Goal: Task Accomplishment & Management: Manage account settings

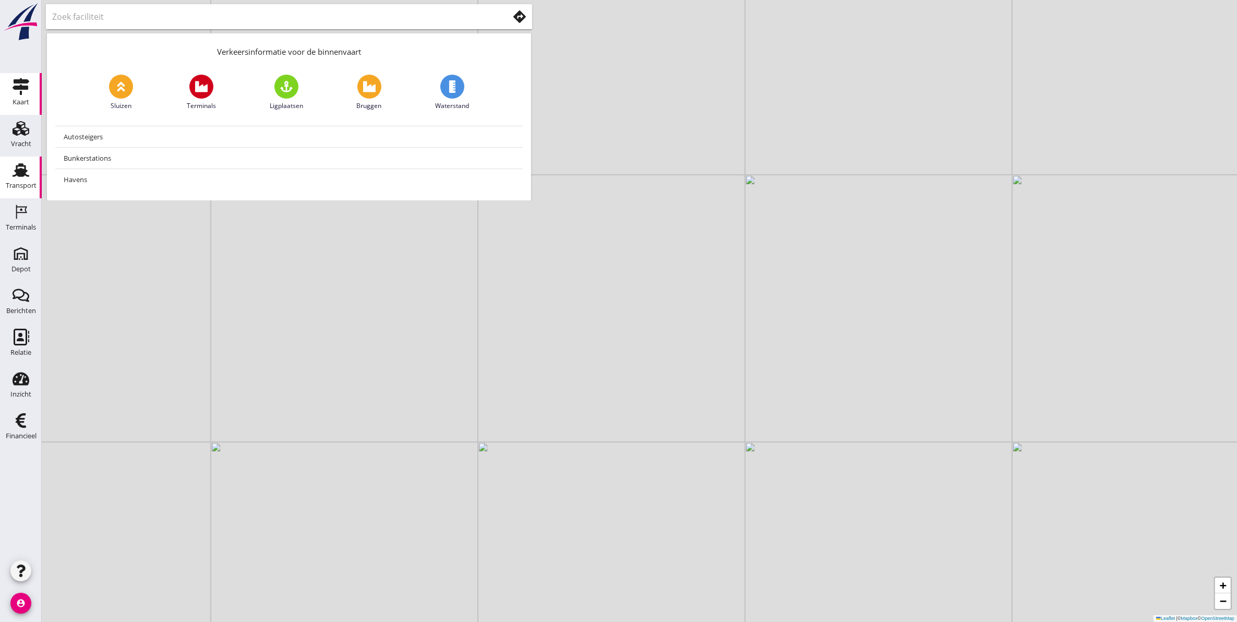
click at [14, 176] on use at bounding box center [21, 170] width 17 height 14
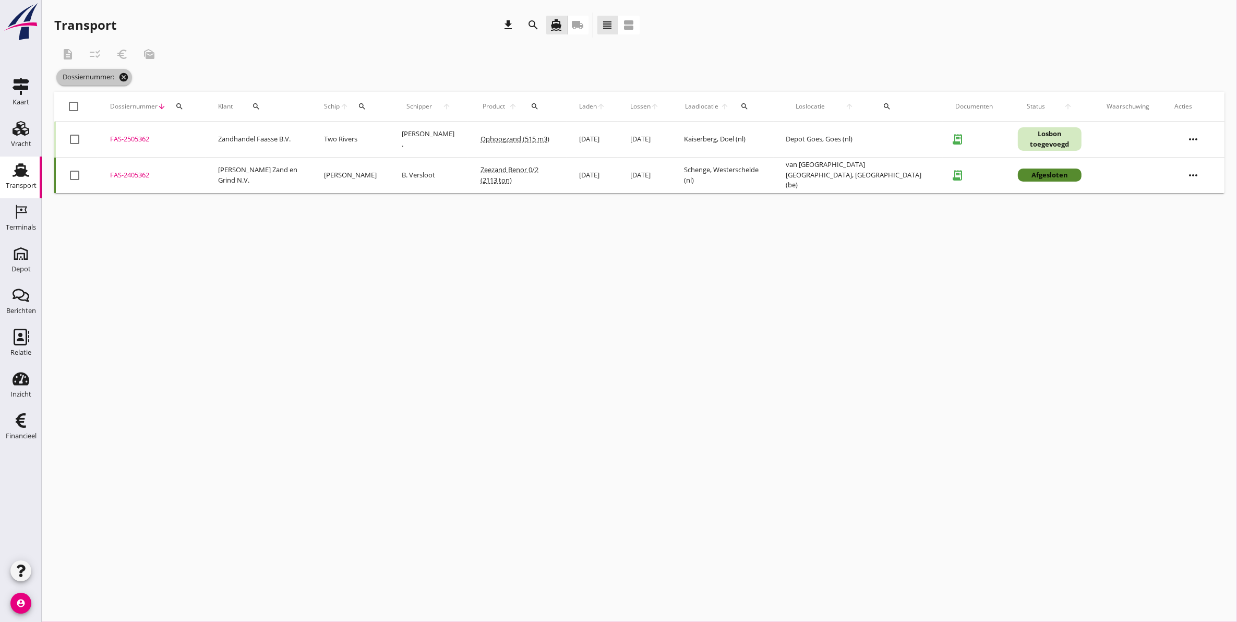
click at [124, 76] on icon "cancel" at bounding box center [123, 77] width 10 height 10
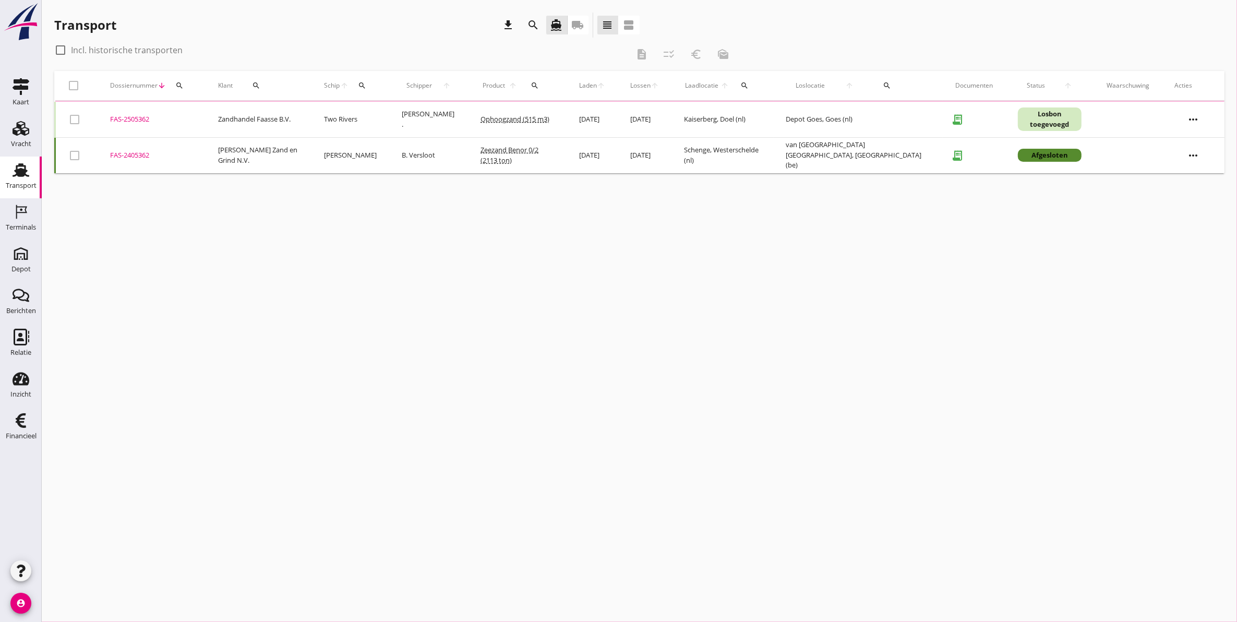
click at [175, 85] on icon "search" at bounding box center [179, 85] width 8 height 8
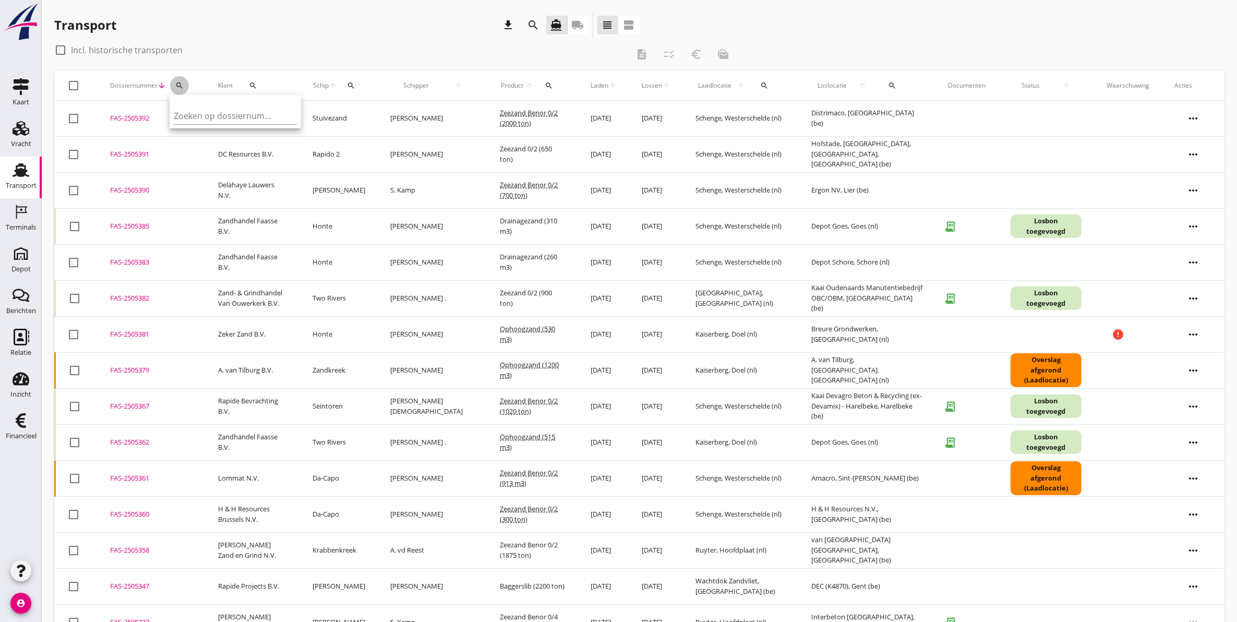
click at [178, 82] on icon "search" at bounding box center [179, 85] width 8 height 8
click at [178, 85] on icon "search" at bounding box center [179, 85] width 8 height 8
click at [231, 113] on input "Zoeken op dossiernummer..." at bounding box center [228, 115] width 109 height 17
click at [202, 114] on input "Zoeken op dossiernummer..." at bounding box center [228, 115] width 109 height 17
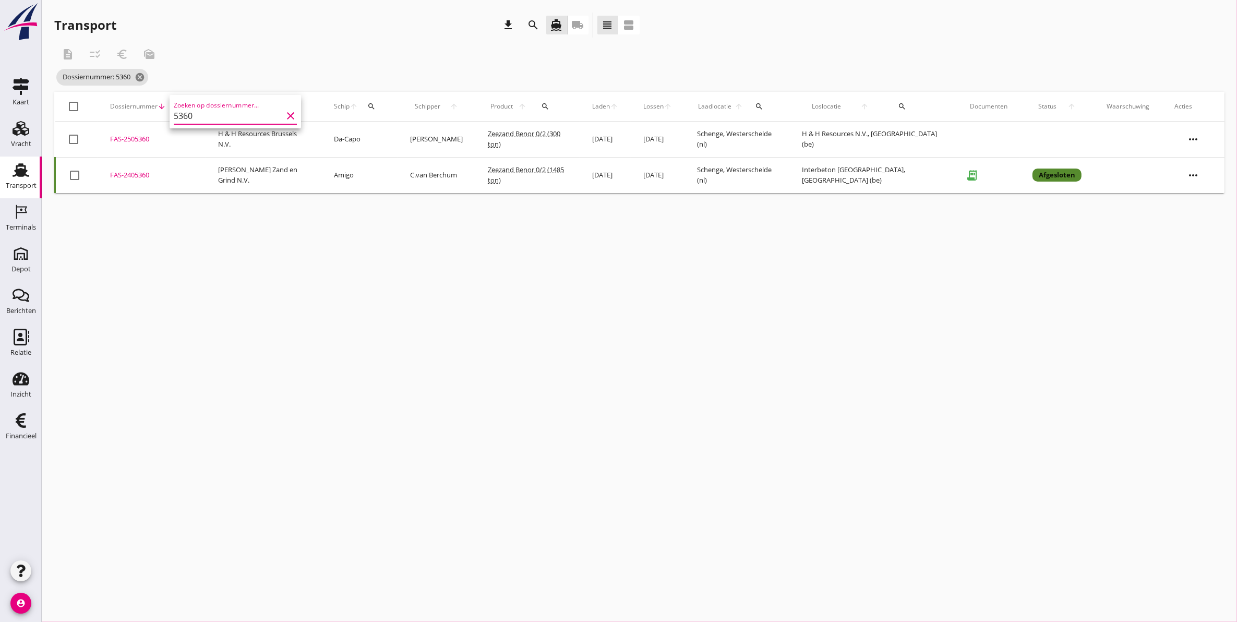
type input "5360"
click at [148, 142] on div "FAS-2505360" at bounding box center [151, 139] width 83 height 10
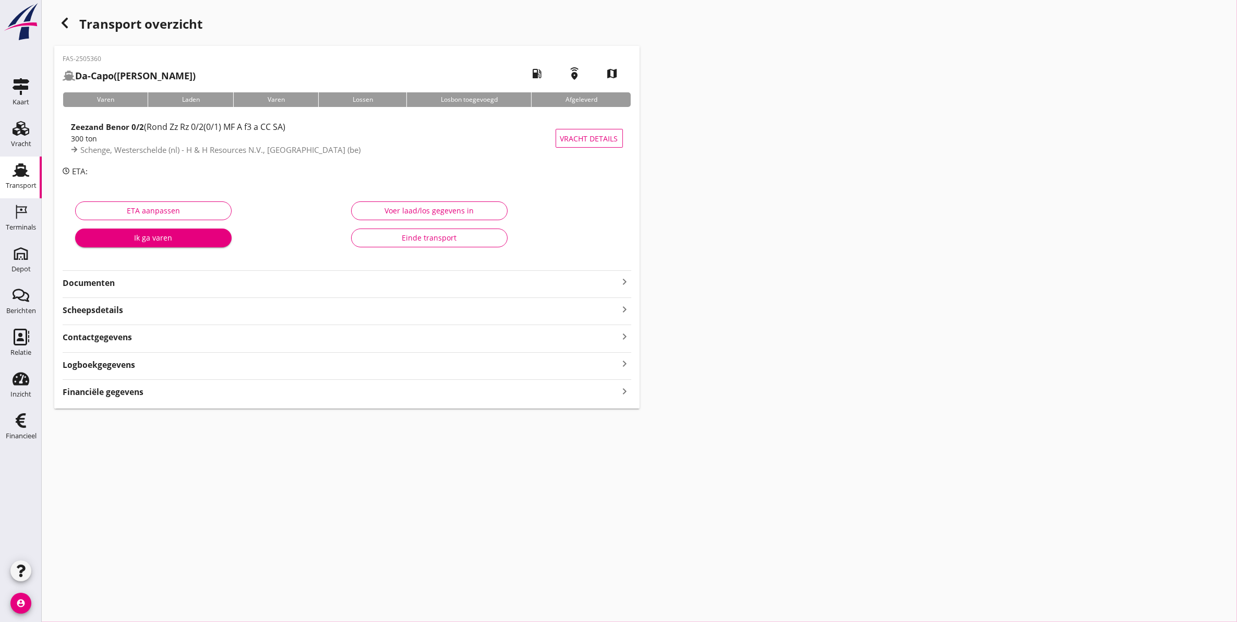
click at [66, 24] on icon "button" at bounding box center [64, 23] width 13 height 13
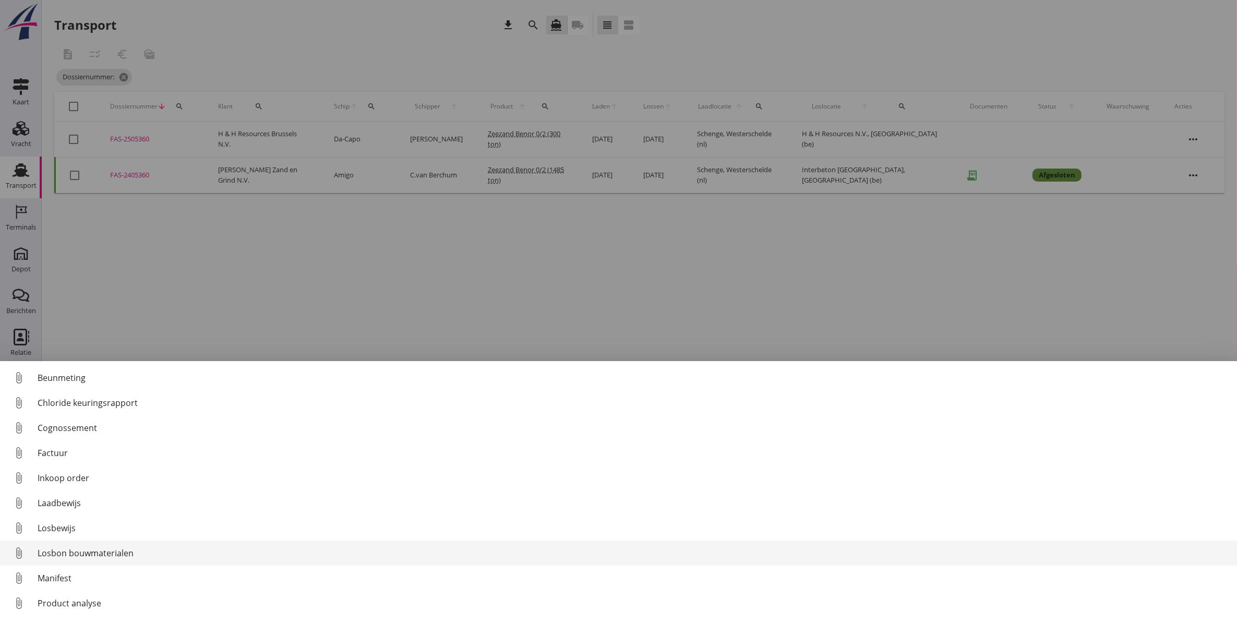
click at [115, 551] on div "Losbon bouwmaterialen" at bounding box center [633, 553] width 1191 height 13
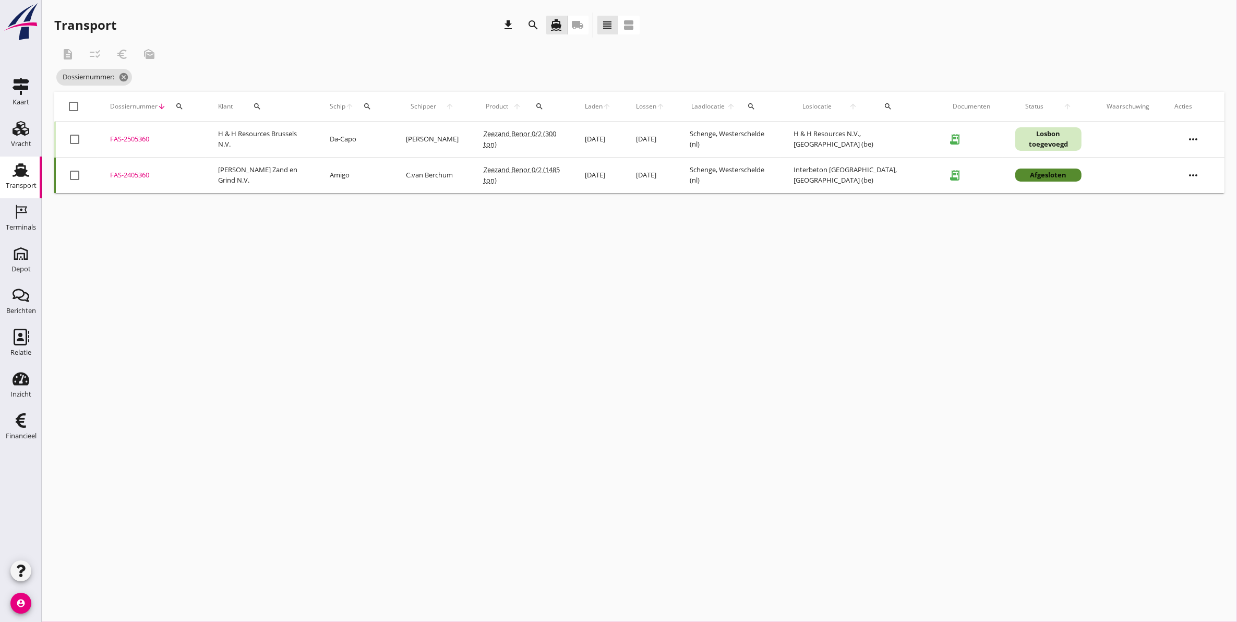
click at [134, 140] on div "FAS-2505360" at bounding box center [151, 139] width 83 height 10
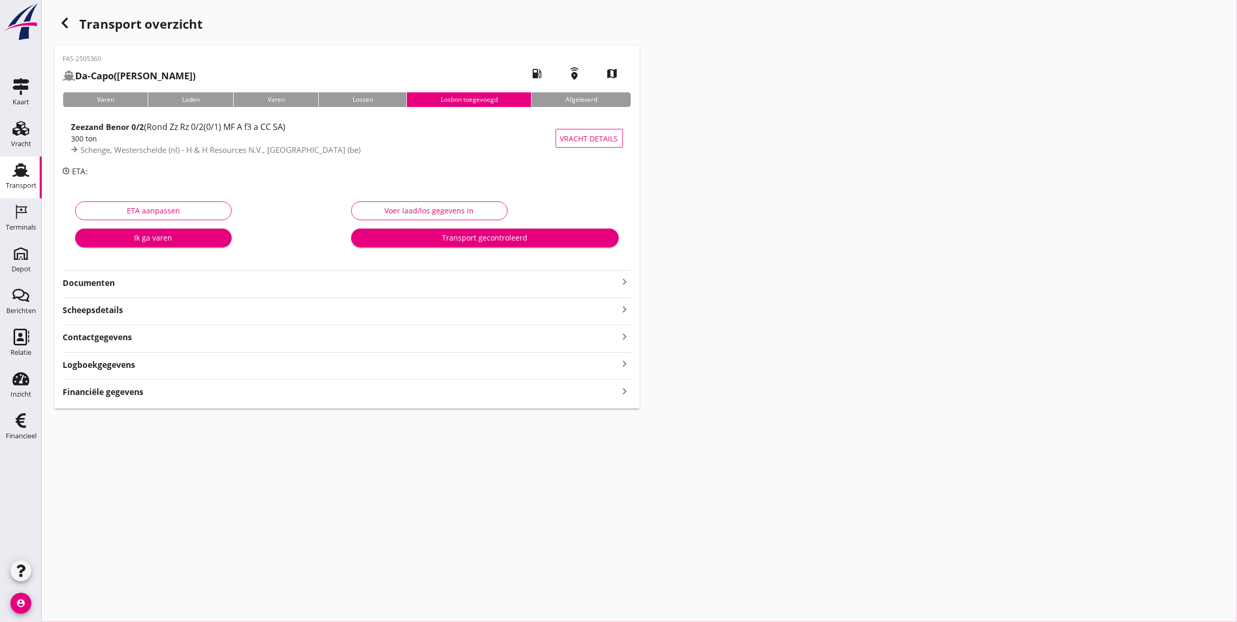
click at [147, 366] on div "Logboekgegevens keyboard_arrow_right" at bounding box center [347, 364] width 569 height 14
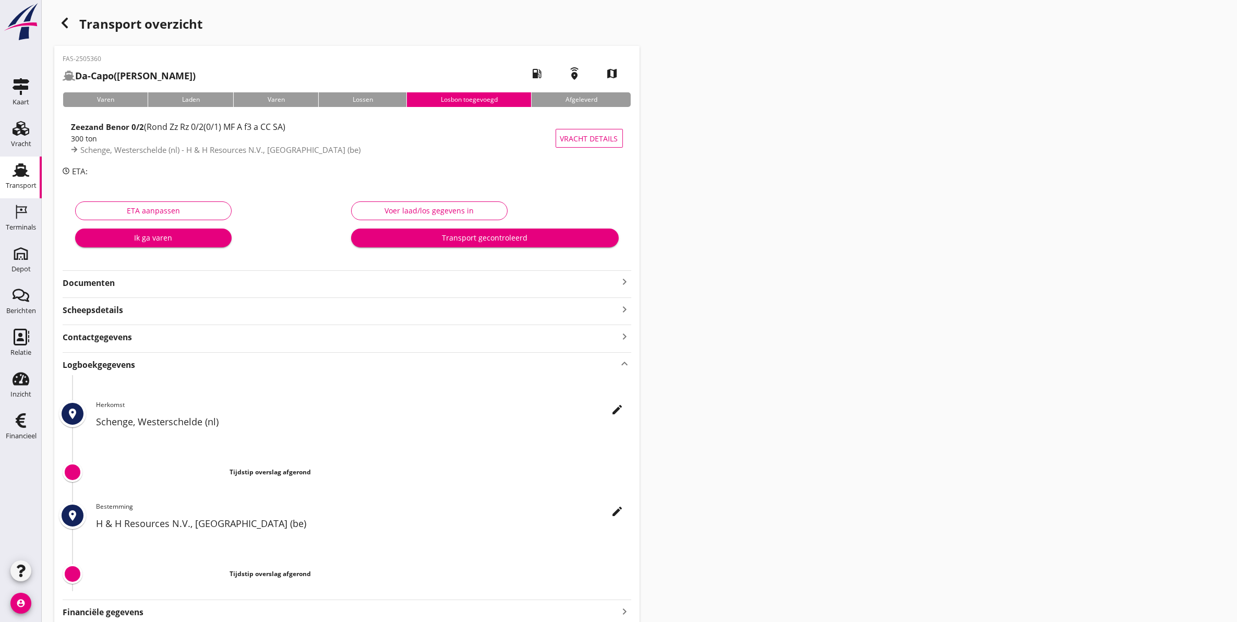
click at [147, 365] on div "Logboekgegevens keyboard_arrow_up" at bounding box center [347, 364] width 569 height 14
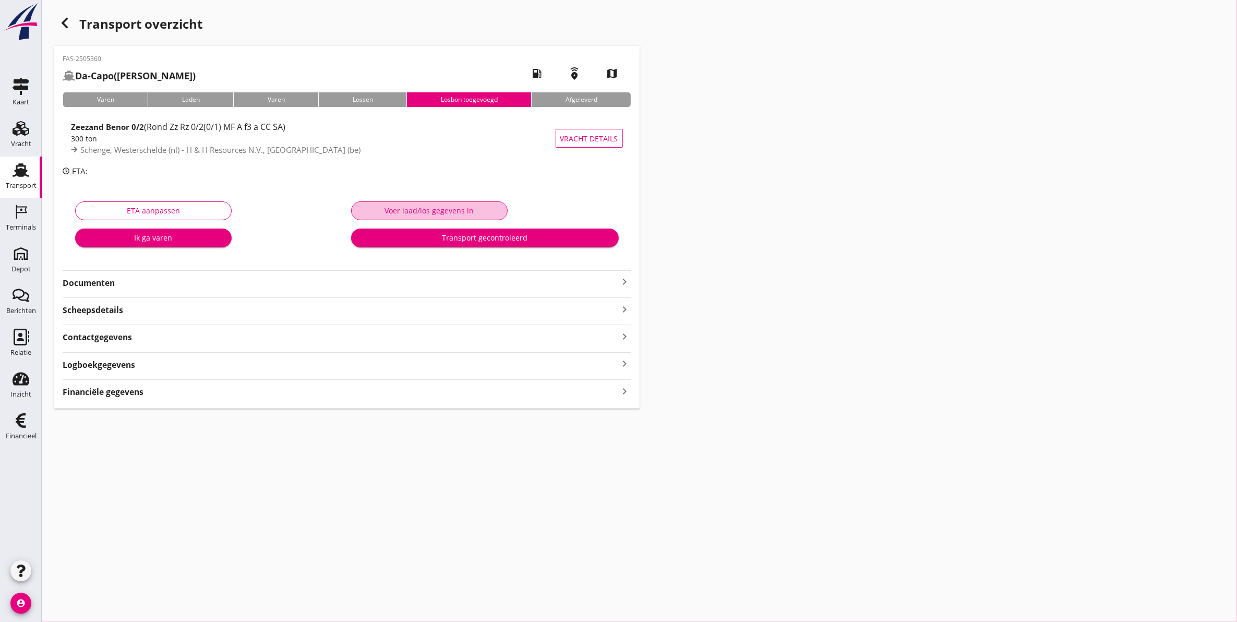
click at [409, 202] on button "Voer laad/los gegevens in" at bounding box center [429, 210] width 157 height 19
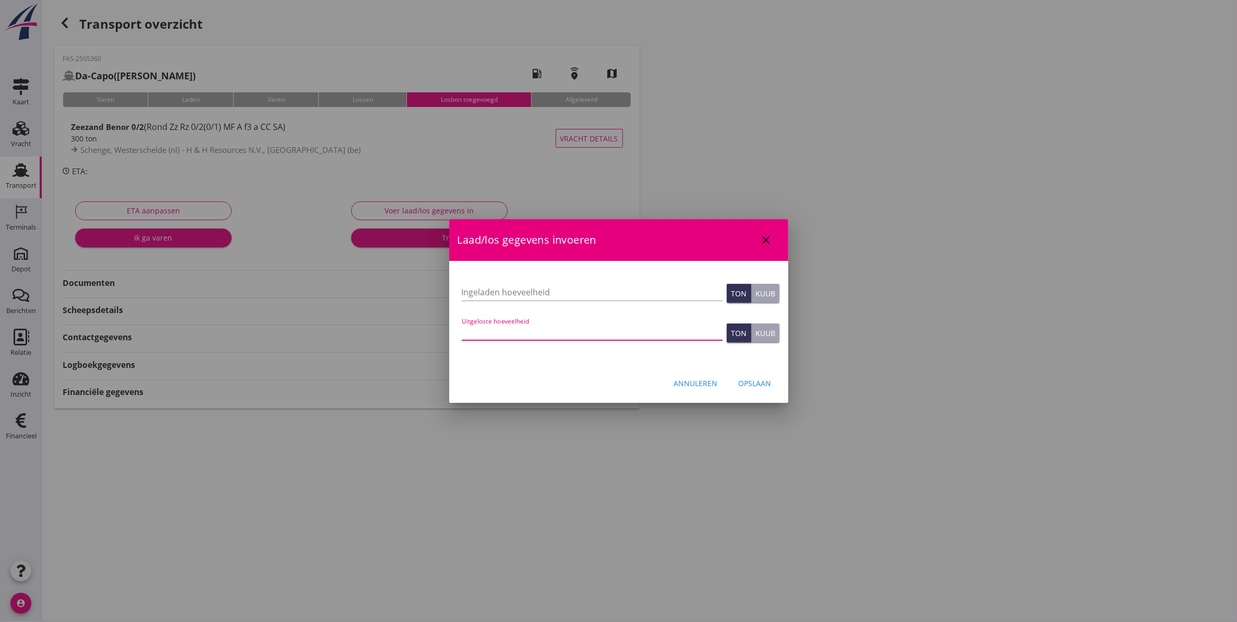
click at [554, 330] on input "Uitgeloste hoeveelheid" at bounding box center [592, 331] width 261 height 17
click at [567, 335] on input "Uitgeloste hoeveelheid" at bounding box center [592, 331] width 261 height 17
type input "251"
click at [742, 378] on div "Opslaan" at bounding box center [755, 383] width 33 height 11
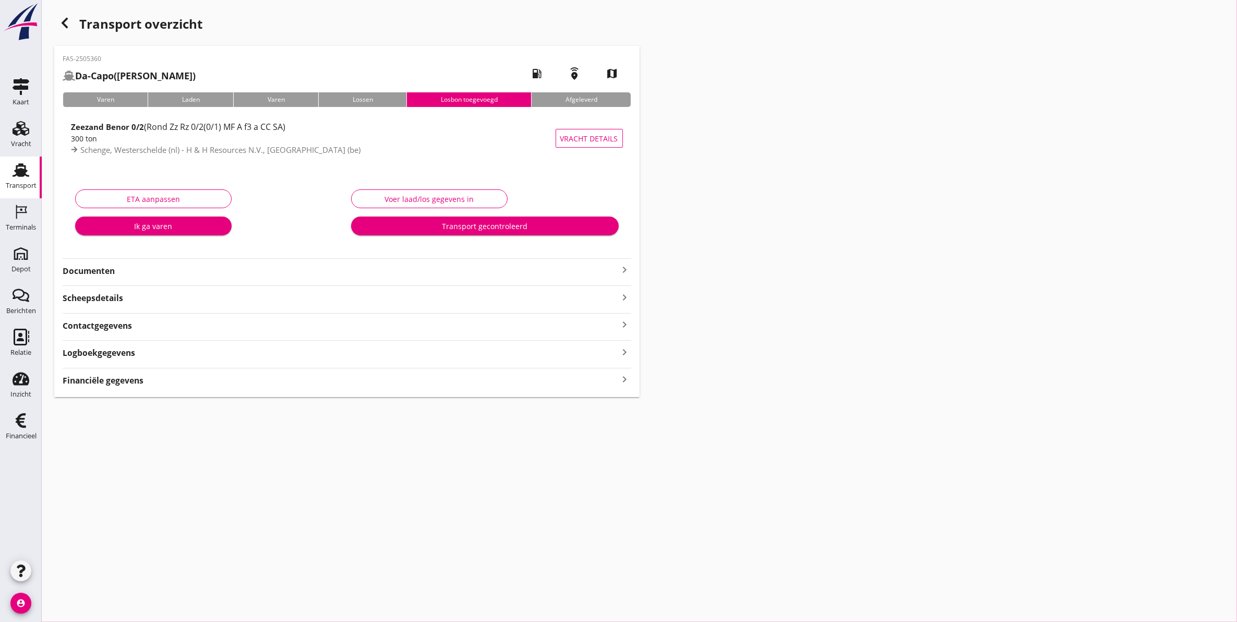
click at [195, 352] on div "Logboekgegevens keyboard_arrow_right" at bounding box center [347, 352] width 569 height 14
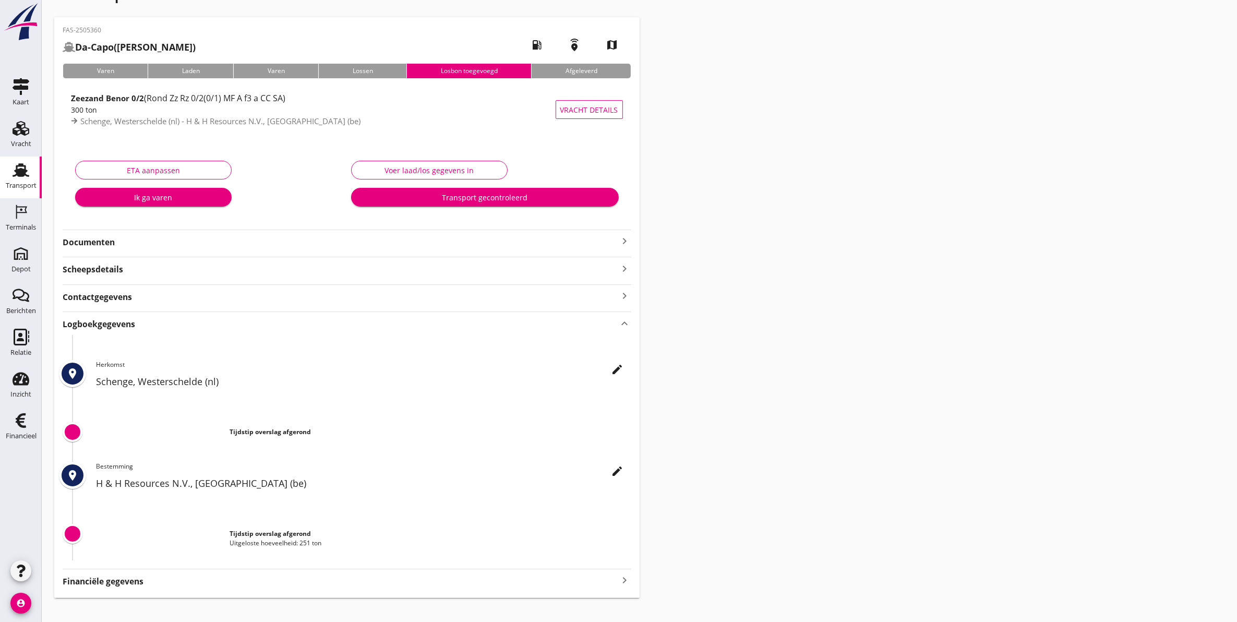
scroll to position [42, 0]
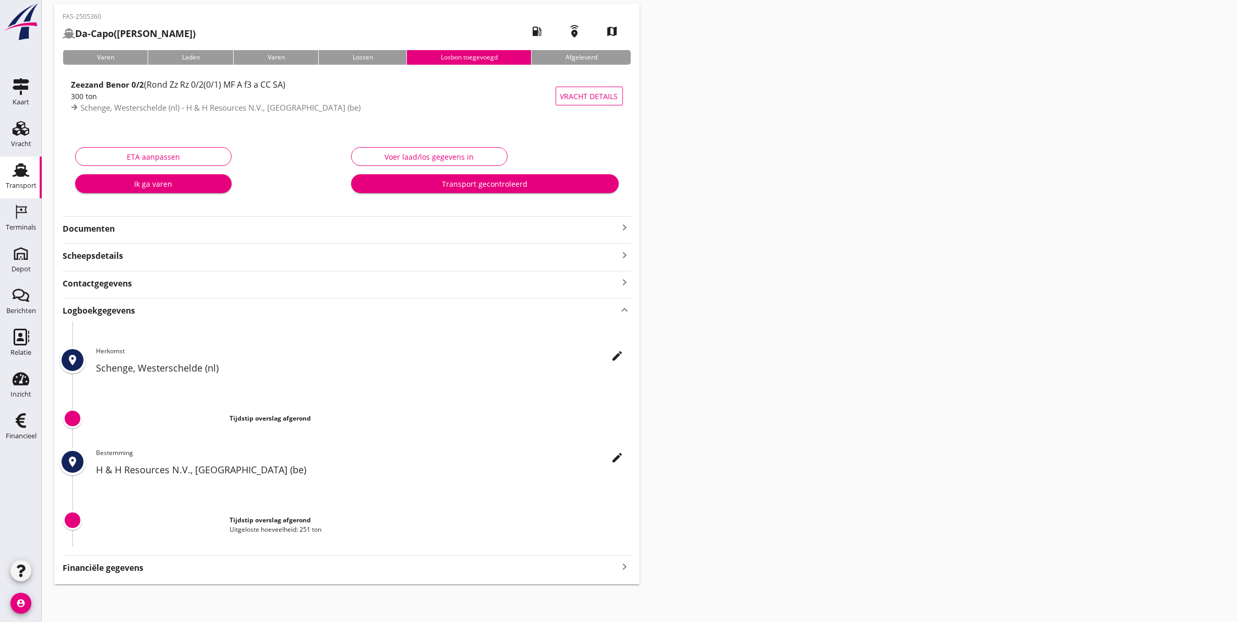
click at [615, 458] on icon "edit" at bounding box center [617, 457] width 13 height 13
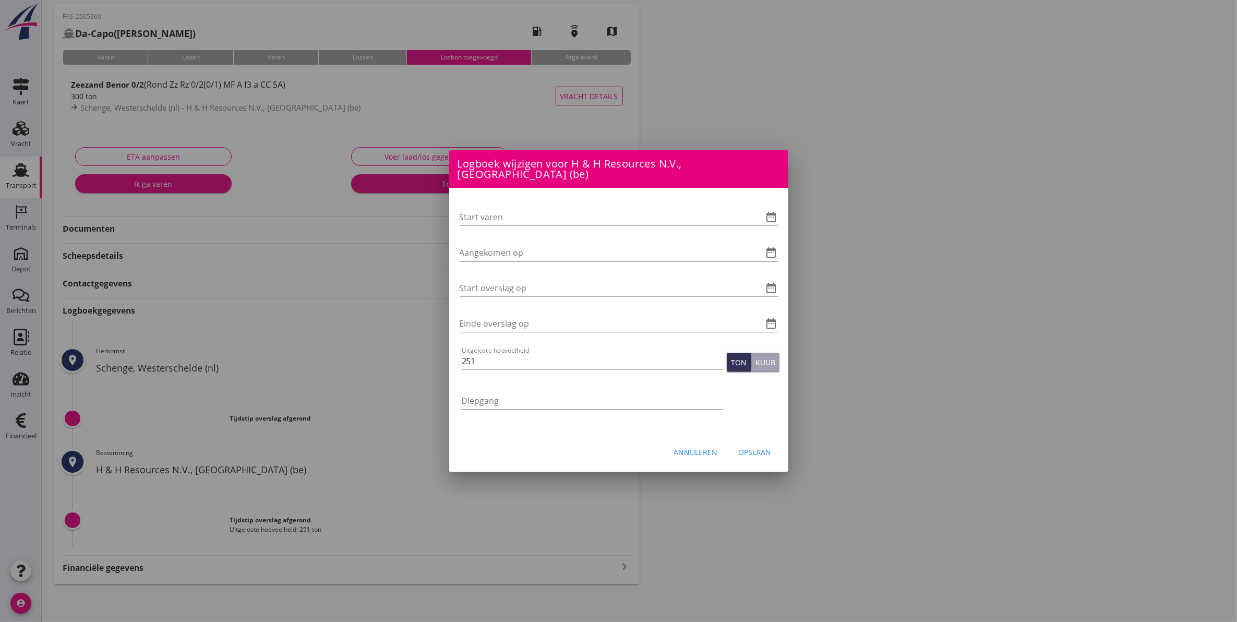
click at [771, 250] on icon "date_range" at bounding box center [771, 252] width 13 height 13
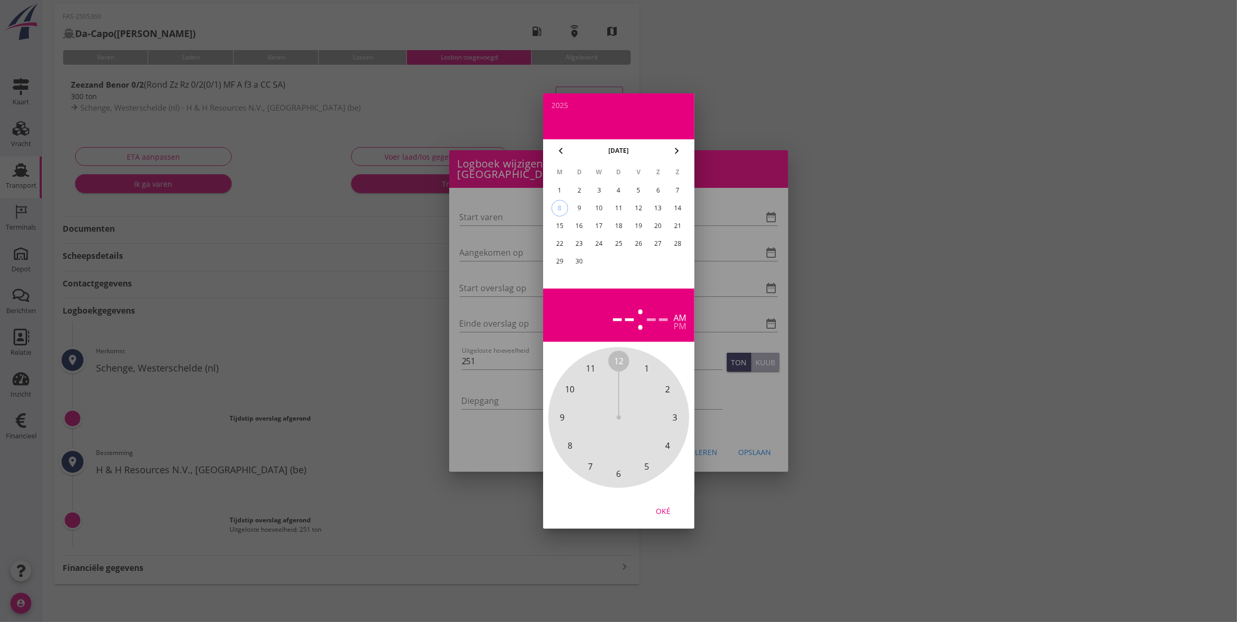
click at [561, 207] on div "8" at bounding box center [559, 208] width 16 height 16
click at [593, 465] on span "7" at bounding box center [590, 466] width 21 height 21
click at [618, 479] on span "30" at bounding box center [618, 473] width 9 height 13
click at [657, 510] on div "Oké" at bounding box center [662, 511] width 29 height 11
type input "[DATE] 07:30"
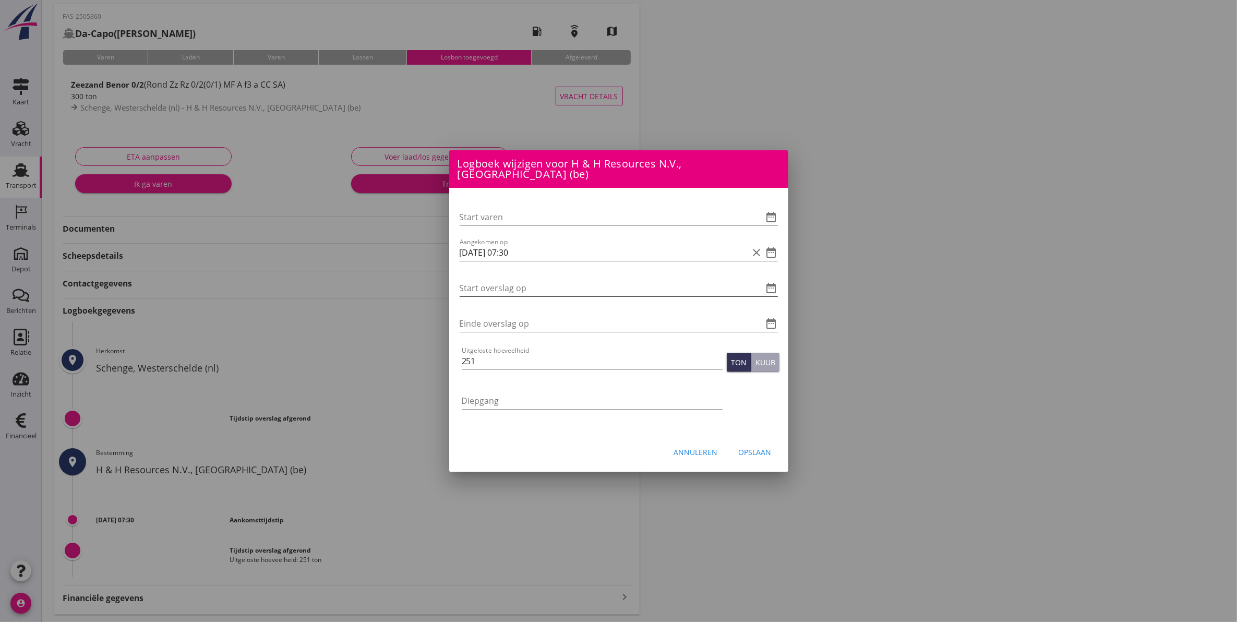
click at [773, 284] on icon "date_range" at bounding box center [771, 288] width 13 height 13
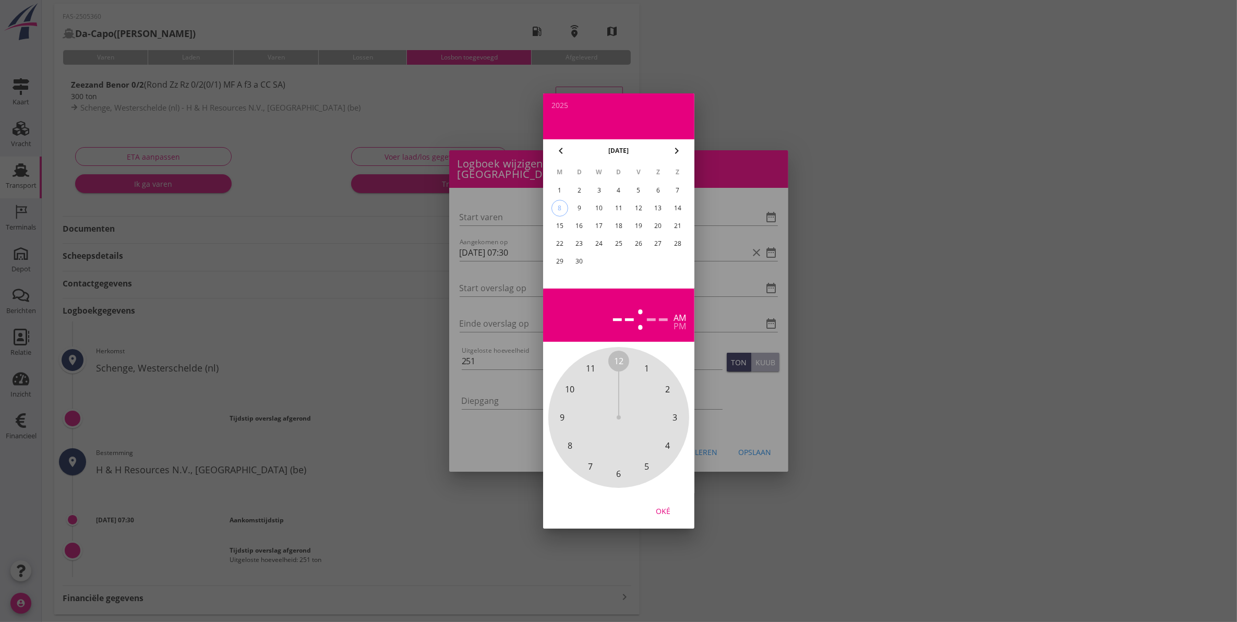
click at [559, 206] on div "8" at bounding box center [559, 208] width 16 height 16
click at [568, 449] on span "8" at bounding box center [569, 445] width 5 height 13
click at [573, 447] on span "40" at bounding box center [569, 445] width 9 height 13
click at [671, 515] on div "Oké" at bounding box center [662, 511] width 29 height 11
type input "[DATE] 08:40"
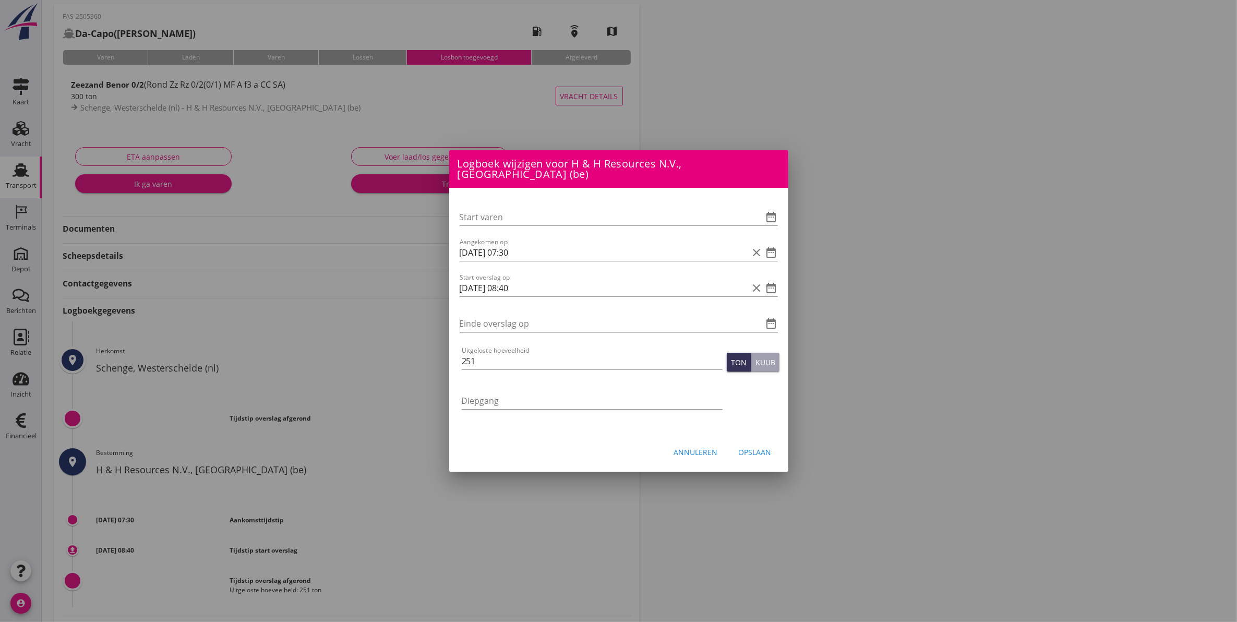
click at [771, 317] on icon "date_range" at bounding box center [771, 323] width 13 height 13
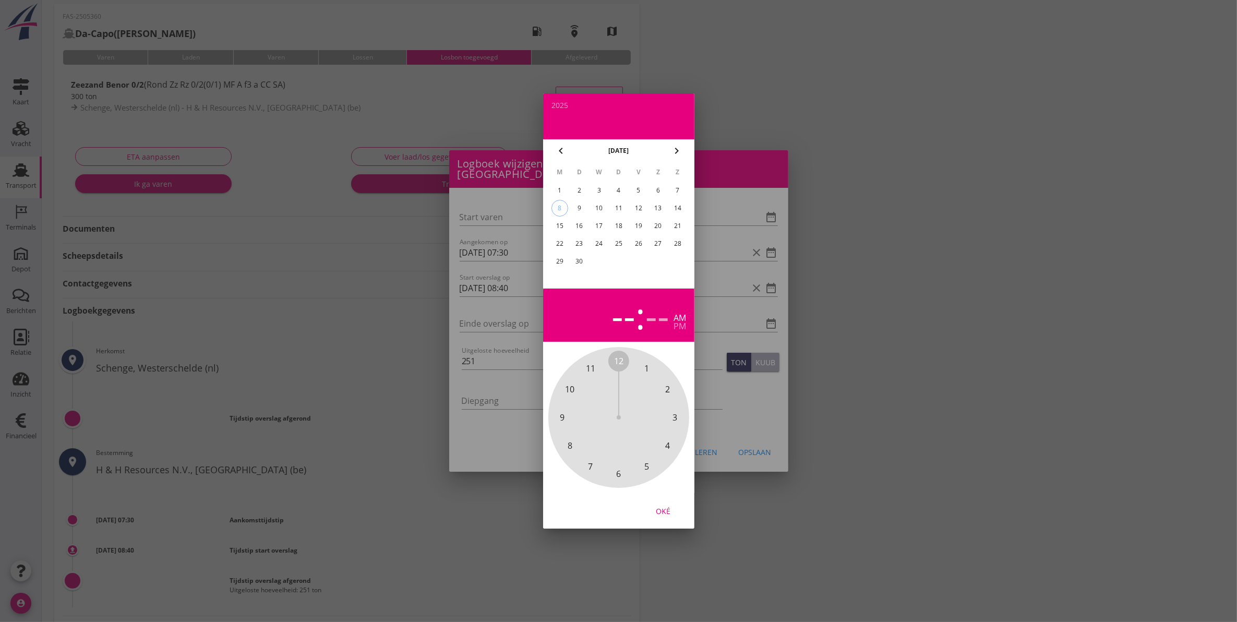
click at [554, 205] on div "8" at bounding box center [559, 208] width 16 height 16
click at [562, 415] on span "9" at bounding box center [562, 417] width 5 height 13
click at [616, 353] on span "00" at bounding box center [618, 361] width 21 height 21
click at [666, 517] on div "Oké" at bounding box center [662, 511] width 29 height 11
type input "[DATE] 09:00"
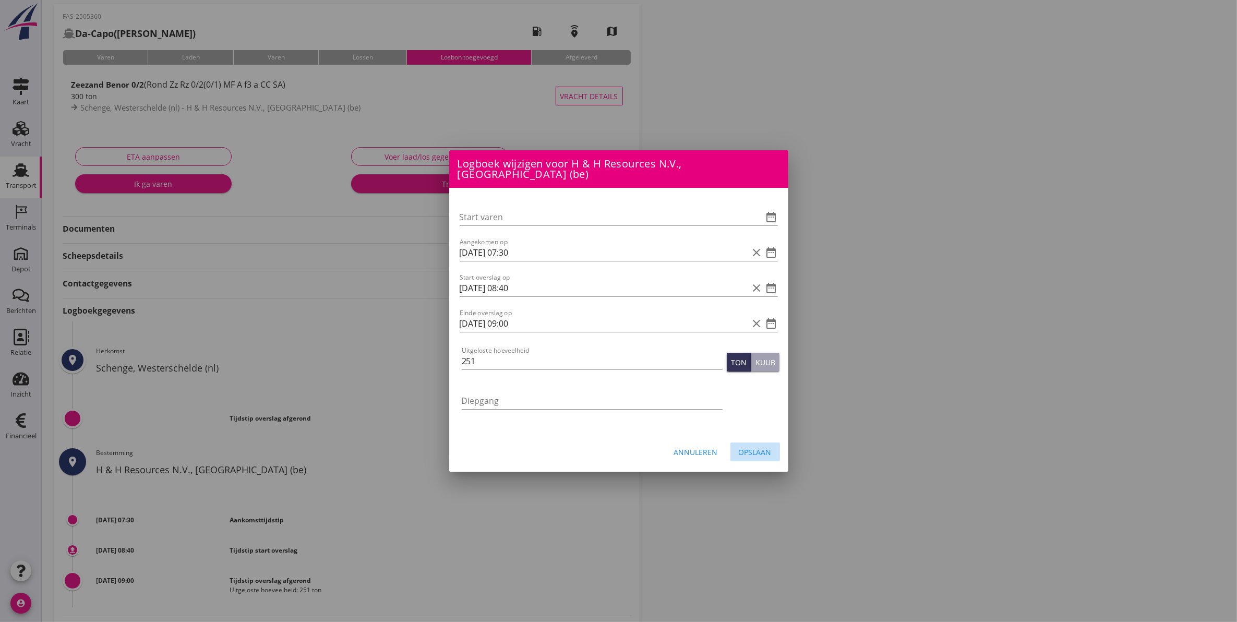
click at [757, 450] on div "Opslaan" at bounding box center [755, 452] width 33 height 11
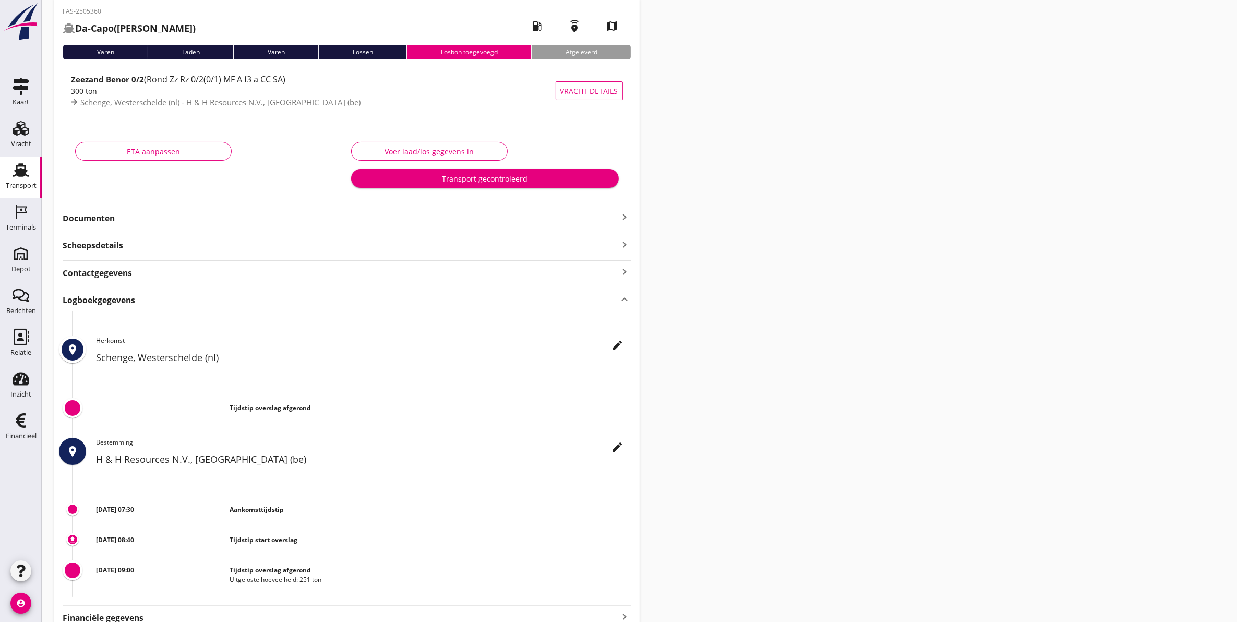
scroll to position [0, 0]
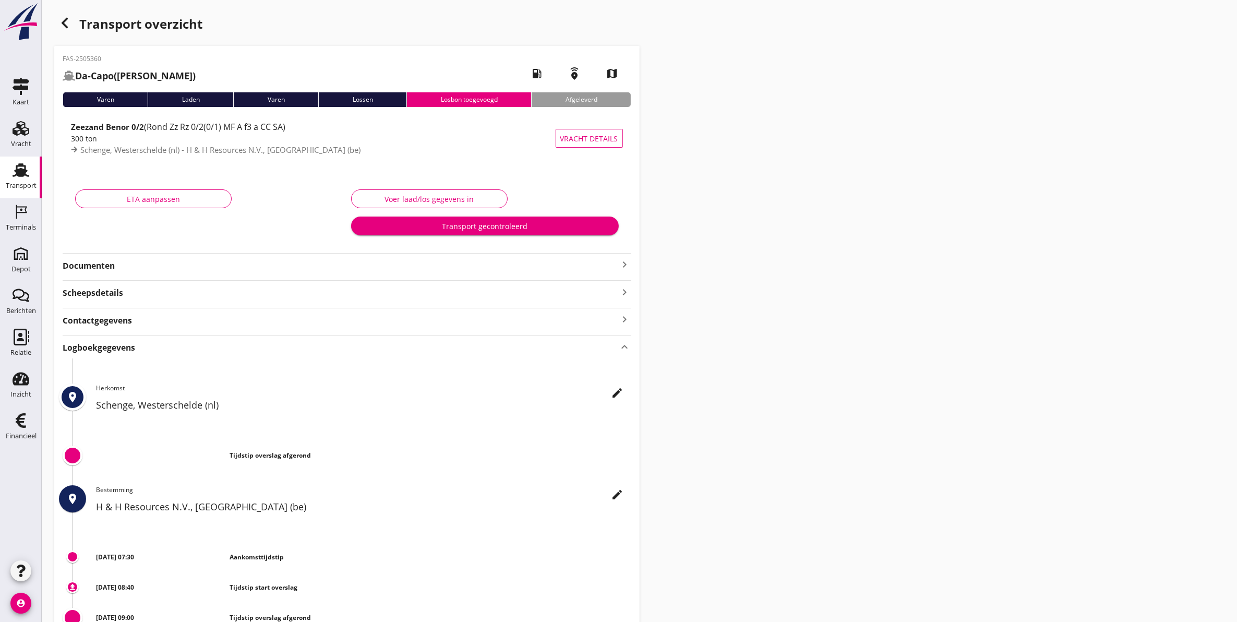
click at [369, 268] on strong "Documenten" at bounding box center [341, 266] width 556 height 12
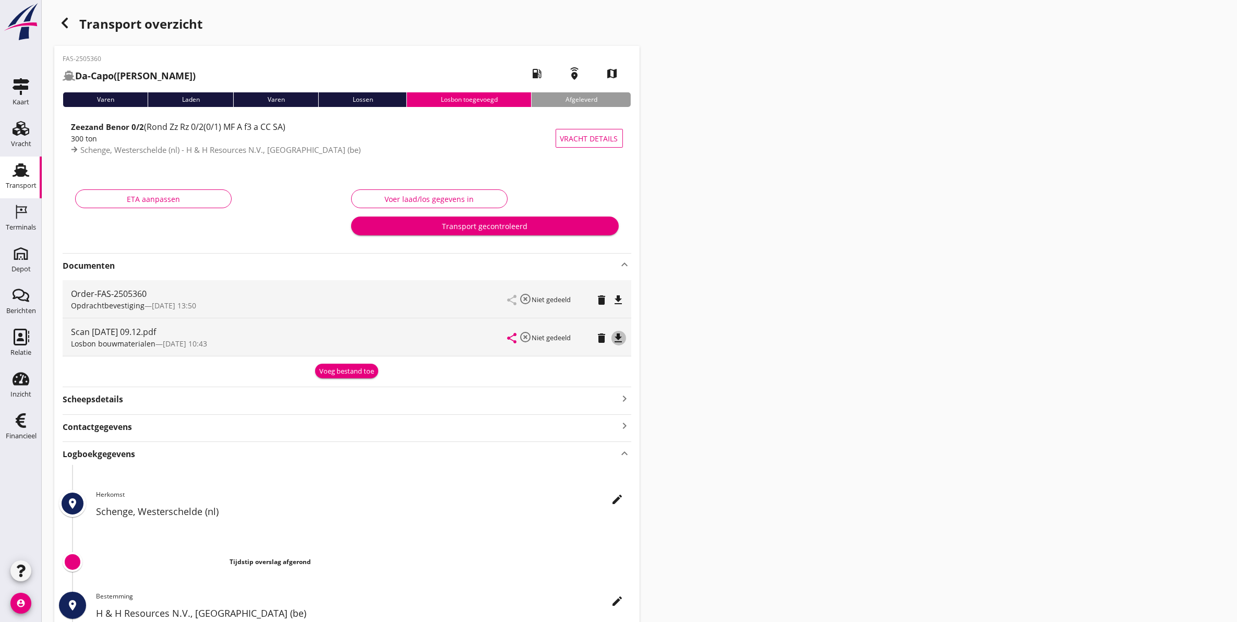
click at [621, 339] on icon "file_download" at bounding box center [618, 338] width 13 height 13
click at [431, 222] on div "Transport gecontroleerd" at bounding box center [484, 226] width 251 height 11
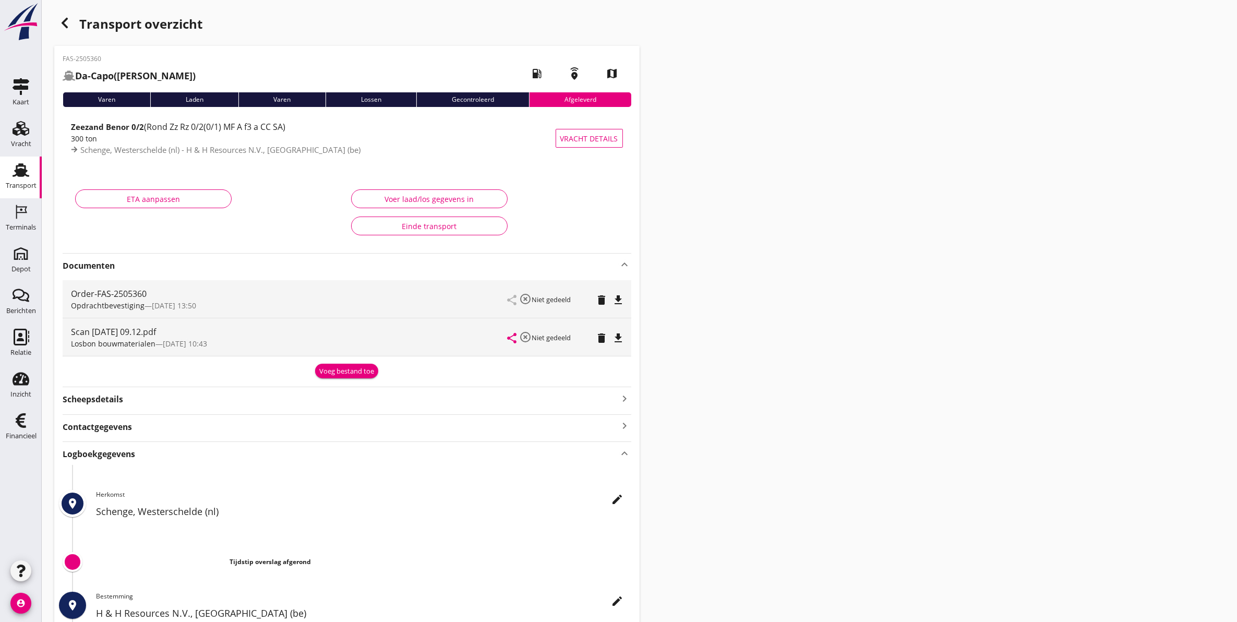
click at [21, 181] on div "Transport" at bounding box center [21, 185] width 31 height 15
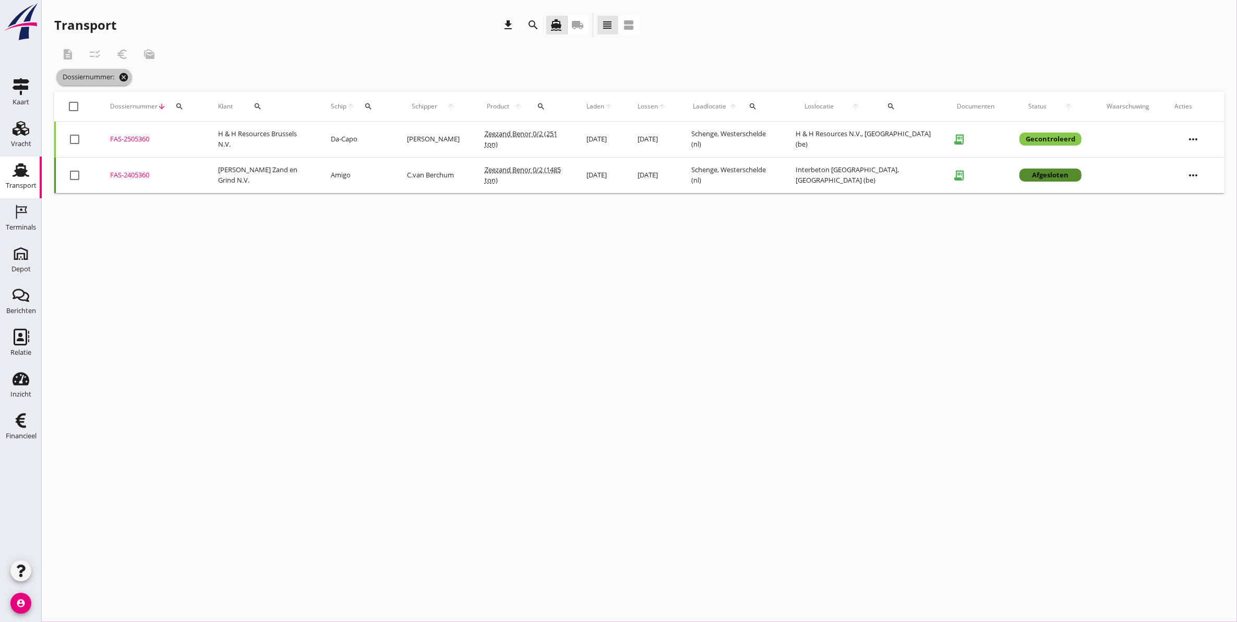
click at [121, 78] on icon "cancel" at bounding box center [123, 77] width 10 height 10
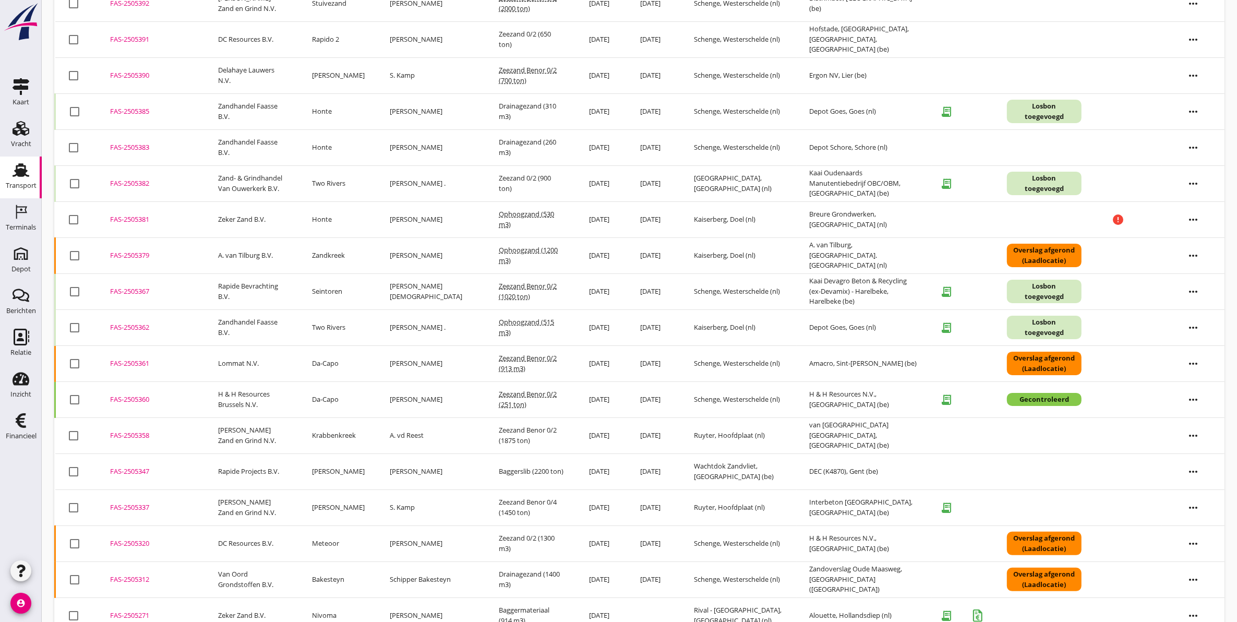
scroll to position [130, 0]
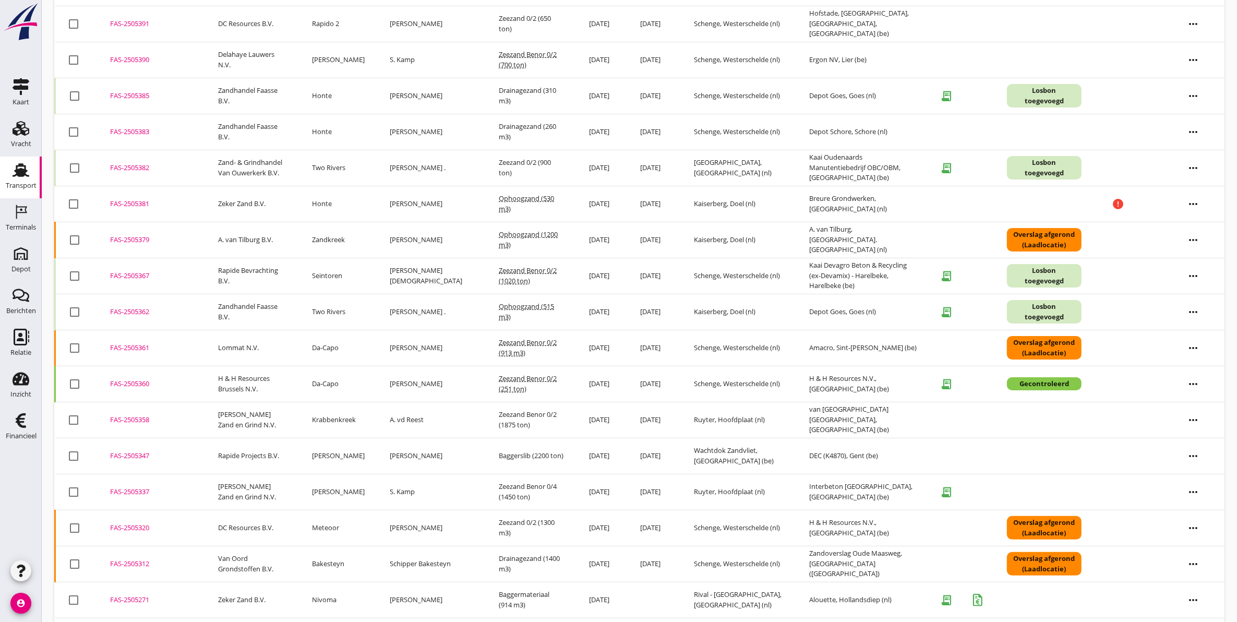
click at [121, 418] on div "FAS-2505358" at bounding box center [151, 420] width 83 height 10
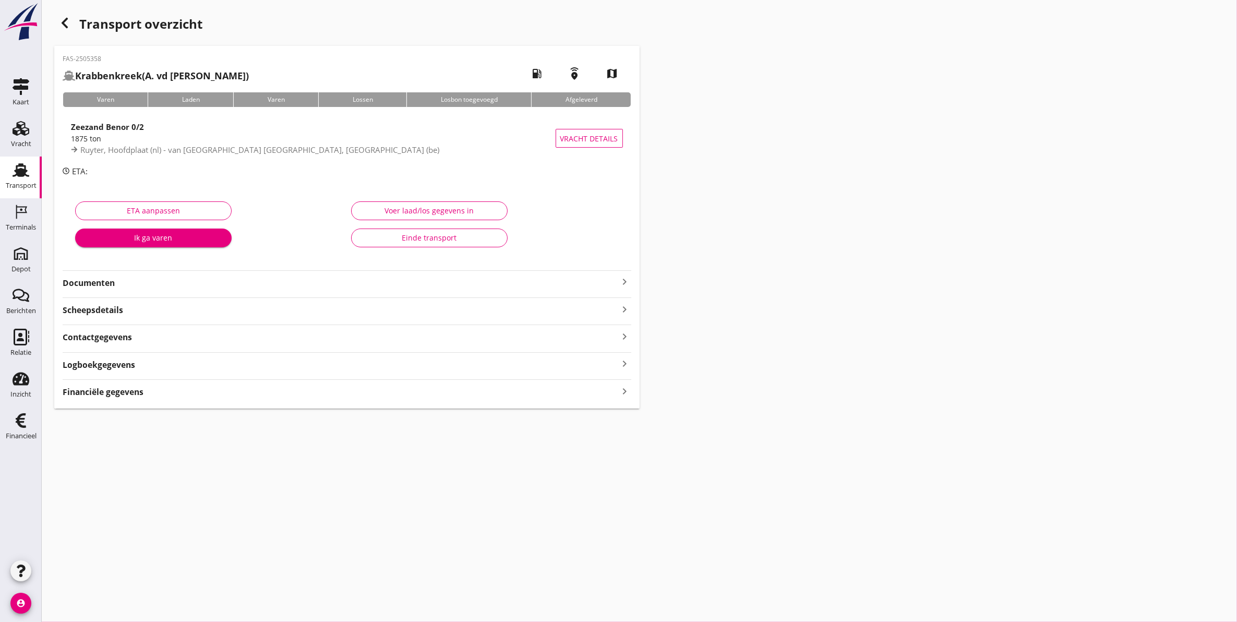
click at [147, 282] on strong "Documenten" at bounding box center [341, 283] width 556 height 12
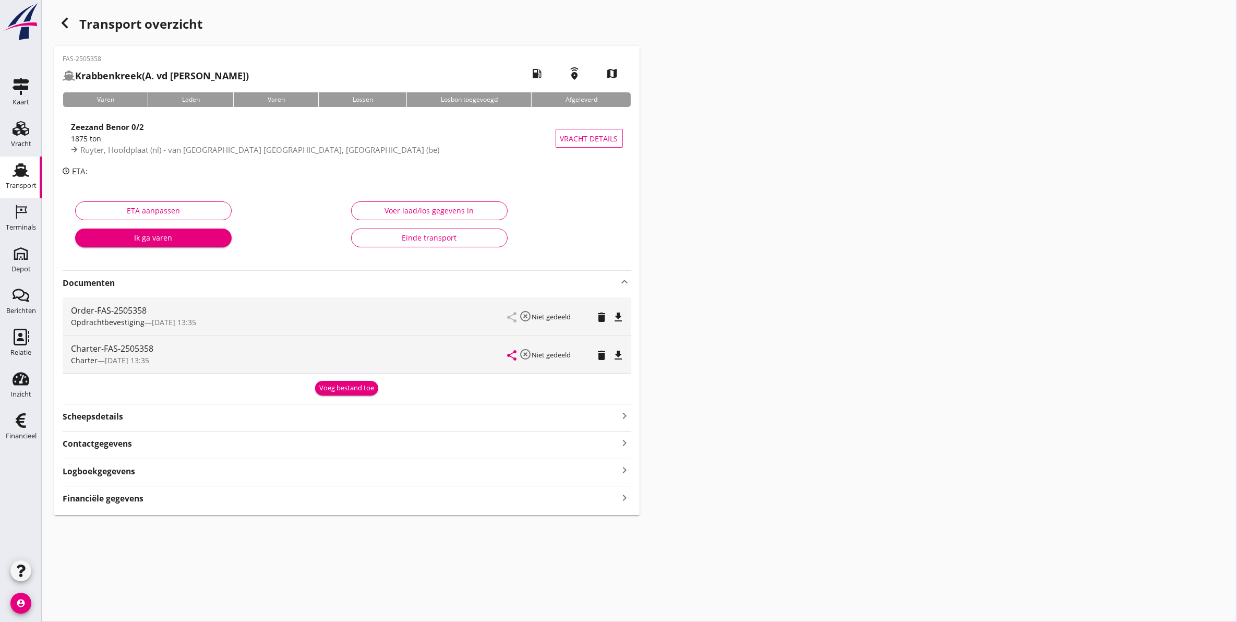
click at [619, 317] on icon "file_download" at bounding box center [618, 317] width 13 height 13
click at [413, 204] on button "Voer laad/los gegevens in" at bounding box center [429, 210] width 157 height 19
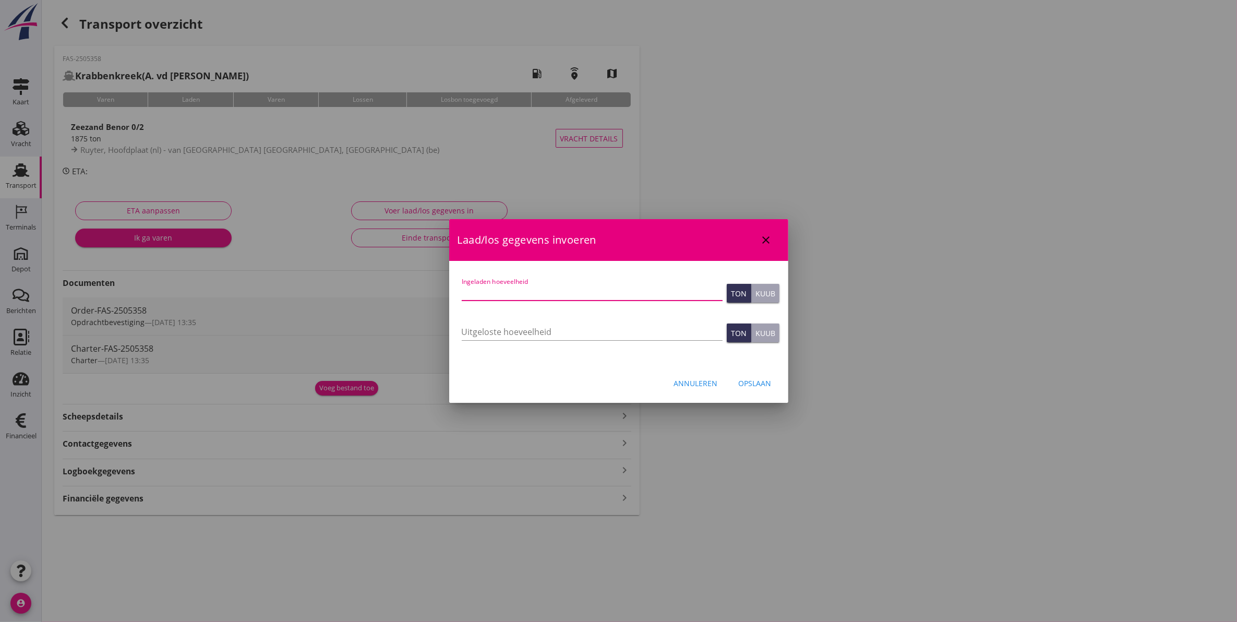
click at [608, 296] on input "Ingeladen hoeveelheid" at bounding box center [592, 292] width 261 height 17
click at [590, 301] on div "Ingeladen hoeveelheid" at bounding box center [592, 292] width 261 height 17
type input "1856"
click at [514, 331] on input "Uitgeloste hoeveelheid" at bounding box center [592, 331] width 261 height 17
type input "1856"
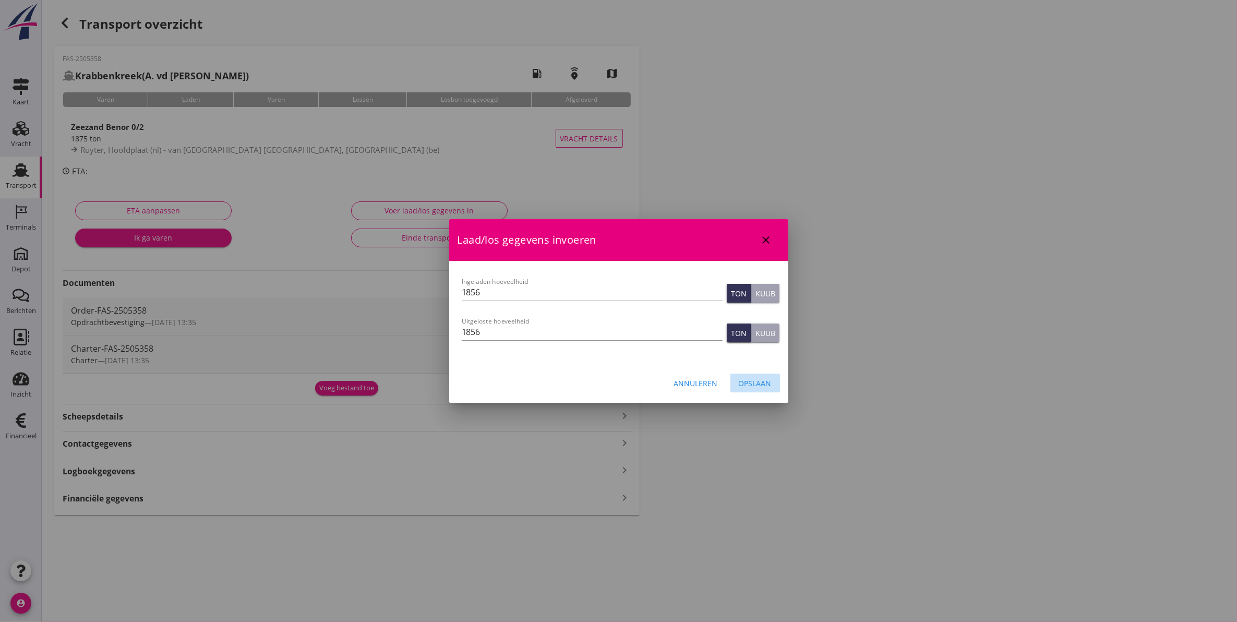
click at [747, 382] on div "Opslaan" at bounding box center [755, 383] width 33 height 11
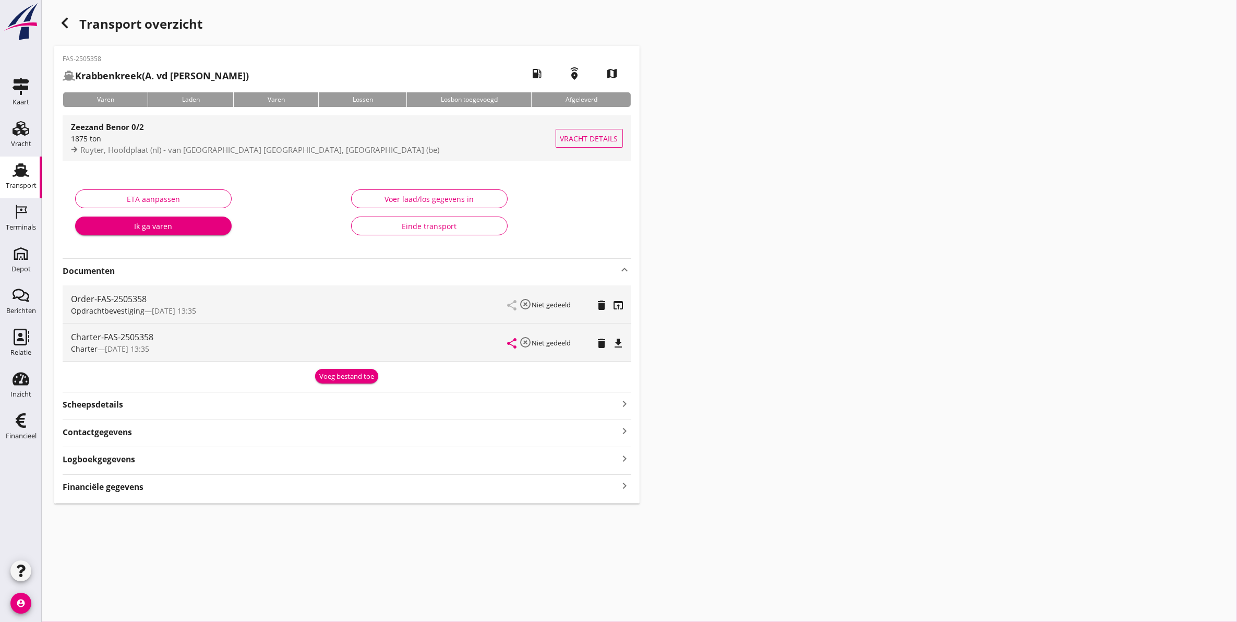
click at [82, 135] on div "1875 ton" at bounding box center [313, 138] width 485 height 11
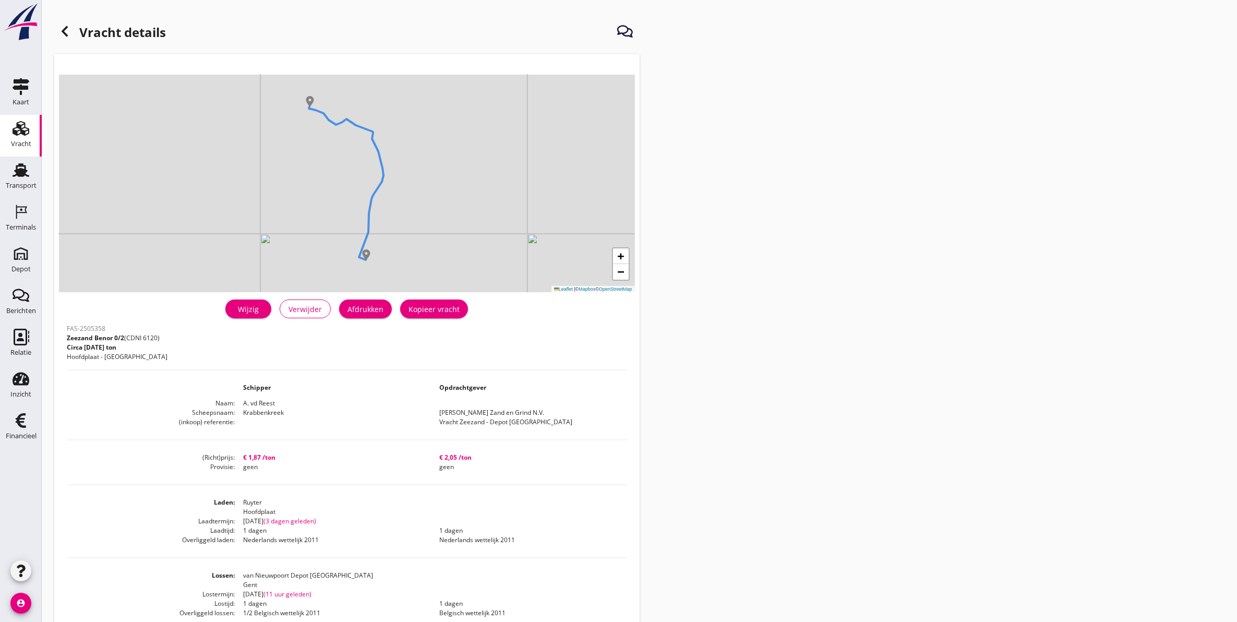
click at [243, 305] on div "Wijzig" at bounding box center [248, 309] width 29 height 11
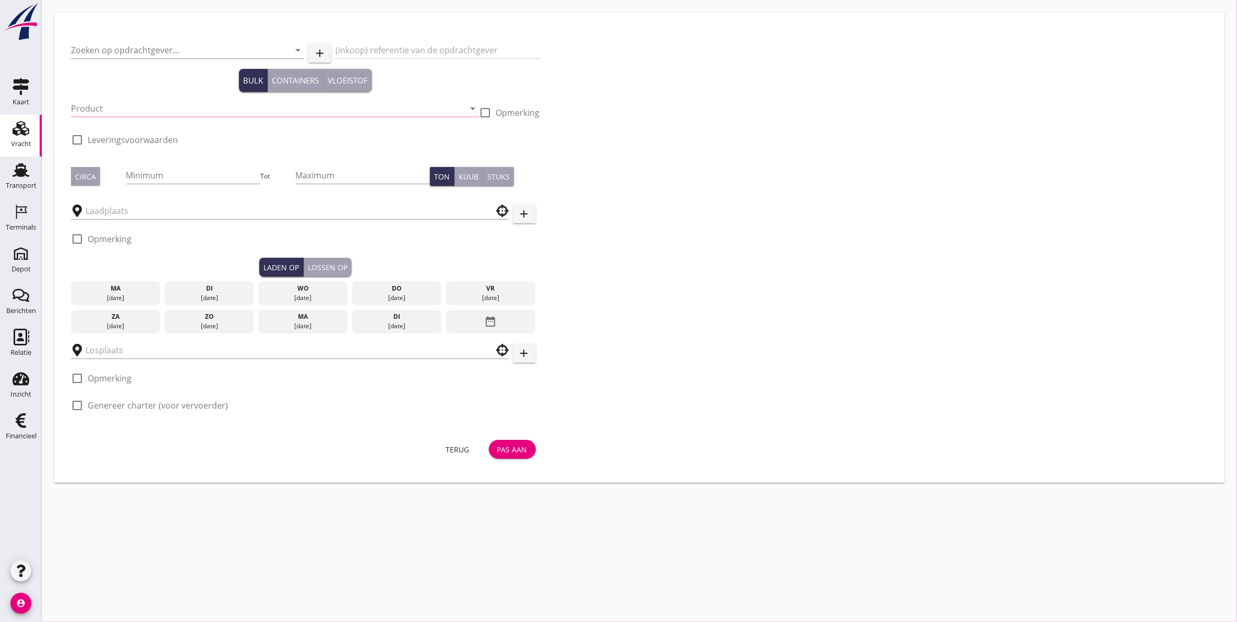
type input "[PERSON_NAME] Zand en Grind N.V."
type input "Vracht Zeezand - Depot [GEOGRAPHIC_DATA]"
type input "Zeezand Benor 0/2 (6120)"
type input "1875"
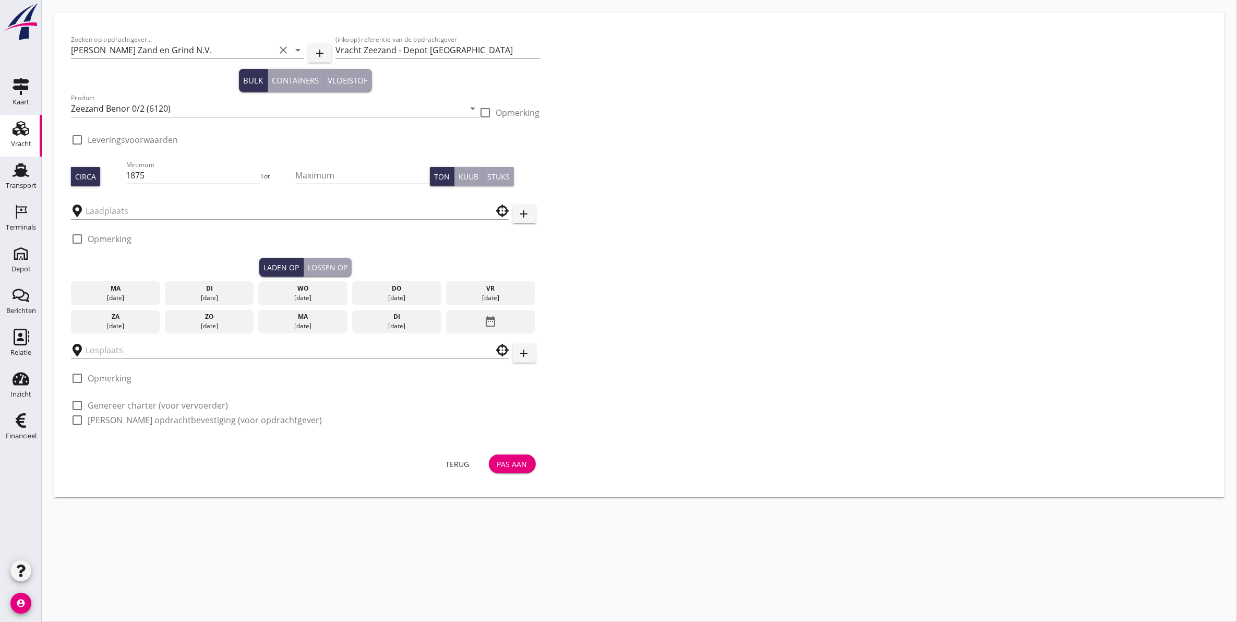
type input "van Nieuwpoort Depot [GEOGRAPHIC_DATA]"
type input "Ruyter"
checkbox input "true"
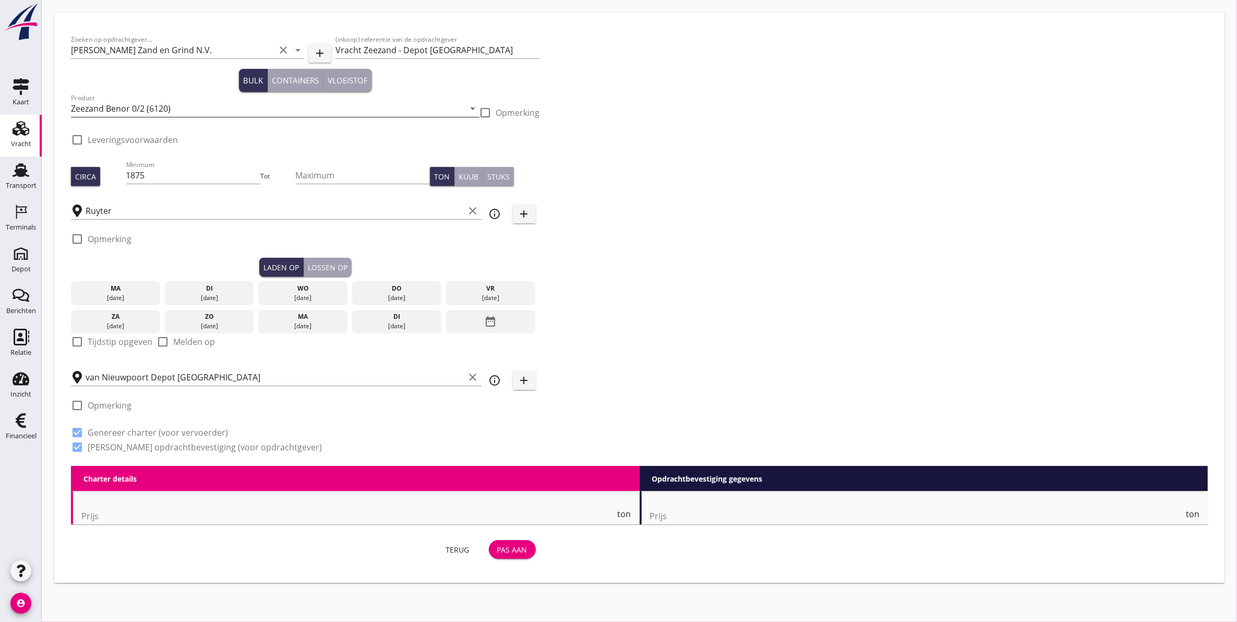
type input "1.87"
checkbox input "false"
radio input "false"
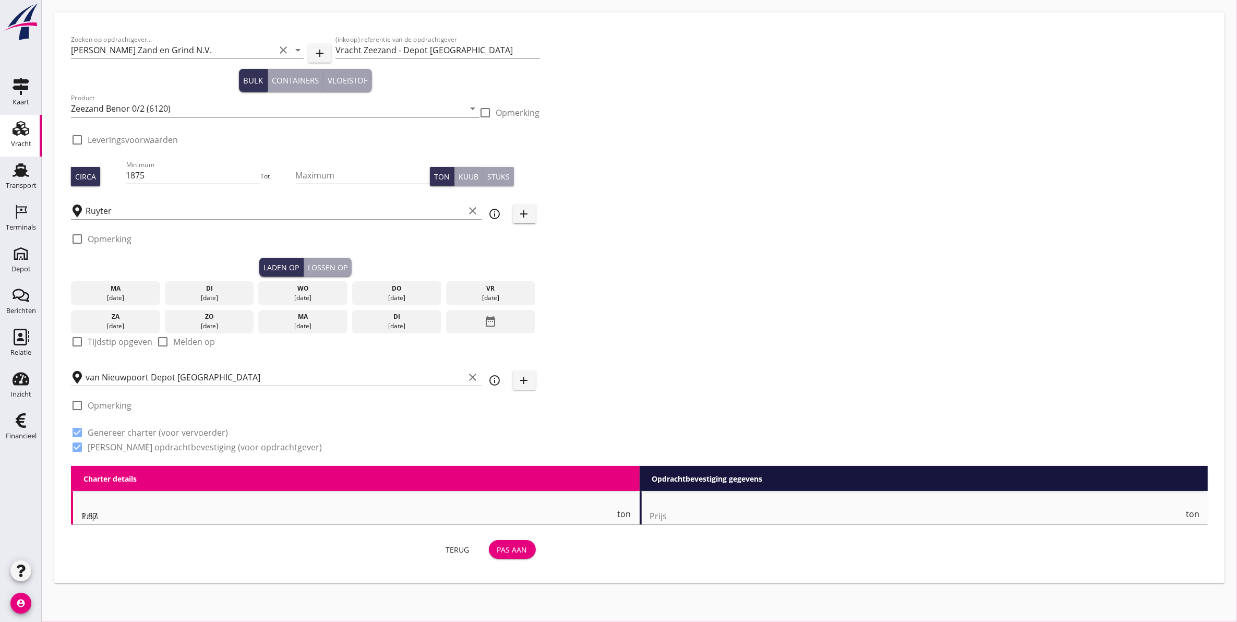
checkbox input "true"
type input "1"
type input "2.05"
checkbox input "false"
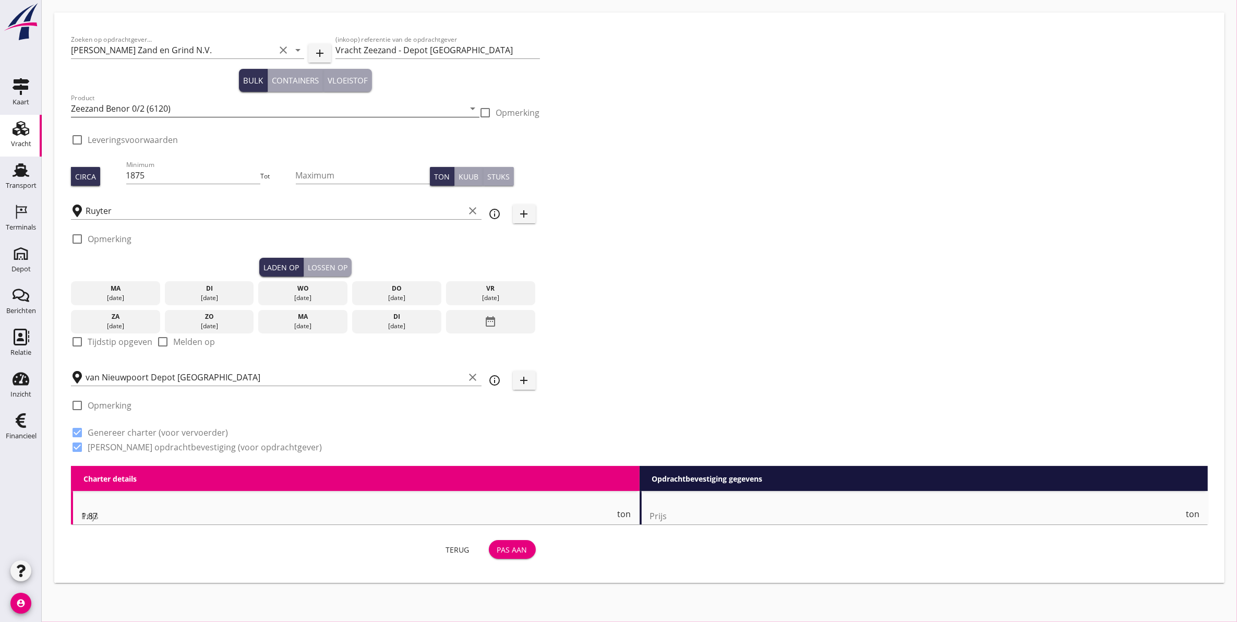
radio input "false"
checkbox input "true"
type input "1"
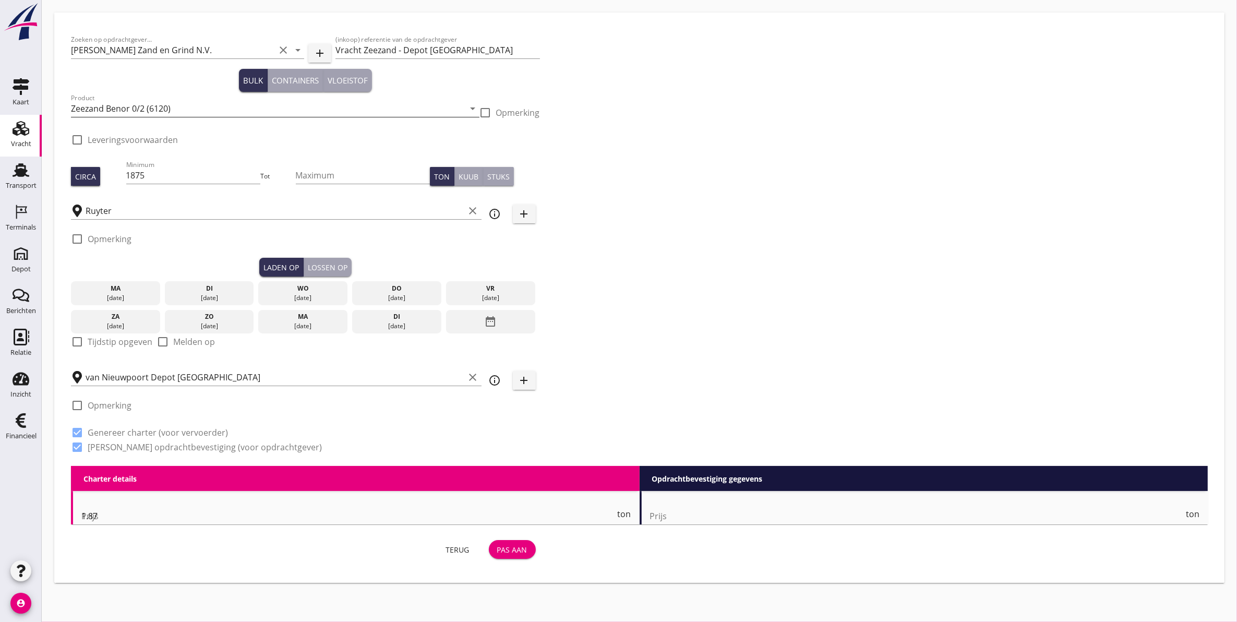
type input "1"
click at [476, 212] on icon "clear" at bounding box center [473, 211] width 13 height 13
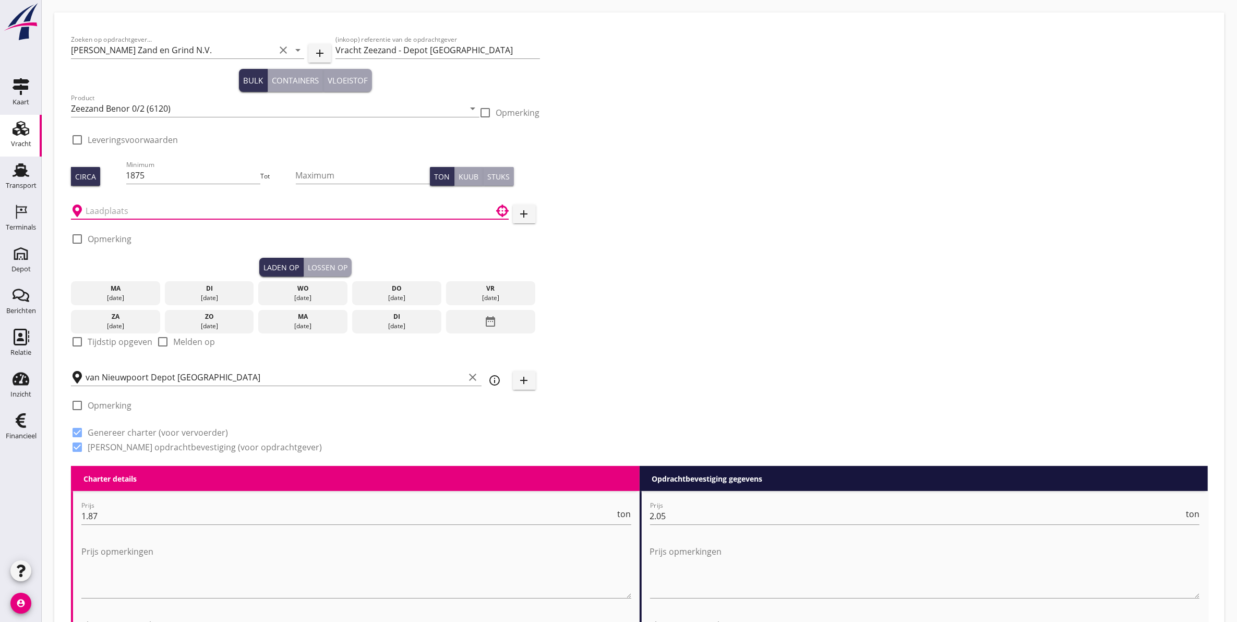
click at [309, 213] on input "text" at bounding box center [283, 210] width 394 height 17
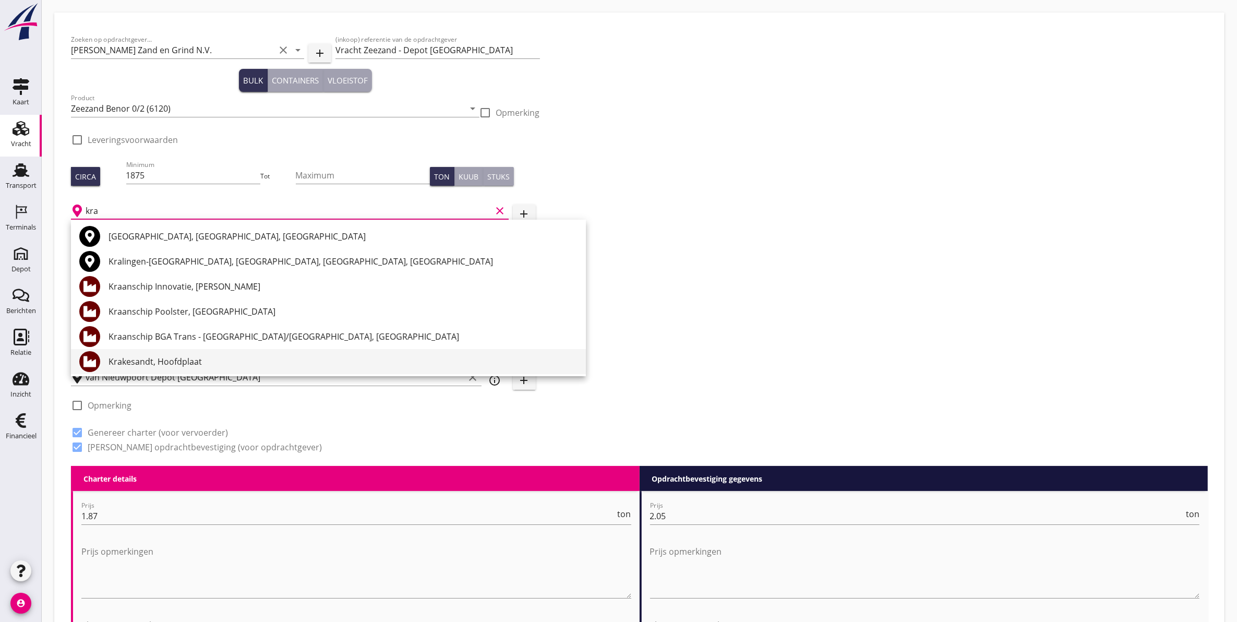
click at [178, 363] on div "Krakesandt, Hoofdplaat" at bounding box center [343, 361] width 469 height 13
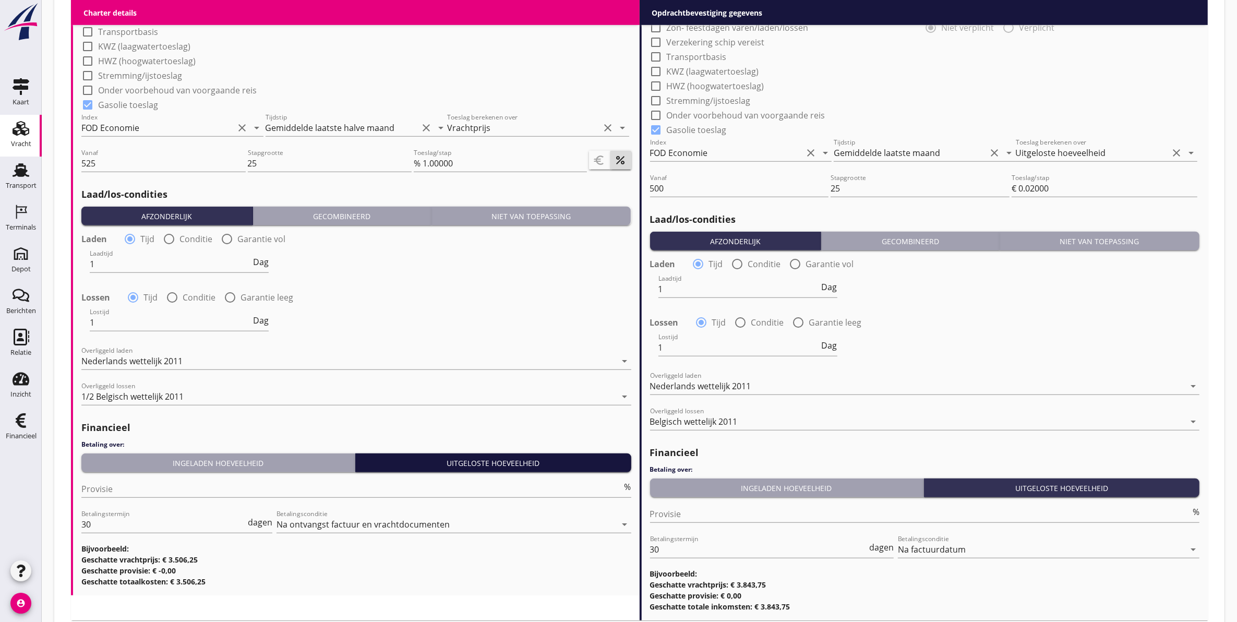
scroll to position [978, 0]
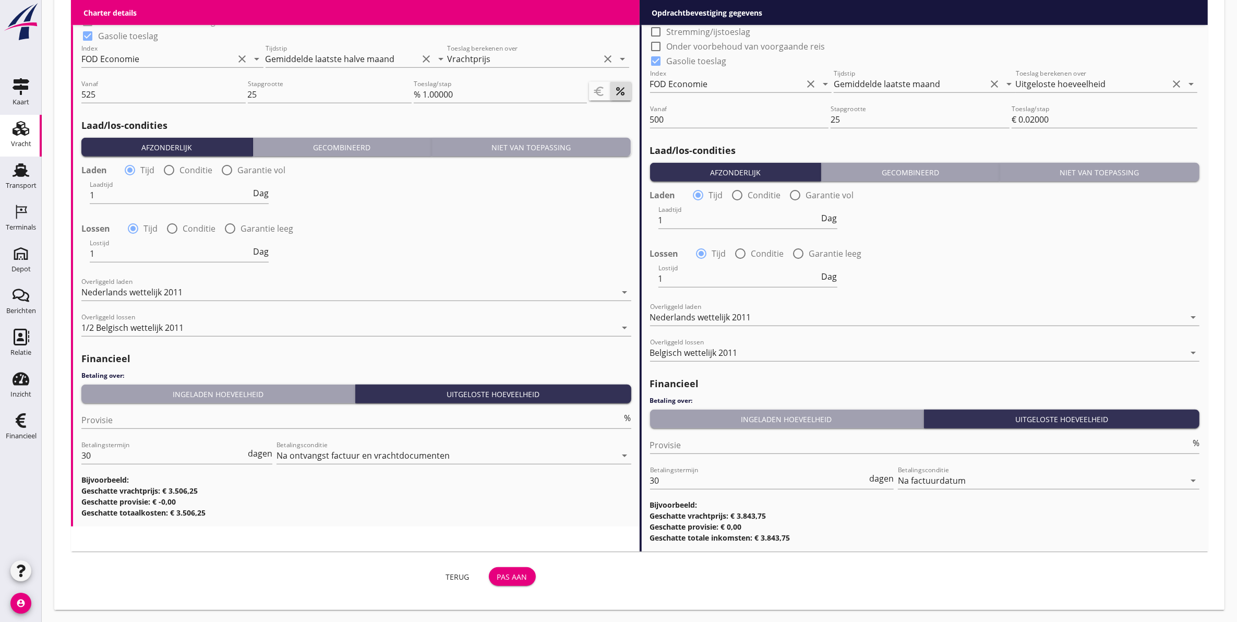
type input "Krakesandt, Hoofdplaat"
click at [507, 580] on div "Pas aan" at bounding box center [512, 576] width 30 height 11
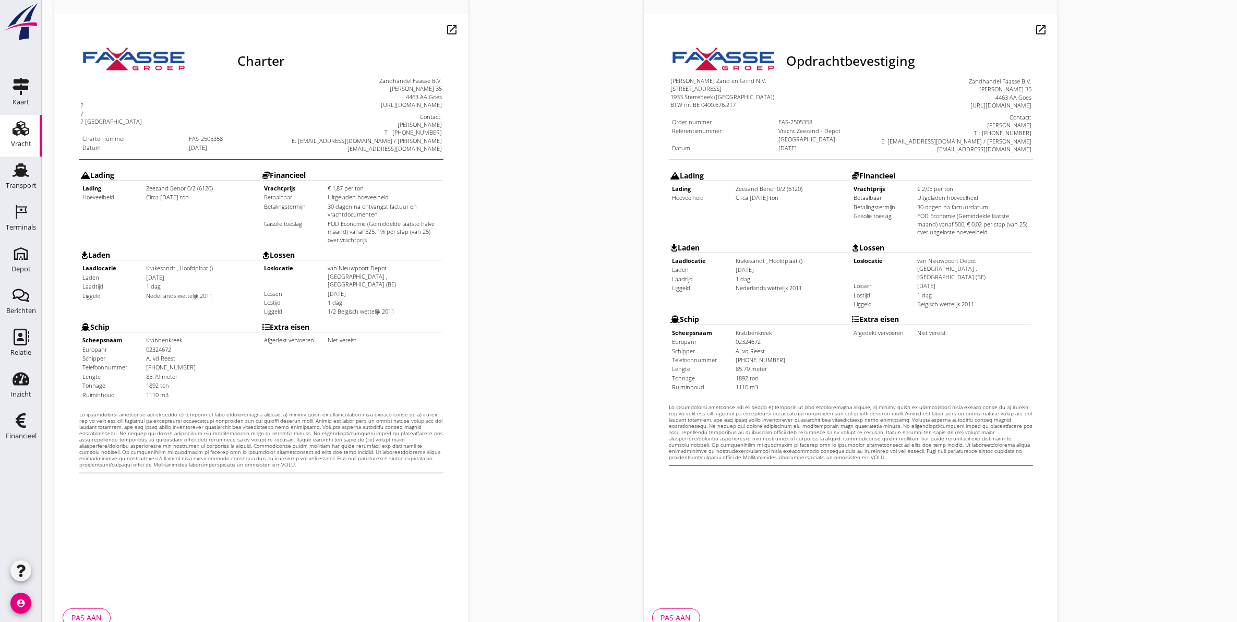
scroll to position [150, 0]
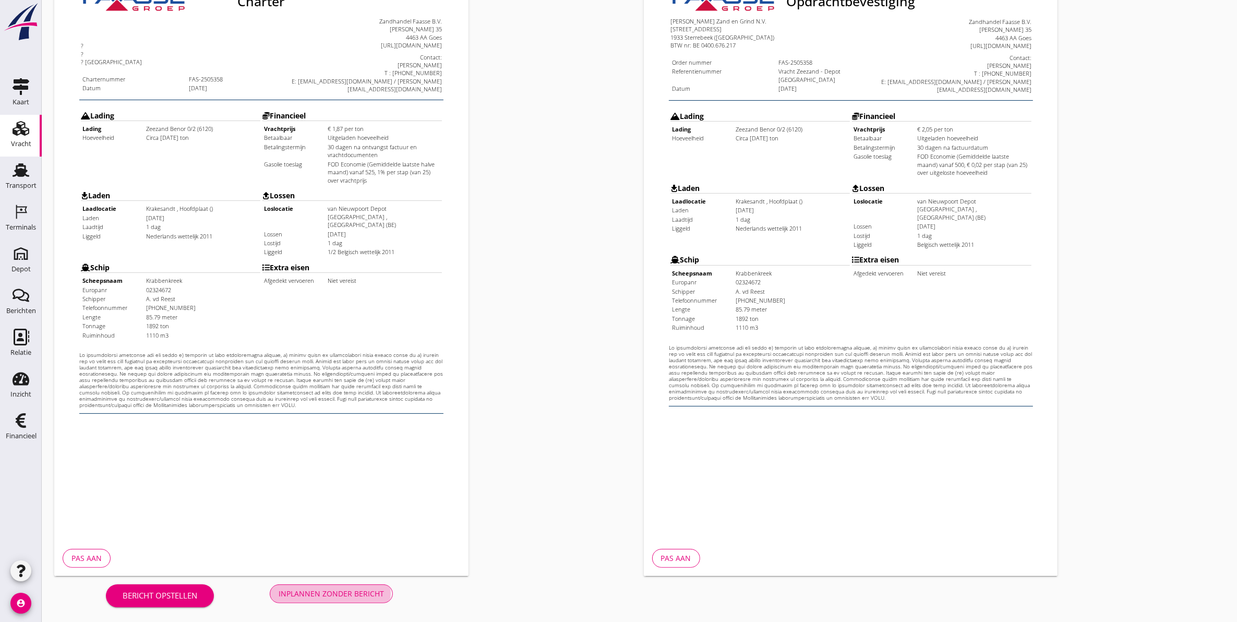
click at [330, 596] on div "Inplannen zonder bericht" at bounding box center [331, 593] width 105 height 11
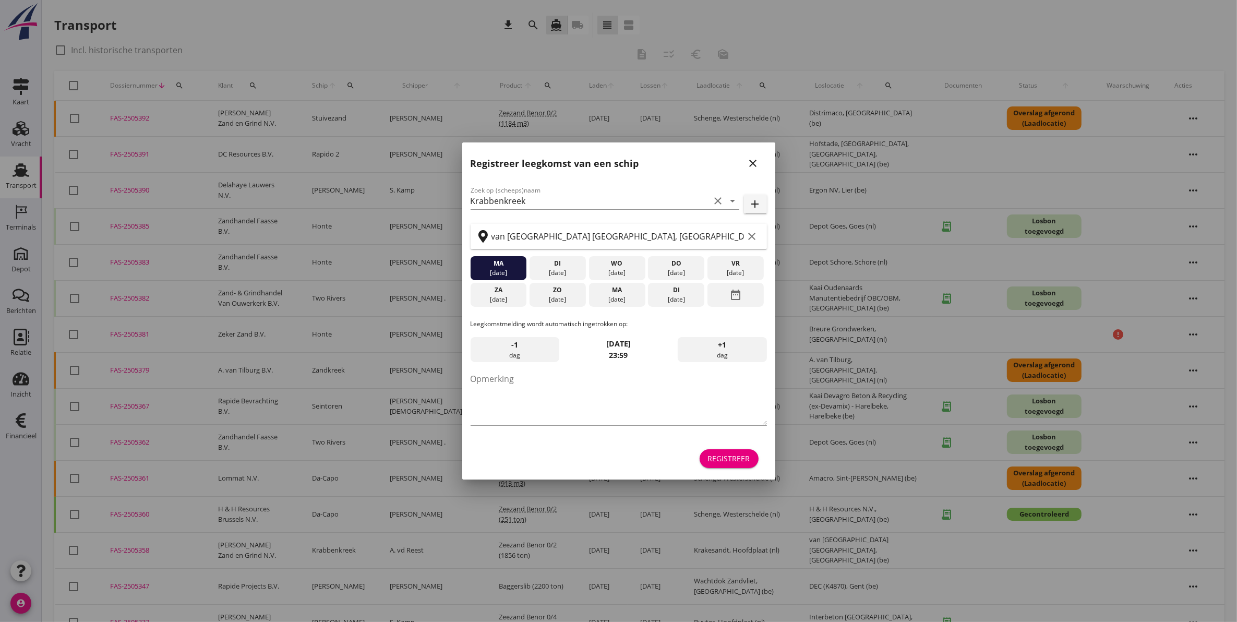
click at [749, 162] on icon "close" at bounding box center [753, 163] width 13 height 13
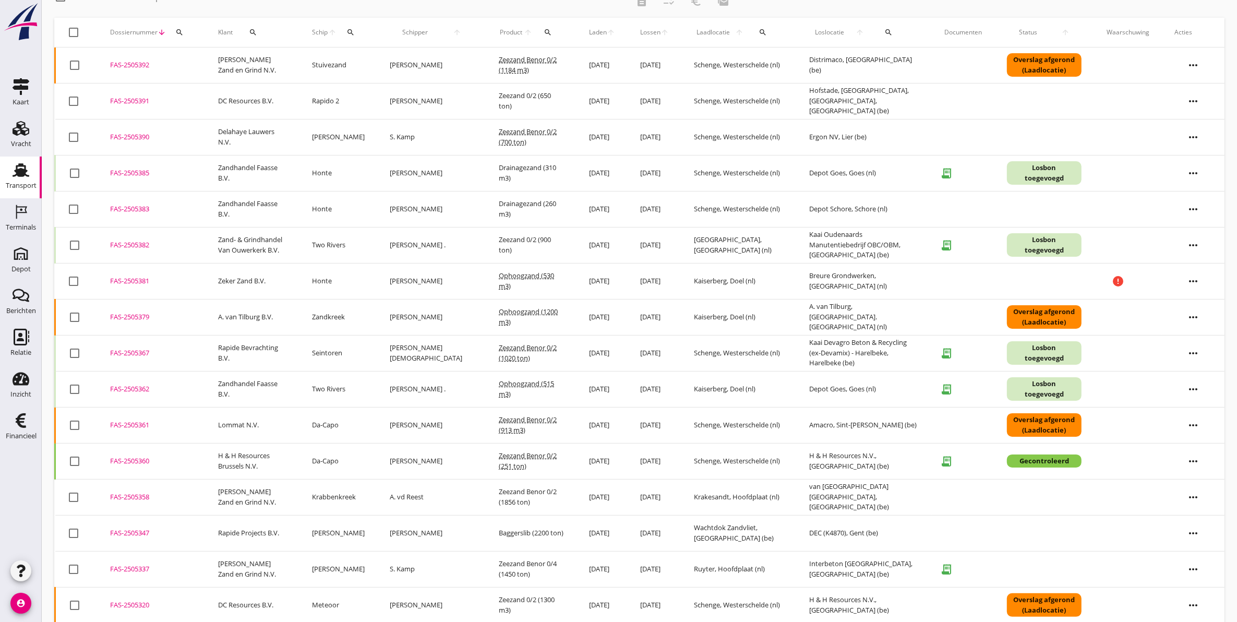
scroll to position [65, 0]
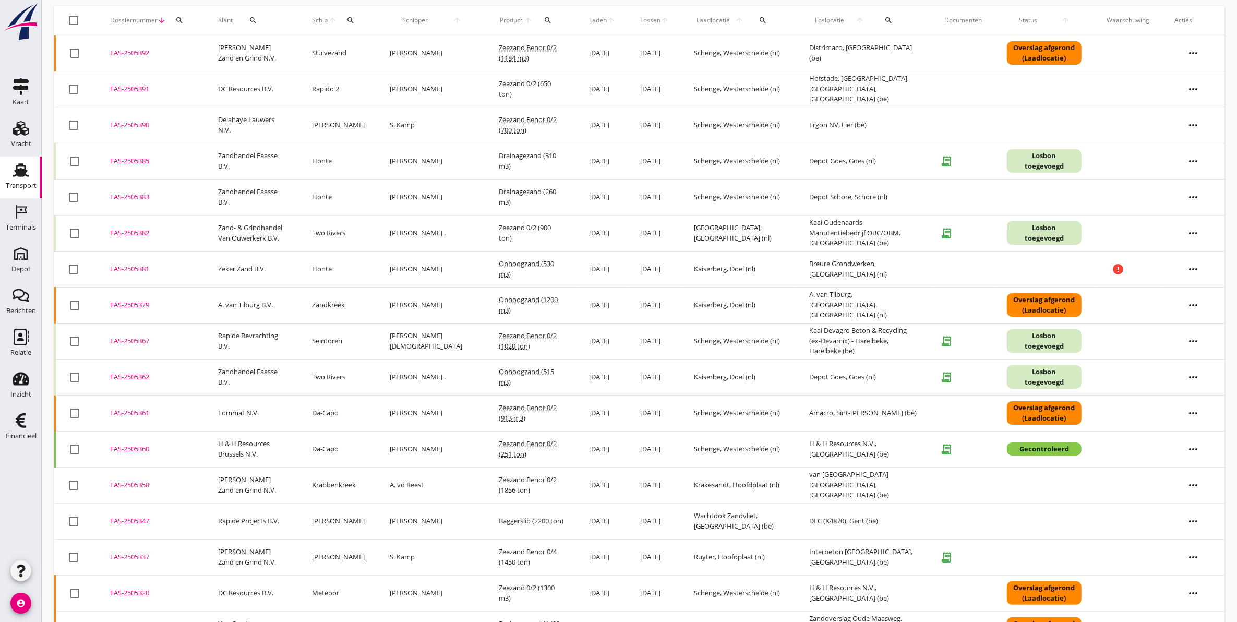
click at [134, 489] on div "FAS-2505358" at bounding box center [151, 485] width 83 height 10
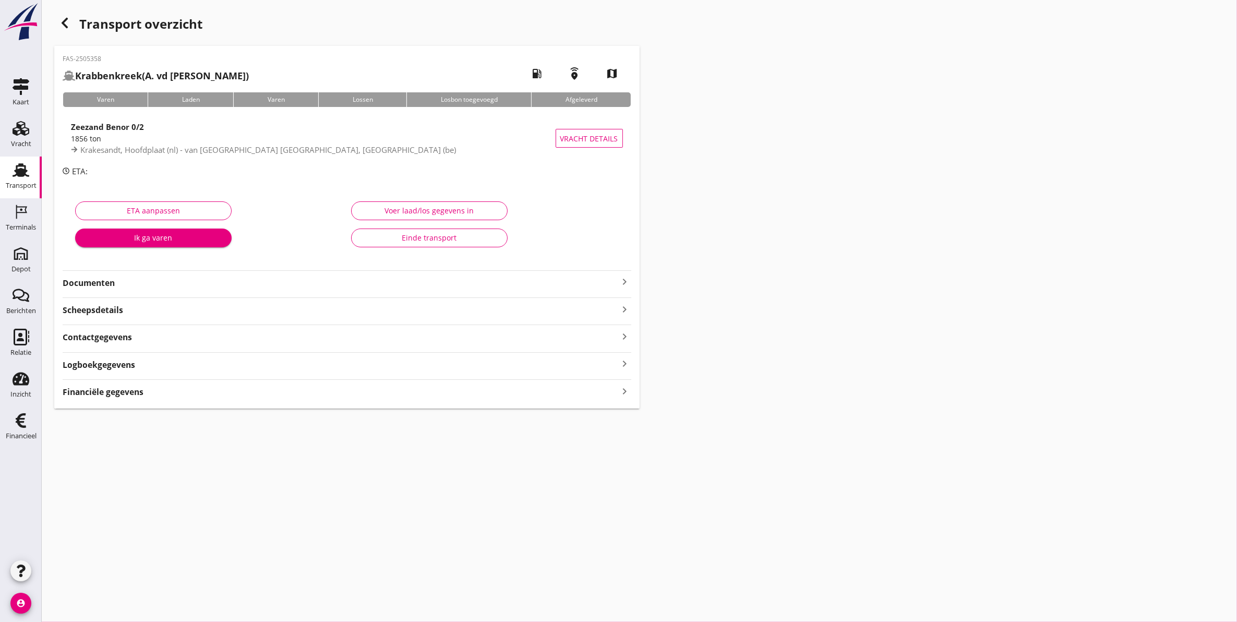
type input "1856"
click at [435, 207] on div "Voer laad/los gegevens in" at bounding box center [429, 210] width 139 height 11
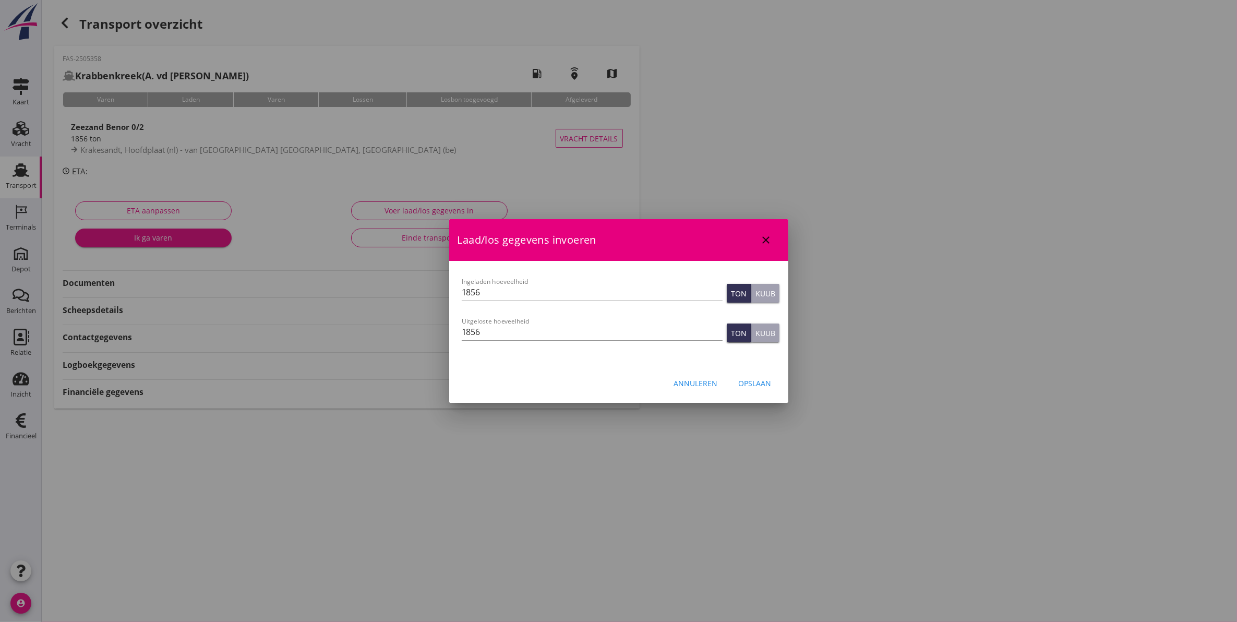
click at [763, 296] on div "Kuub" at bounding box center [765, 293] width 20 height 11
drag, startPoint x: 561, startPoint y: 290, endPoint x: 215, endPoint y: 288, distance: 345.9
click at [226, 288] on div "[EMAIL_ADDRESS][DOMAIN_NAME] Klant emailadres [PERSON_NAME][EMAIL_ADDRESS][DOMA…" at bounding box center [618, 311] width 1237 height 622
type input "1110"
click at [754, 385] on div "Opslaan" at bounding box center [755, 383] width 33 height 11
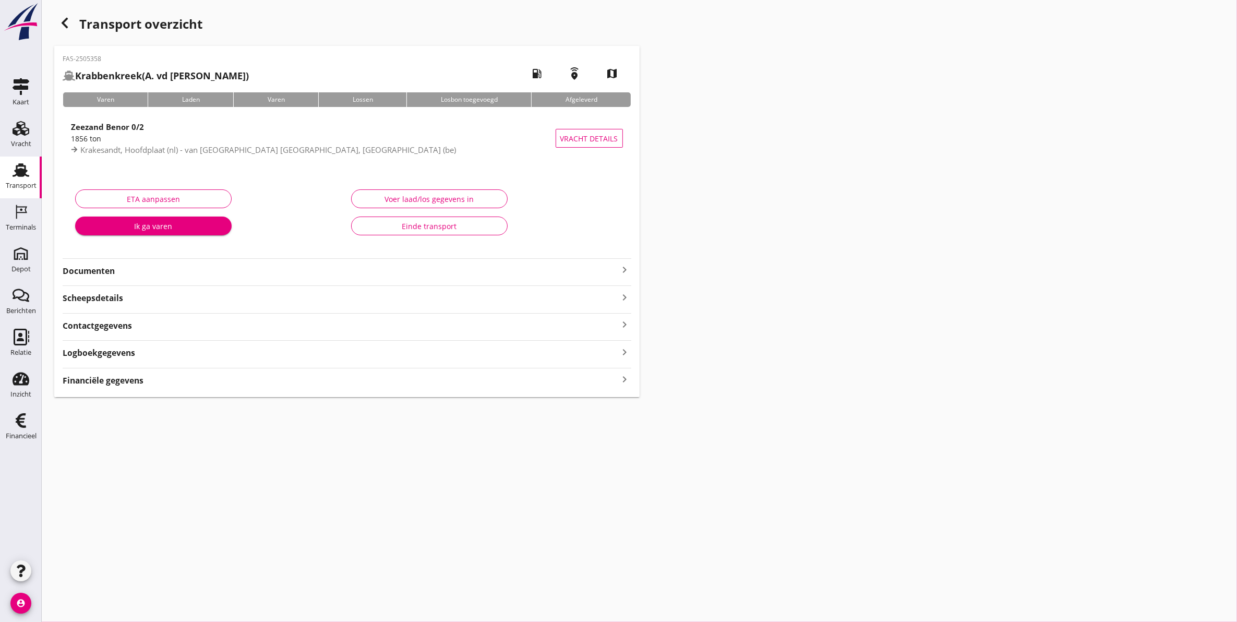
click at [64, 20] on use "button" at bounding box center [65, 23] width 6 height 10
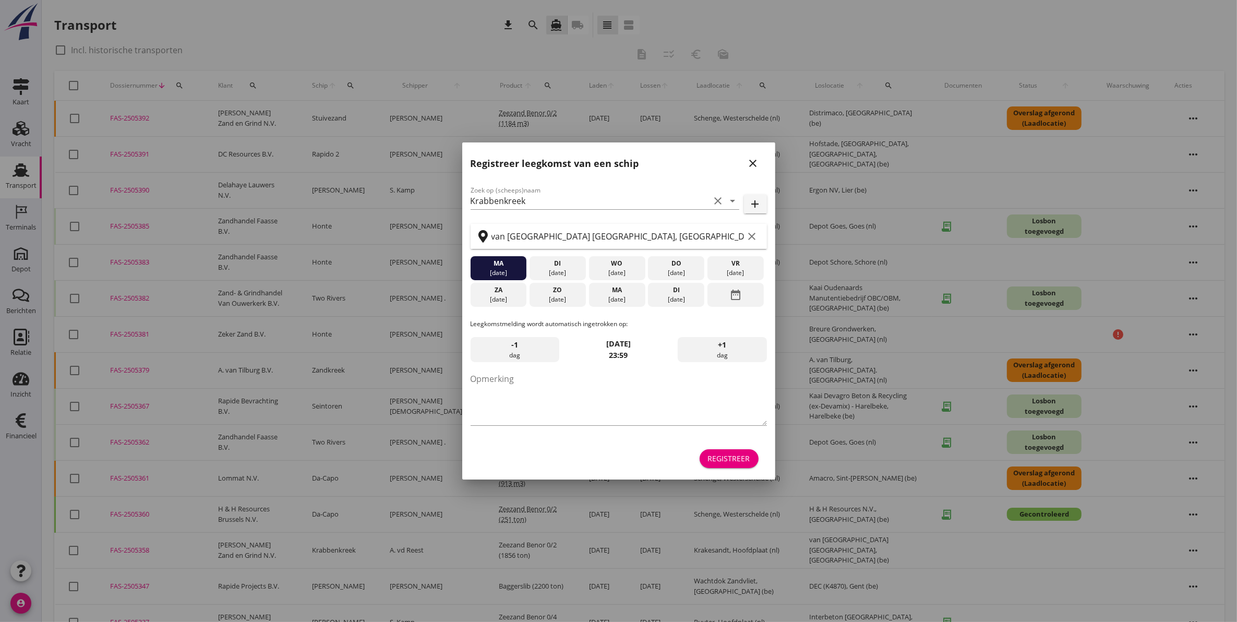
click at [748, 163] on icon "close" at bounding box center [753, 163] width 13 height 13
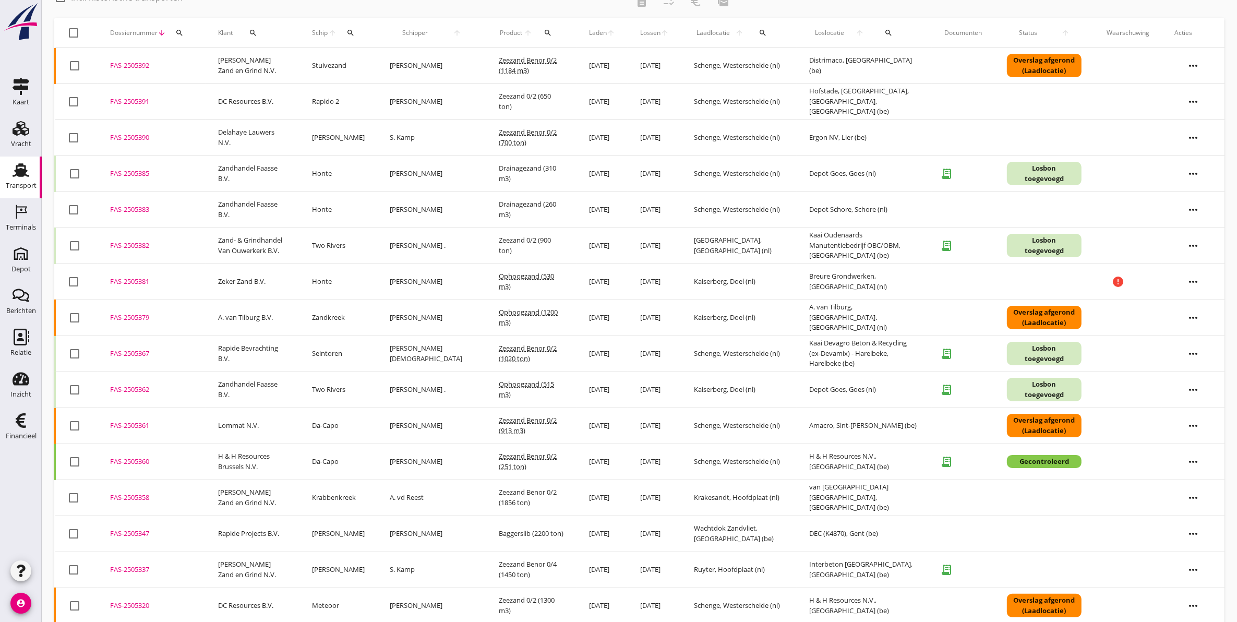
scroll to position [130, 0]
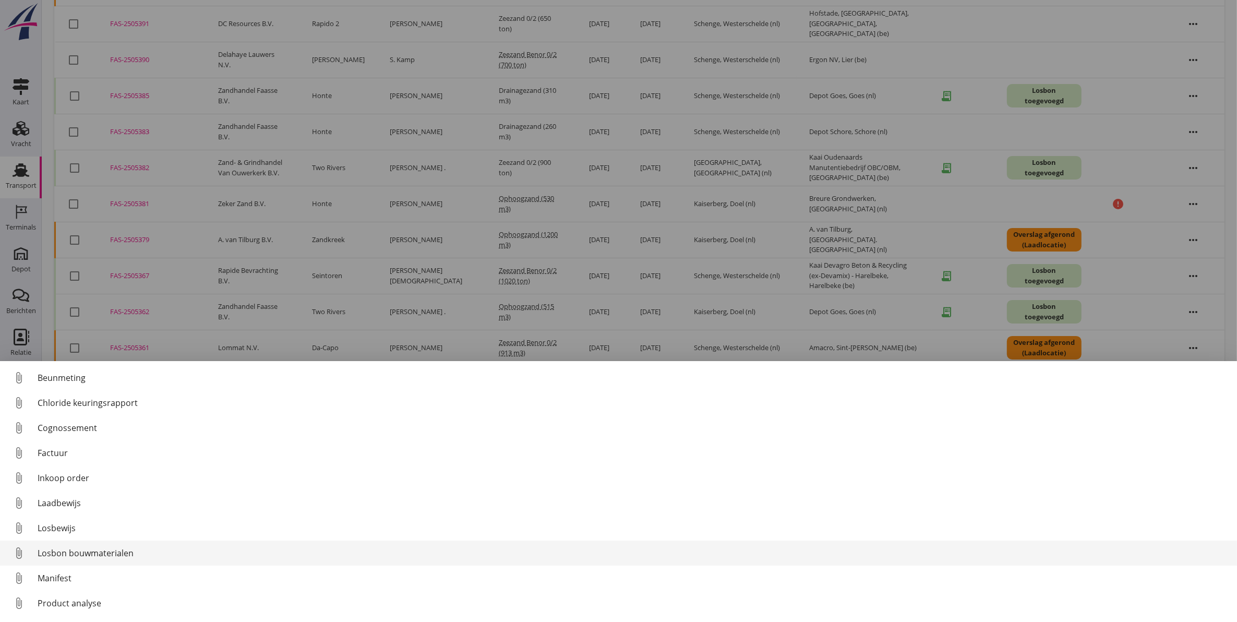
drag, startPoint x: 87, startPoint y: 548, endPoint x: 134, endPoint y: 549, distance: 47.0
click at [89, 548] on div "Losbon bouwmaterialen" at bounding box center [633, 553] width 1191 height 13
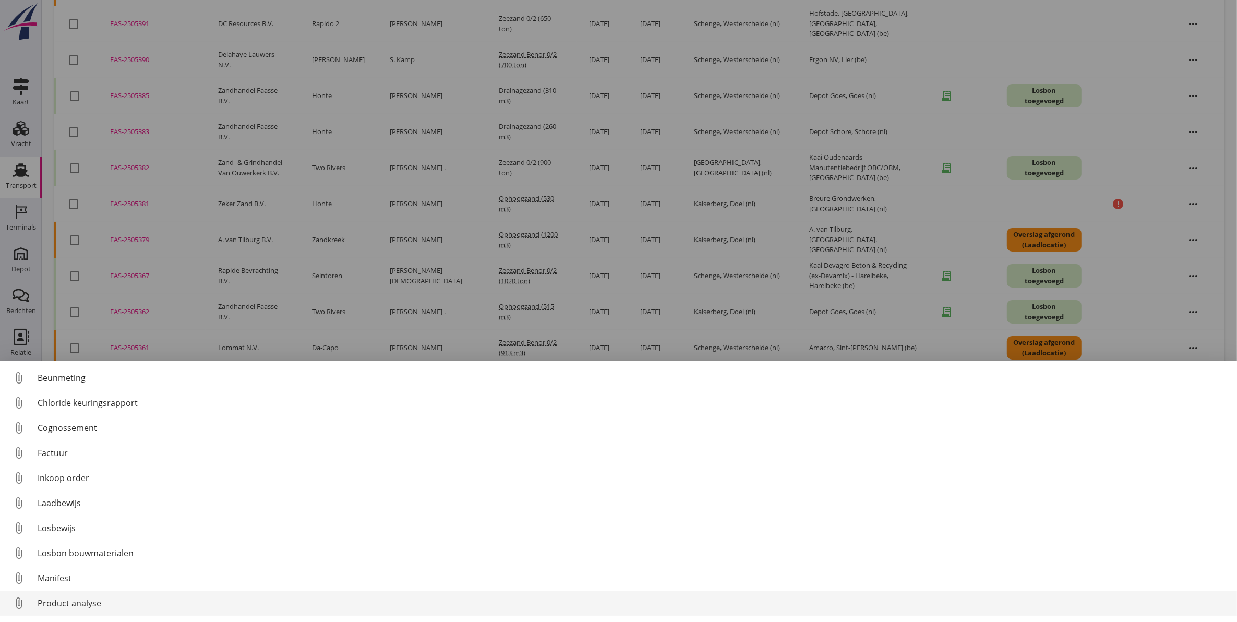
scroll to position [47, 0]
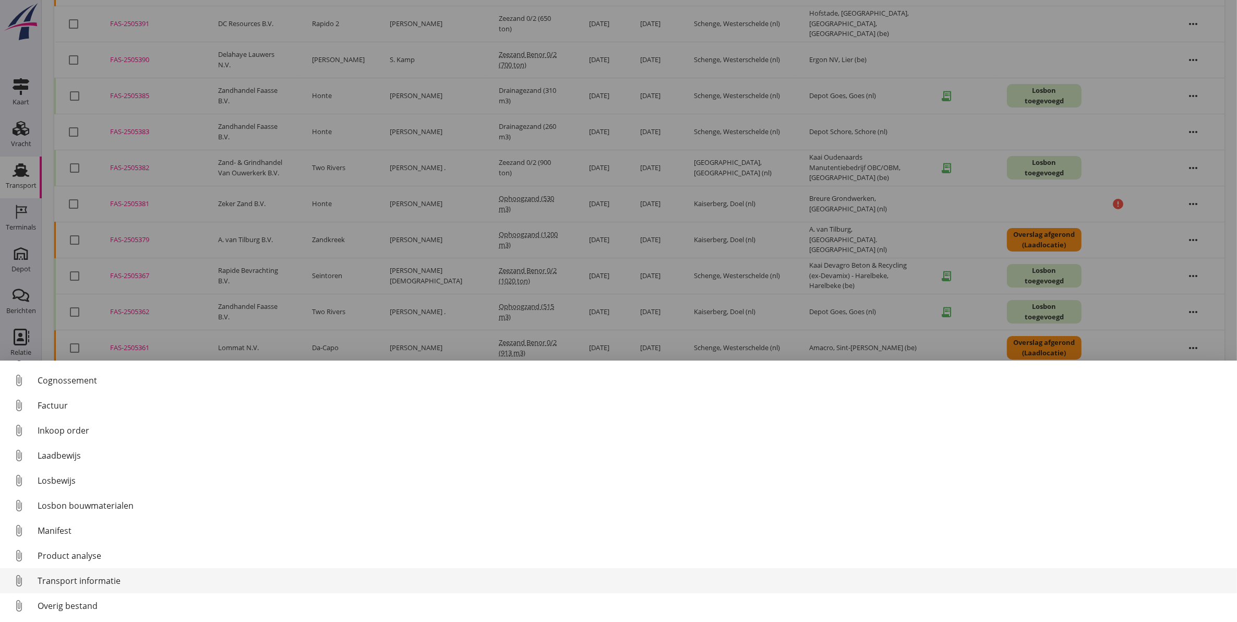
click at [102, 581] on div "Transport informatie" at bounding box center [633, 580] width 1191 height 13
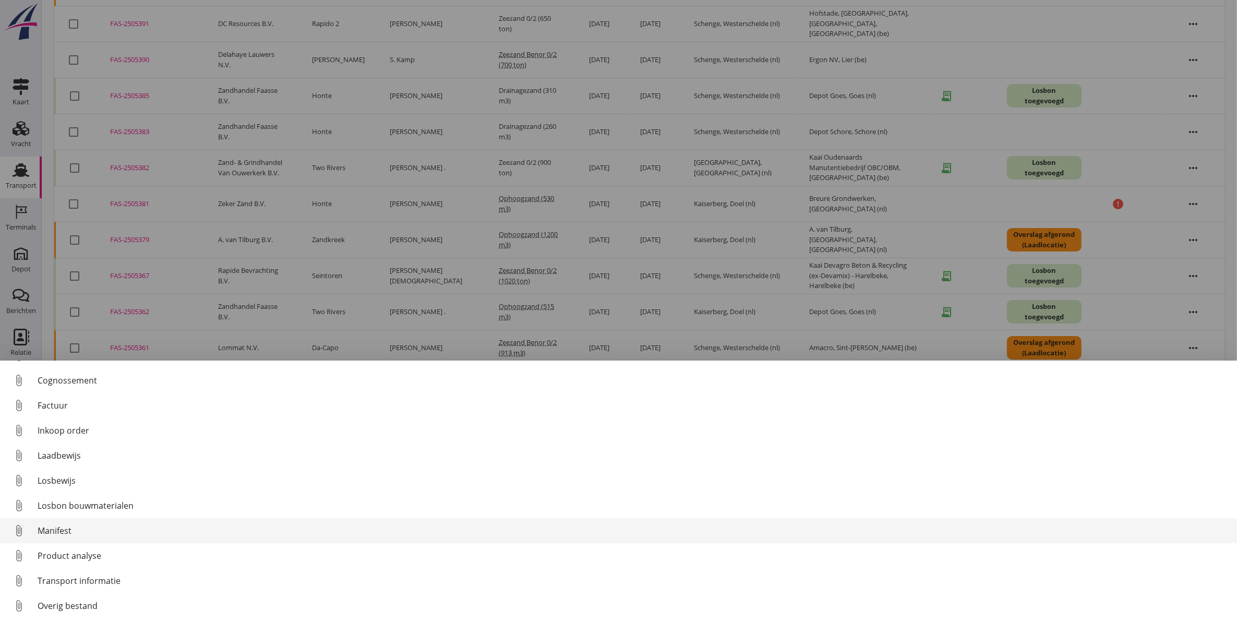
scroll to position [212, 0]
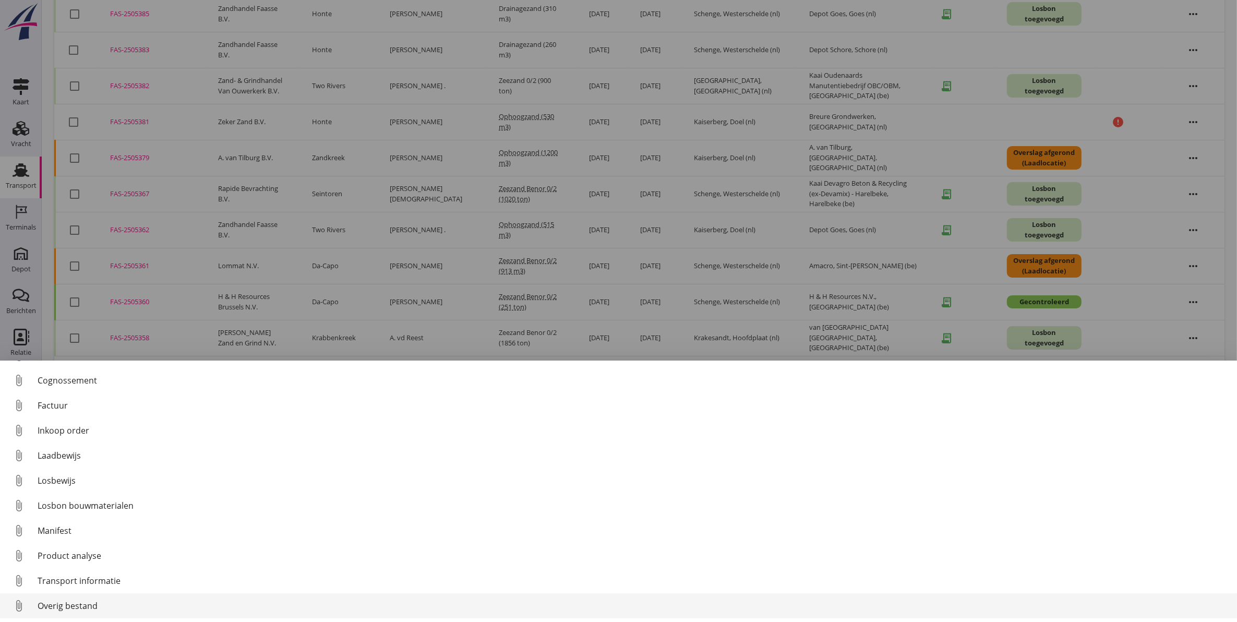
click at [97, 605] on div "Overig bestand" at bounding box center [633, 605] width 1191 height 13
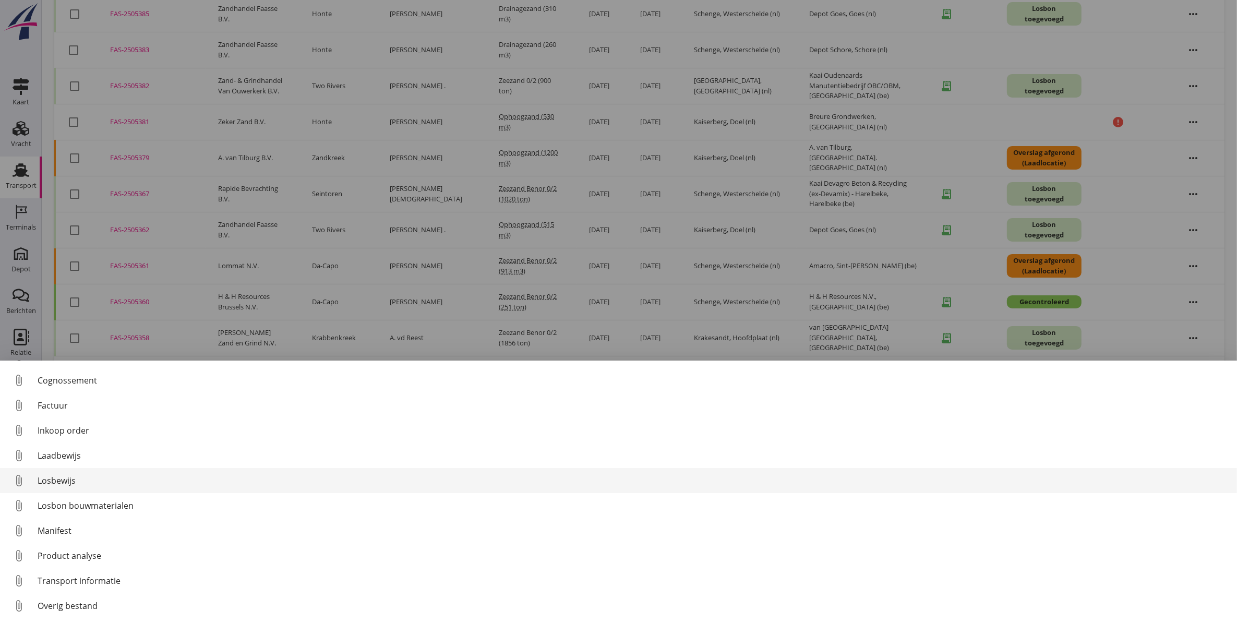
click at [61, 481] on div "Losbewijs" at bounding box center [633, 480] width 1191 height 13
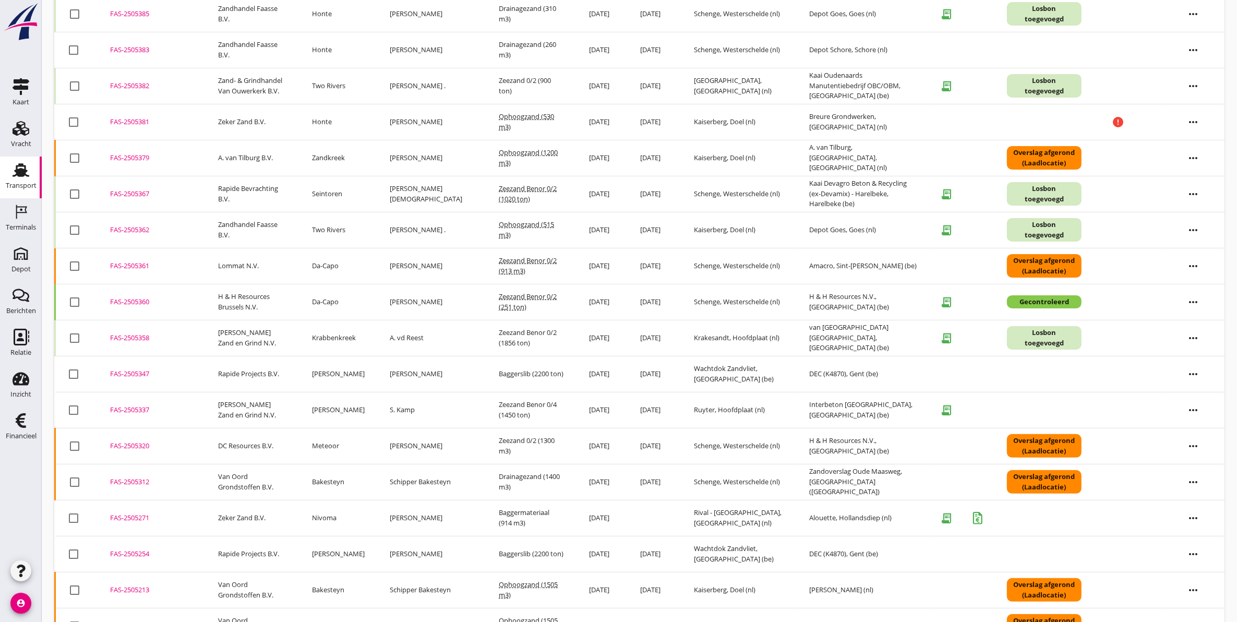
drag, startPoint x: 134, startPoint y: 337, endPoint x: 163, endPoint y: 371, distance: 45.5
click at [134, 337] on div "FAS-2505358" at bounding box center [151, 338] width 83 height 10
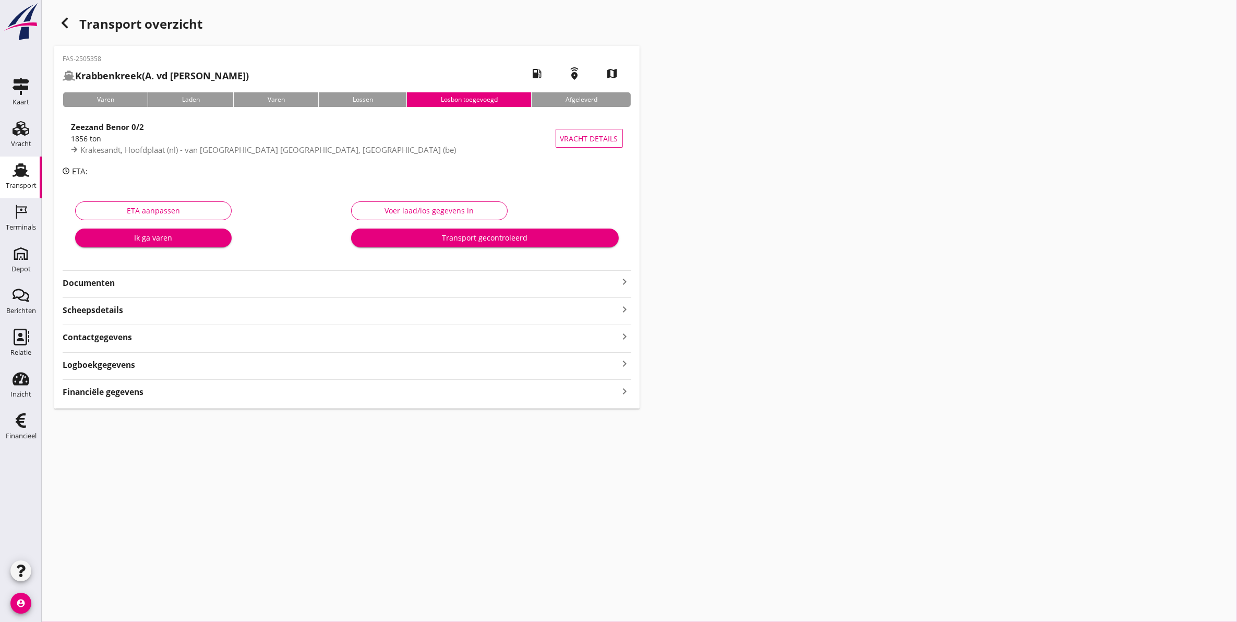
click at [121, 366] on strong "Logboekgegevens" at bounding box center [99, 365] width 73 height 12
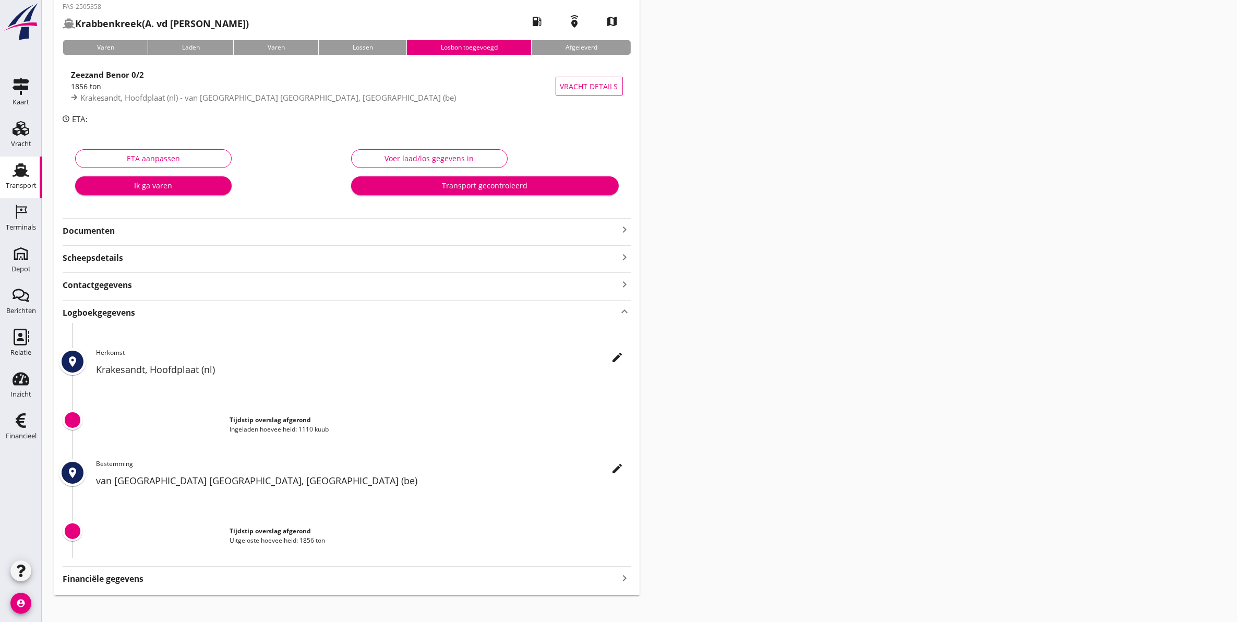
scroll to position [63, 0]
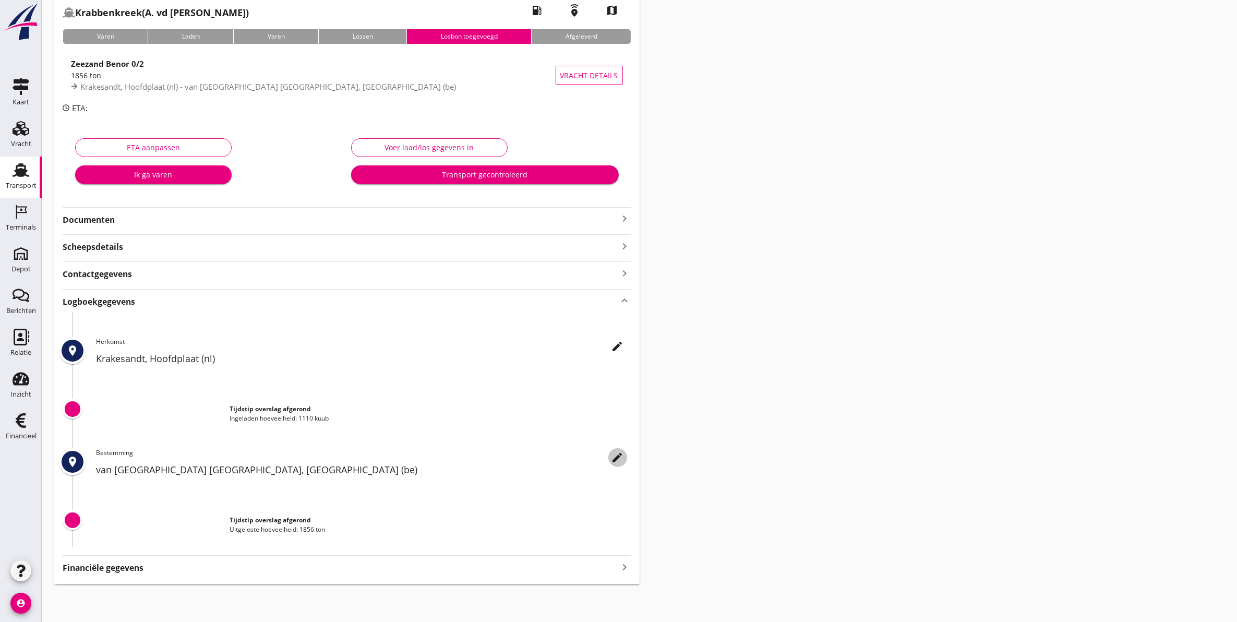
click at [616, 458] on icon "edit" at bounding box center [617, 457] width 13 height 13
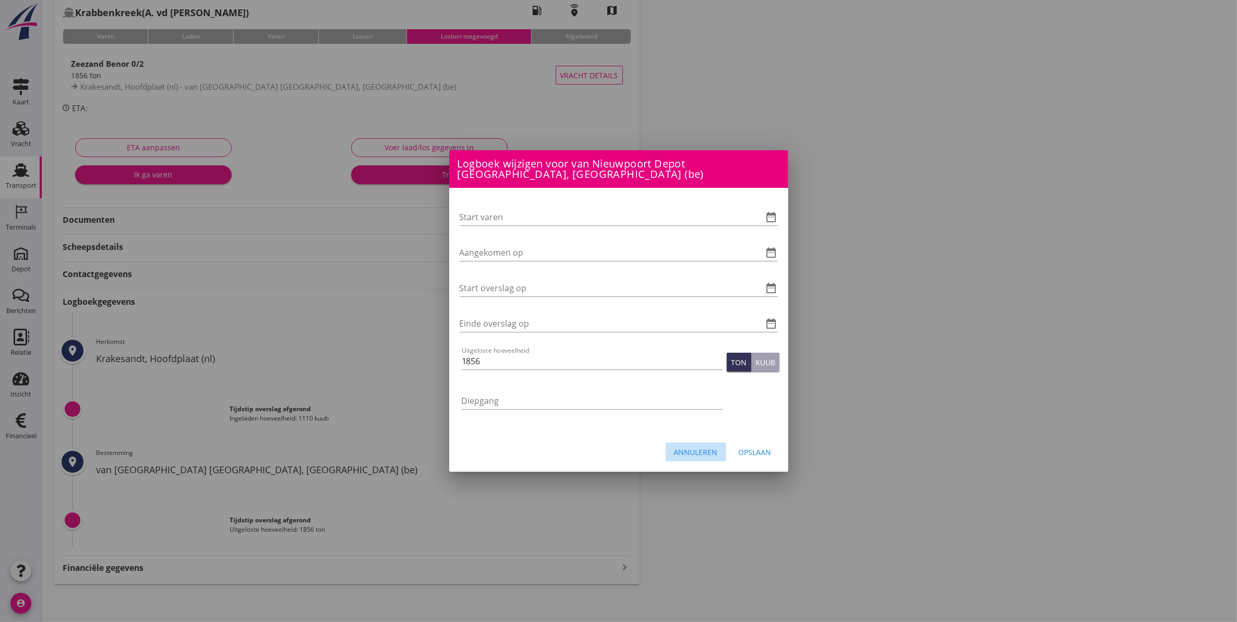
drag, startPoint x: 701, startPoint y: 442, endPoint x: 363, endPoint y: 389, distance: 342.2
click at [700, 447] on div "Annuleren" at bounding box center [696, 452] width 44 height 11
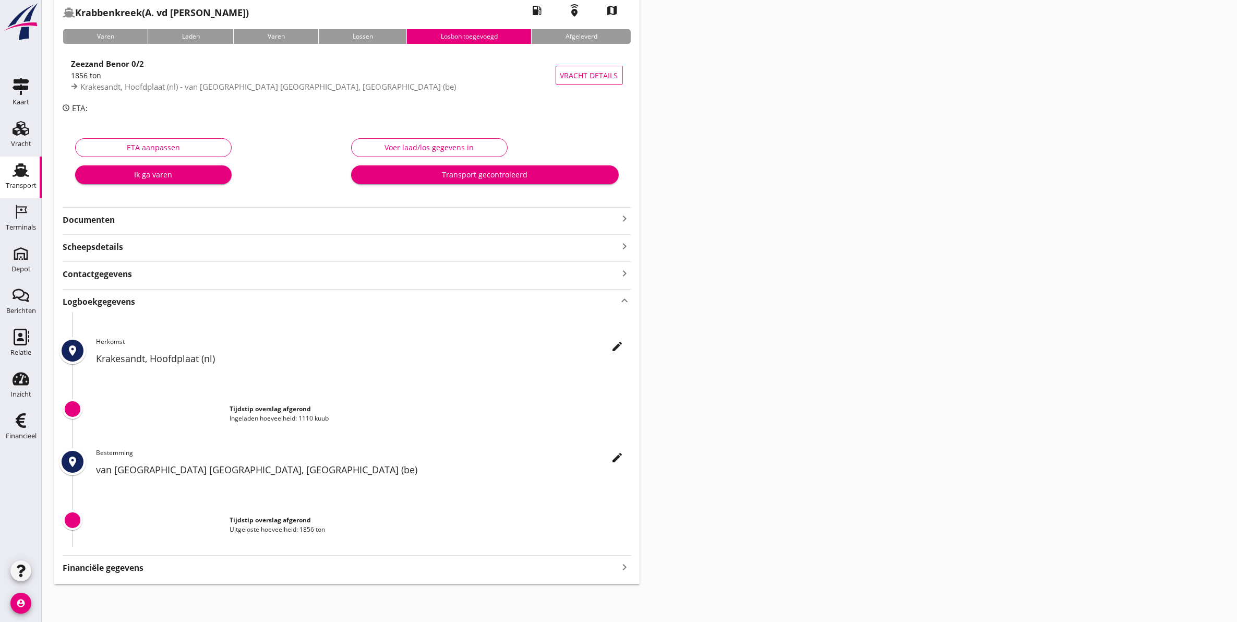
click at [621, 348] on icon "edit" at bounding box center [617, 346] width 13 height 13
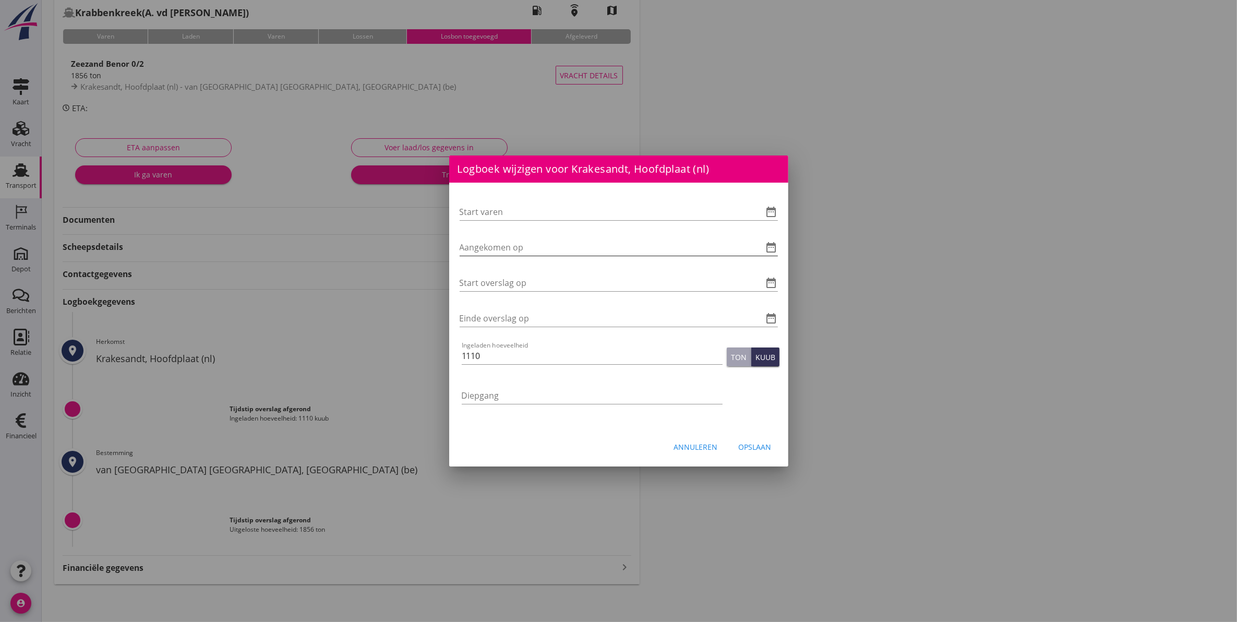
click at [773, 248] on icon "date_range" at bounding box center [771, 247] width 13 height 13
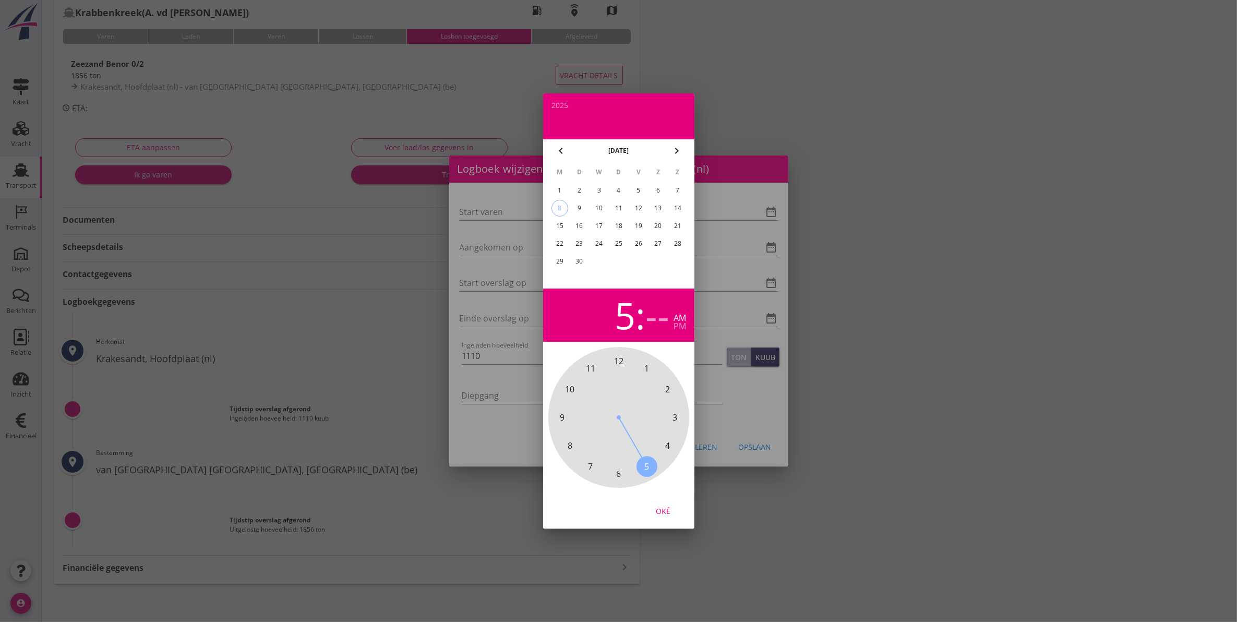
click at [644, 465] on span "5" at bounding box center [646, 466] width 5 height 13
click at [638, 186] on div "5" at bounding box center [638, 190] width 17 height 17
click at [621, 361] on span "00" at bounding box center [618, 361] width 9 height 13
click at [600, 313] on div "5" at bounding box center [607, 315] width 21 height 37
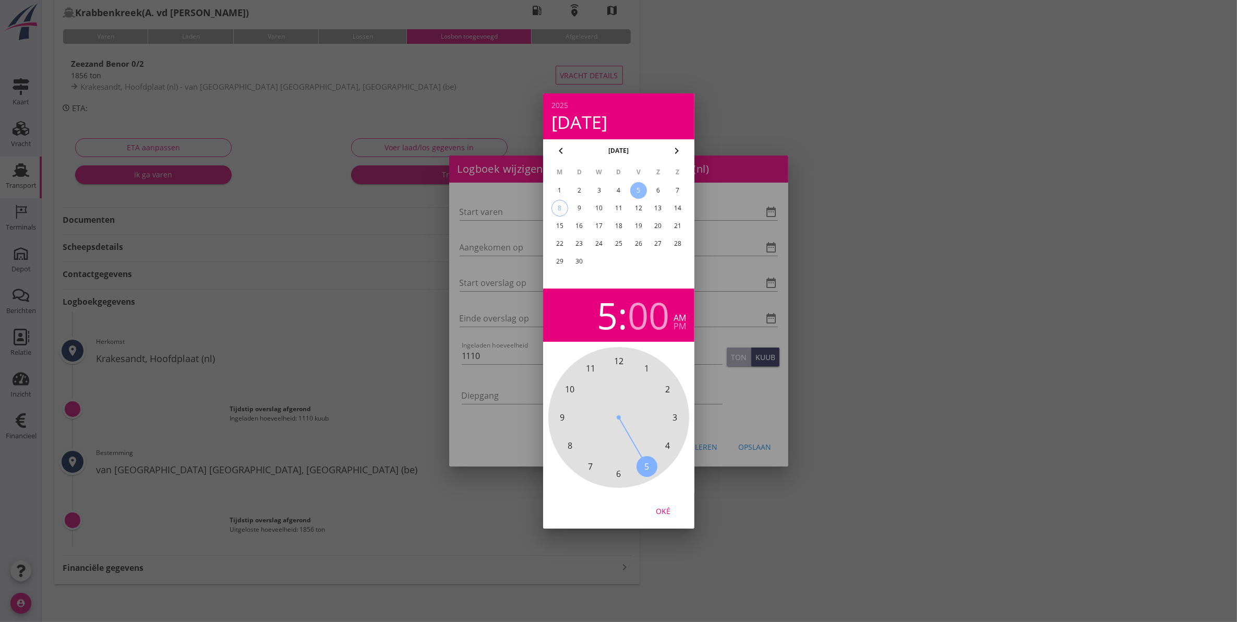
click at [617, 364] on span "12" at bounding box center [618, 361] width 9 height 13
click at [683, 326] on div "pm" at bounding box center [680, 326] width 13 height 8
click at [624, 361] on div "00 05 10 15 20 25 30 35 40 45 50 55" at bounding box center [618, 417] width 113 height 113
click at [616, 357] on span "00" at bounding box center [618, 361] width 9 height 13
click at [666, 513] on div "Oké" at bounding box center [662, 511] width 29 height 11
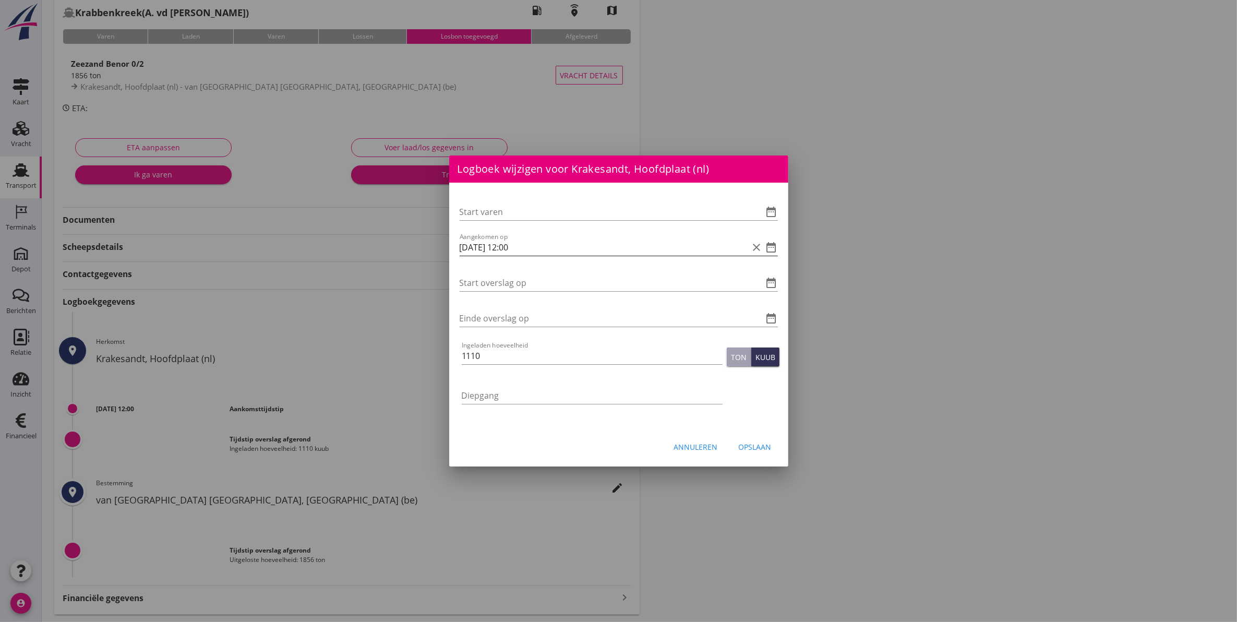
click at [768, 248] on icon "date_range" at bounding box center [771, 247] width 13 height 13
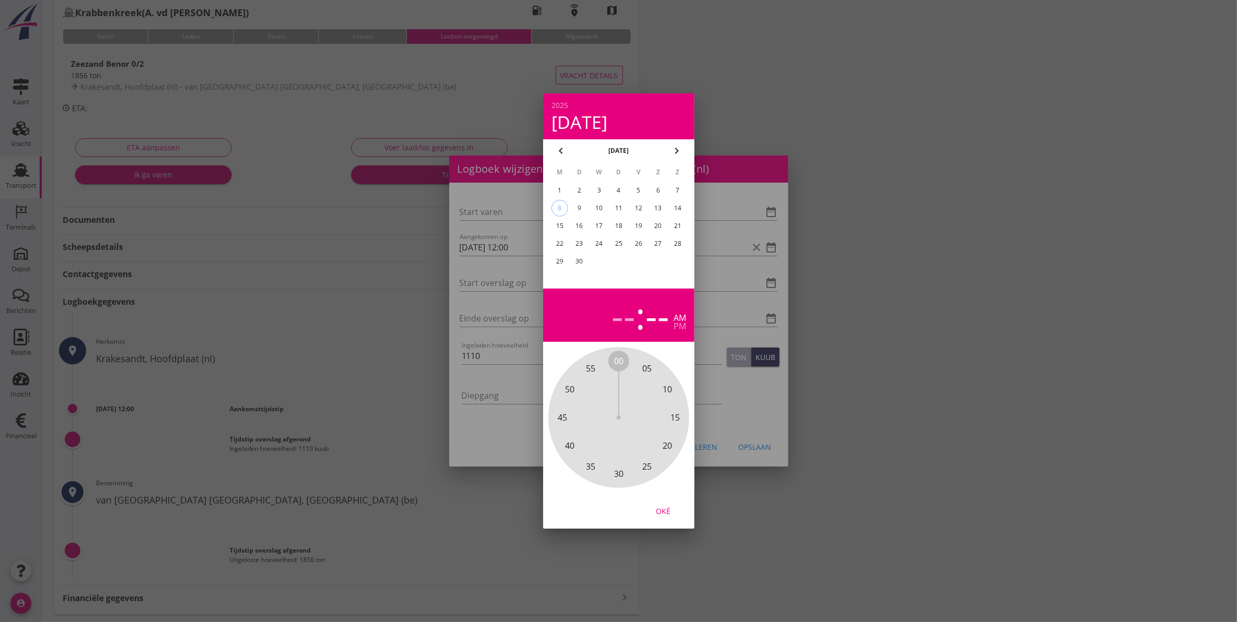
click at [641, 186] on div "5" at bounding box center [638, 190] width 17 height 17
click at [620, 366] on span "00" at bounding box center [618, 361] width 9 height 13
click at [619, 363] on span "00" at bounding box center [618, 361] width 9 height 13
click at [616, 359] on span "00" at bounding box center [618, 361] width 9 height 13
click at [603, 313] on div "--" at bounding box center [606, 315] width 24 height 37
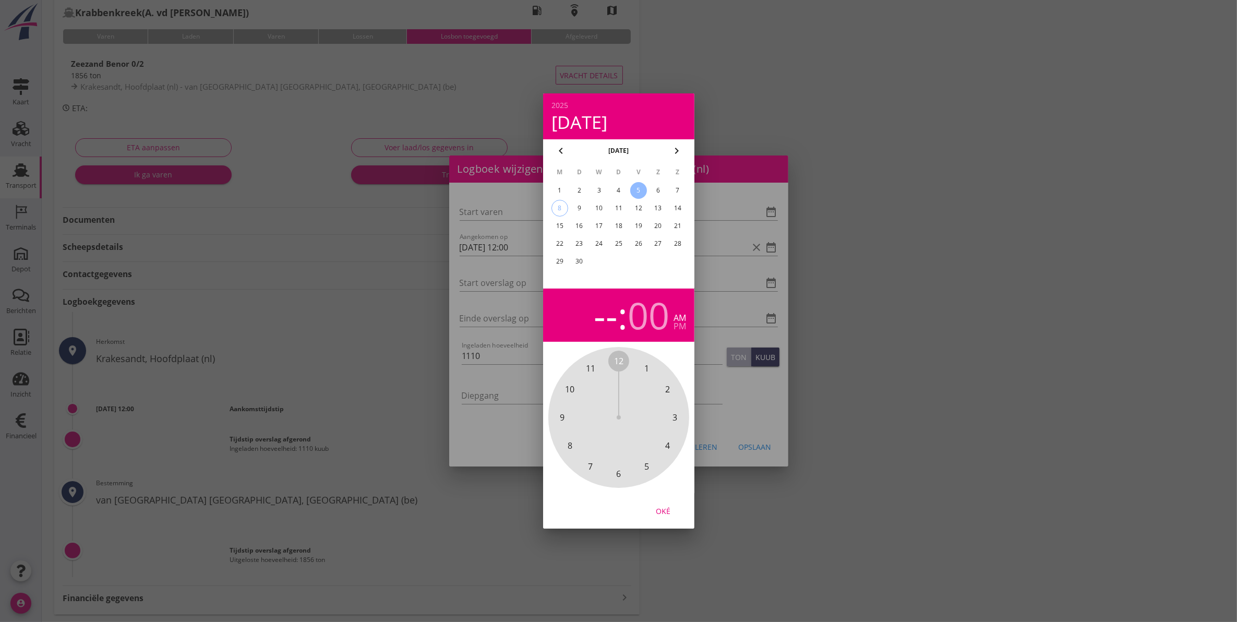
click at [620, 360] on span "12" at bounding box center [618, 361] width 9 height 13
click at [665, 508] on div "Oké" at bounding box center [662, 511] width 29 height 11
type input "[DATE] 00:00"
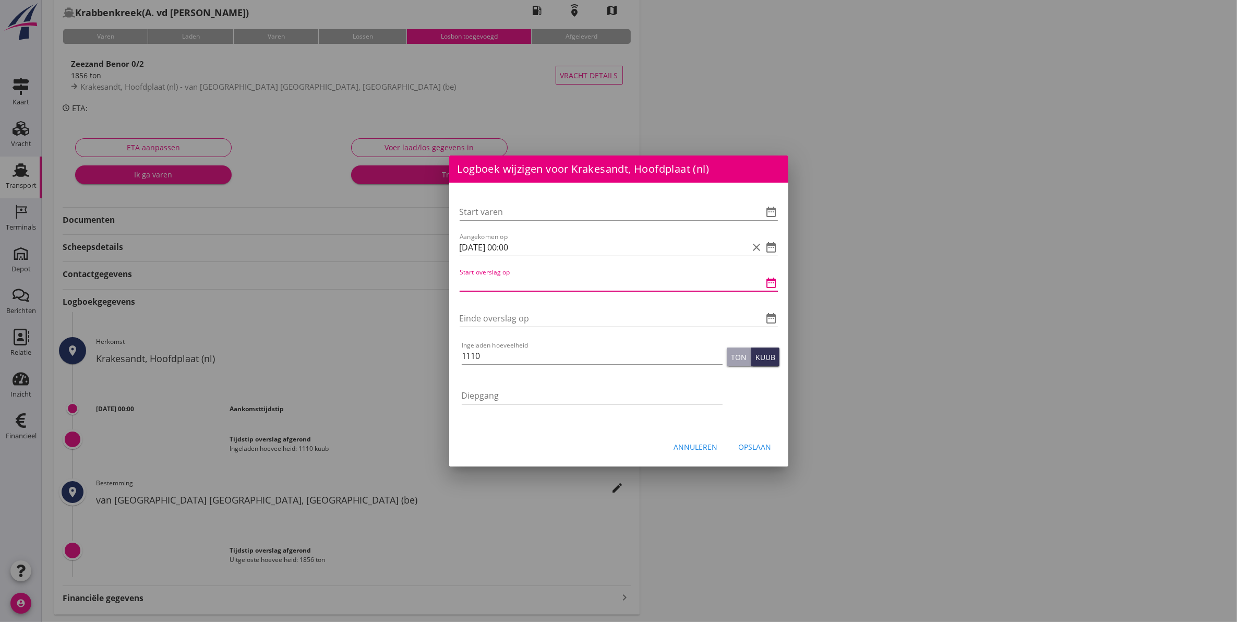
click at [585, 282] on input "Start overslag op" at bounding box center [604, 282] width 289 height 17
click at [767, 282] on icon "date_range" at bounding box center [771, 283] width 13 height 13
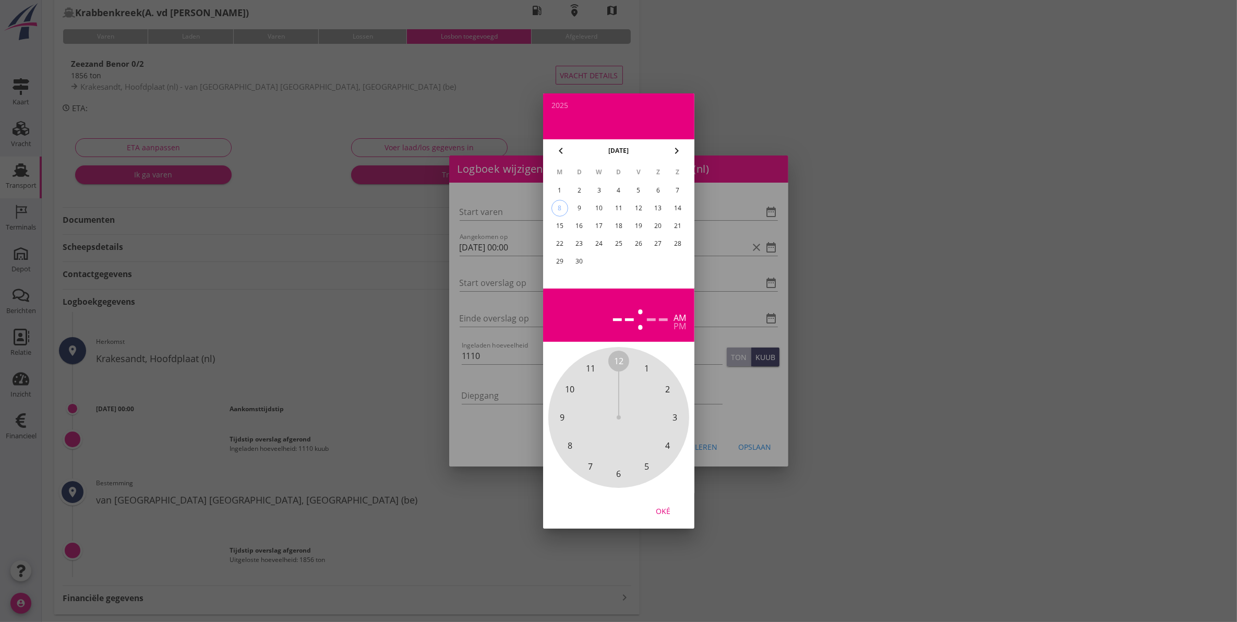
click at [643, 188] on div "5" at bounding box center [638, 190] width 17 height 17
click at [634, 188] on div "5" at bounding box center [638, 190] width 17 height 17
click at [645, 366] on span "1" at bounding box center [646, 368] width 5 height 13
click at [617, 358] on span "00" at bounding box center [618, 361] width 9 height 13
click at [656, 506] on div "Oké" at bounding box center [662, 511] width 29 height 11
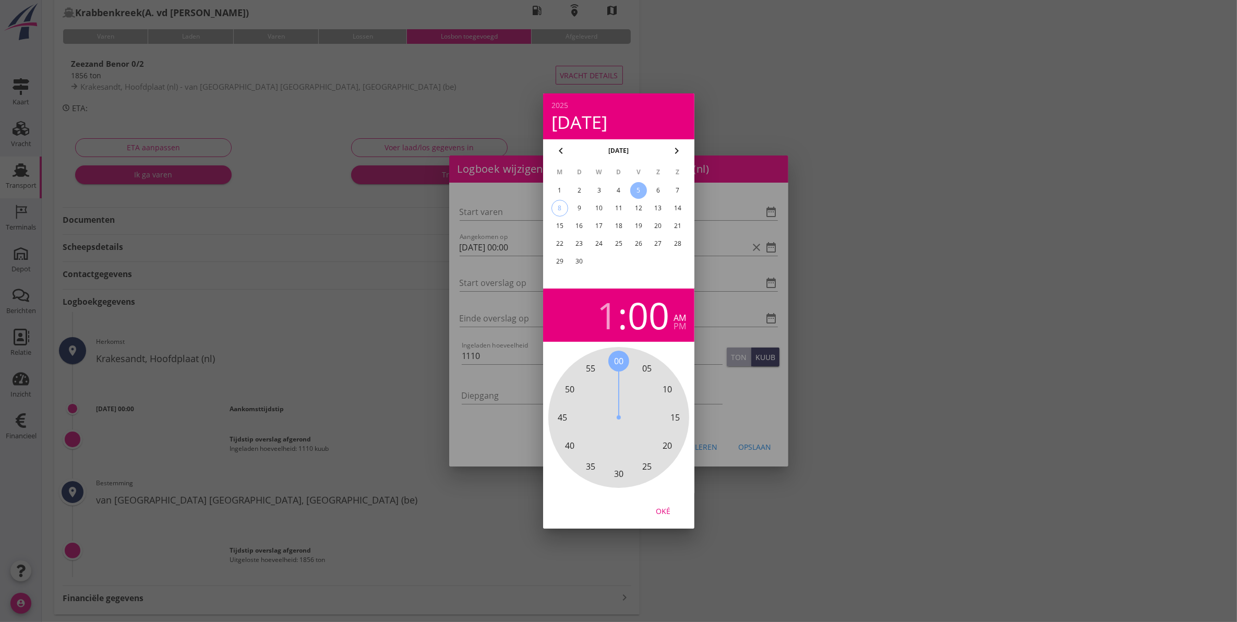
type input "[DATE] 01:00"
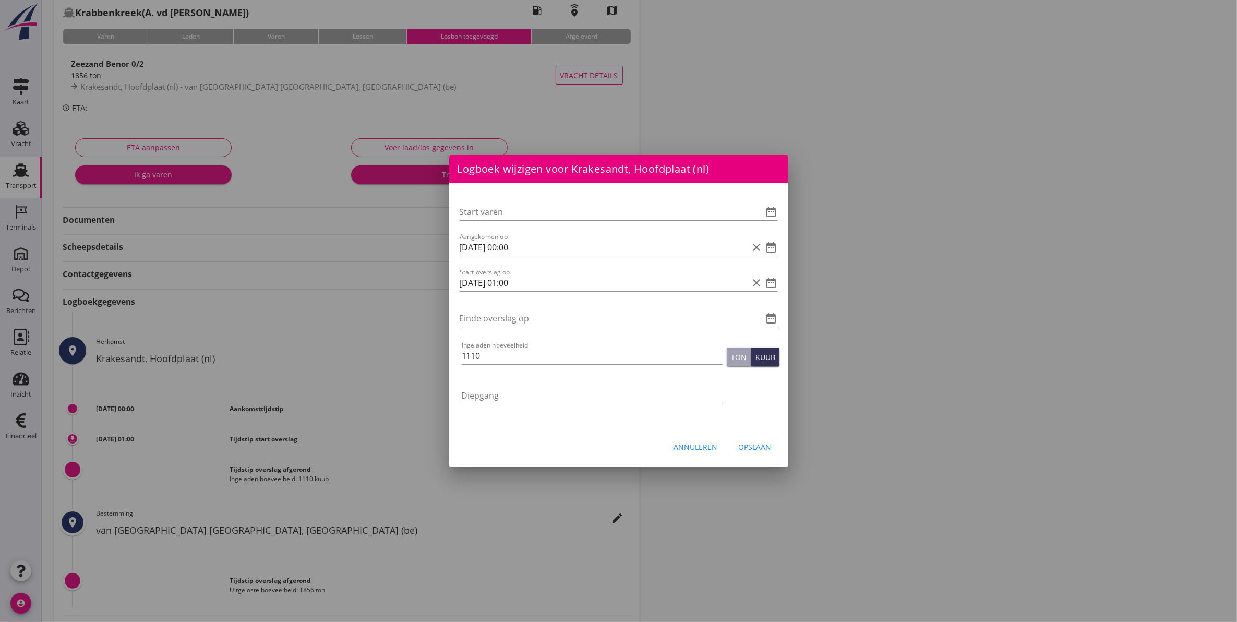
click at [770, 317] on icon "date_range" at bounding box center [771, 318] width 13 height 13
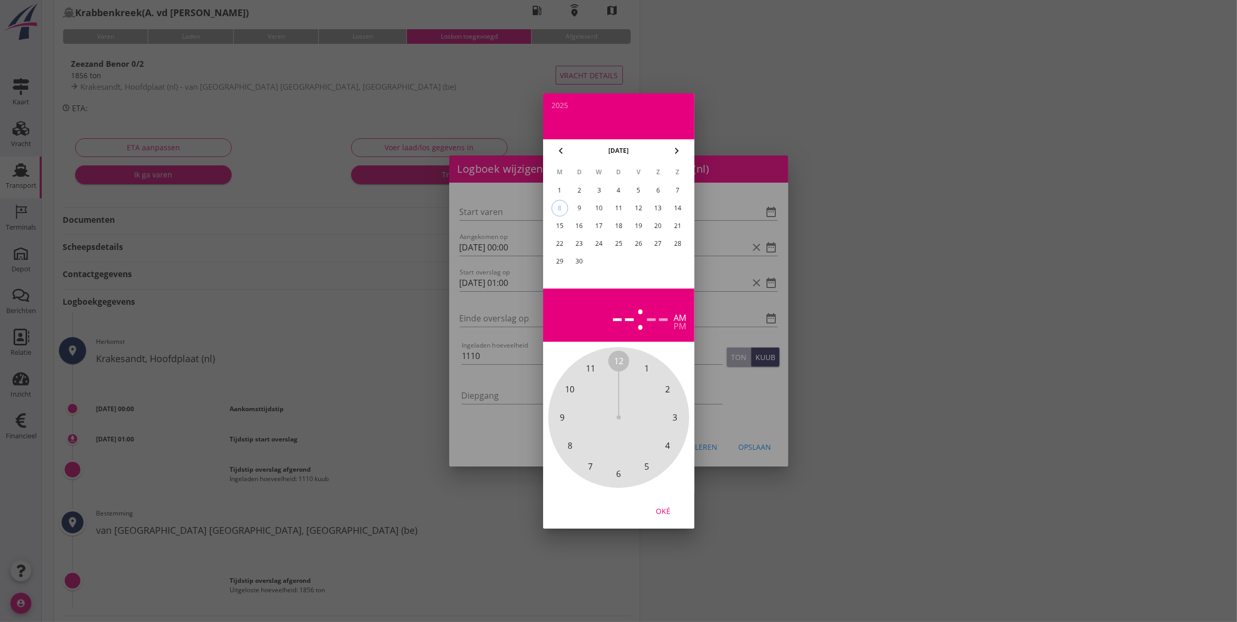
click at [641, 189] on div "5" at bounding box center [638, 190] width 17 height 17
click at [668, 383] on span "2" at bounding box center [667, 389] width 5 height 13
click at [619, 358] on span "00" at bounding box center [618, 361] width 9 height 13
click at [670, 507] on div "Oké" at bounding box center [662, 511] width 29 height 11
type input "[DATE] 02:00"
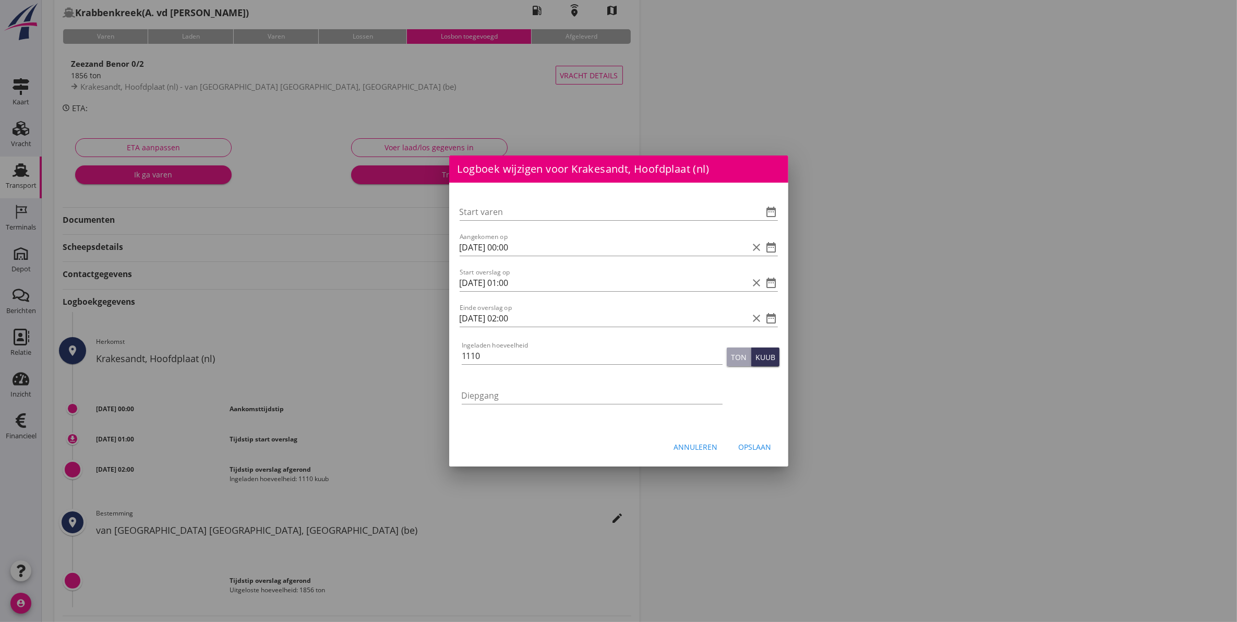
click at [765, 438] on button "Opslaan" at bounding box center [755, 446] width 50 height 19
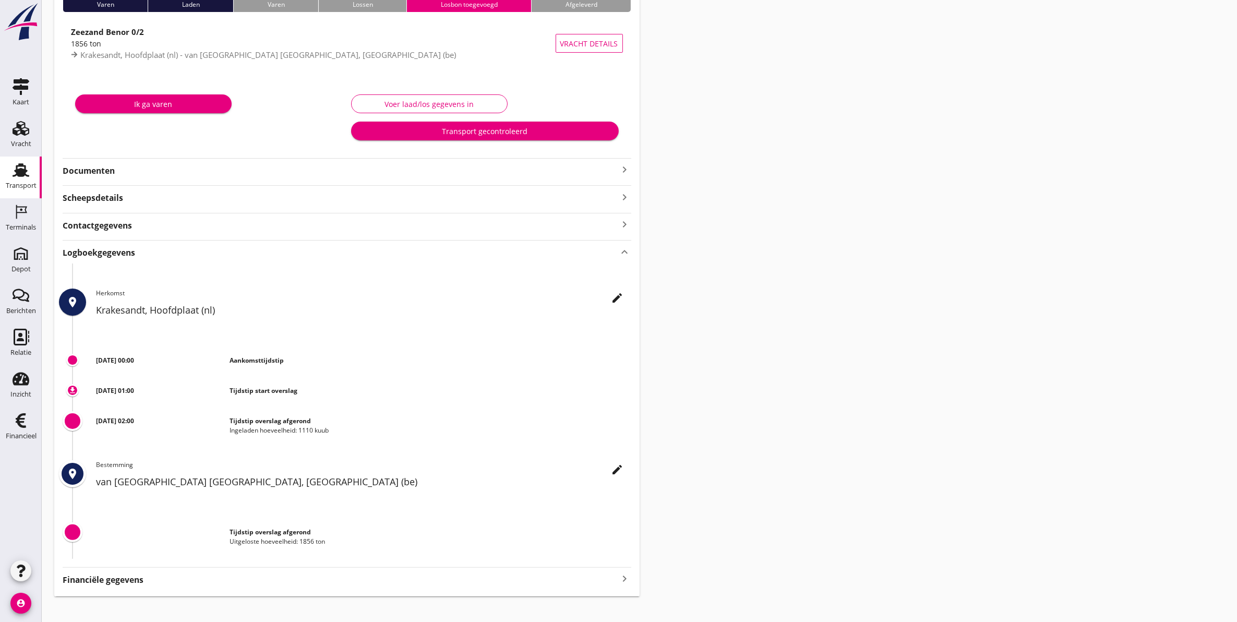
scroll to position [107, 0]
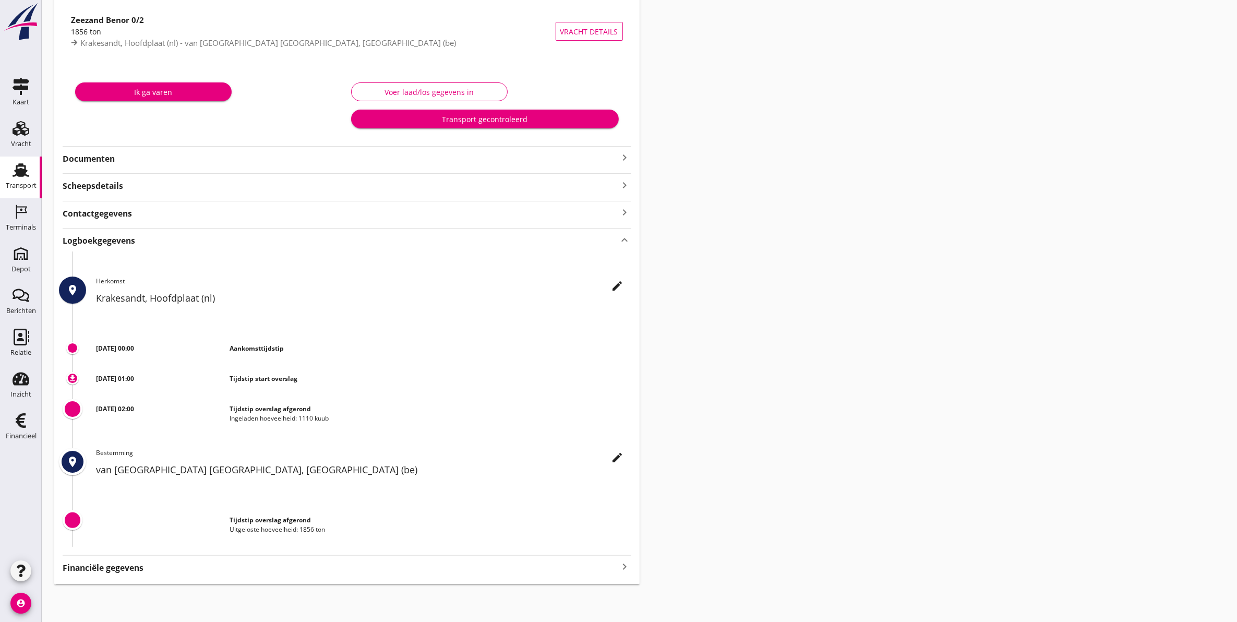
click at [616, 460] on icon "edit" at bounding box center [617, 457] width 13 height 13
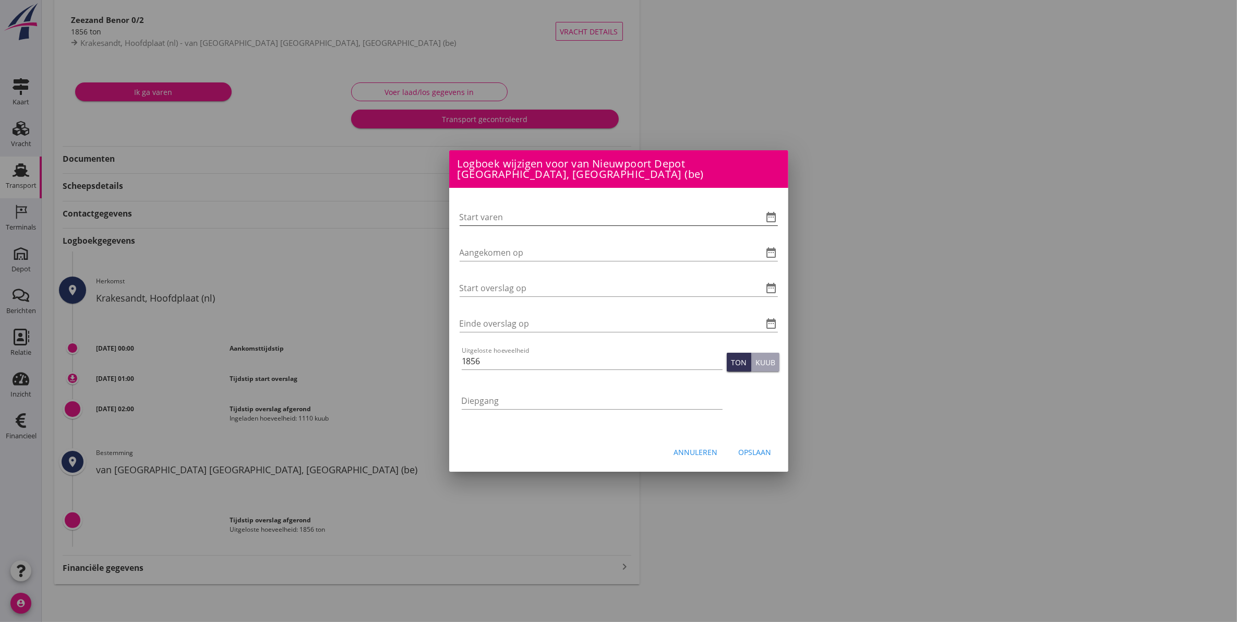
click at [770, 211] on icon "date_range" at bounding box center [771, 217] width 13 height 13
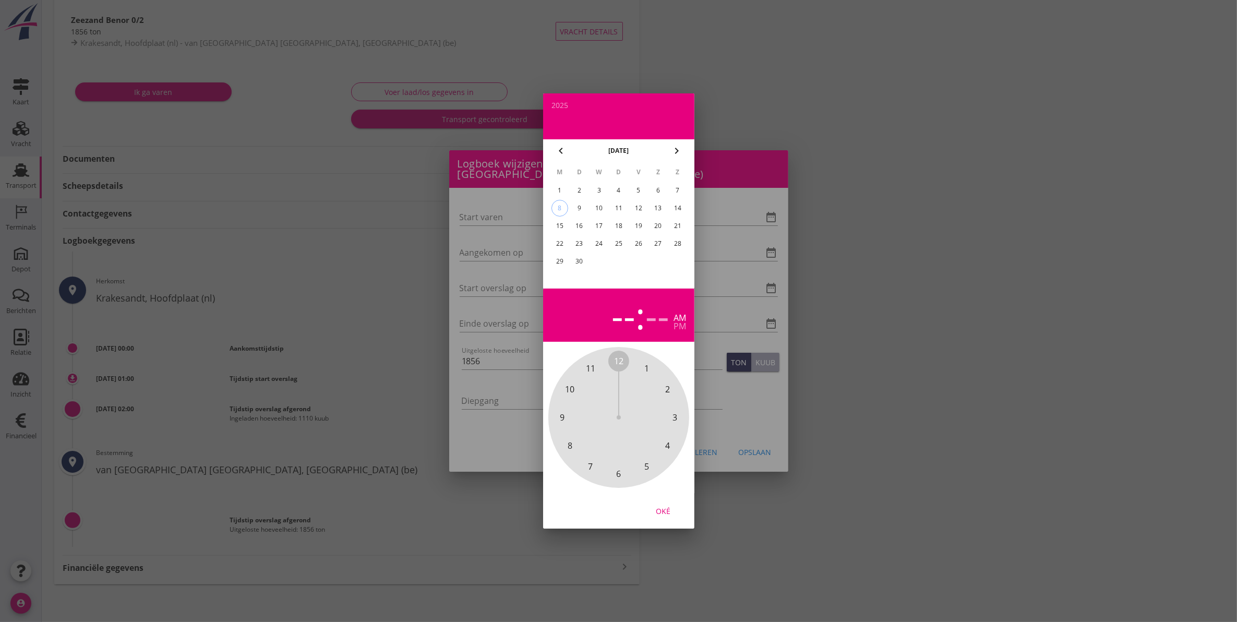
click at [729, 262] on div at bounding box center [618, 311] width 1237 height 622
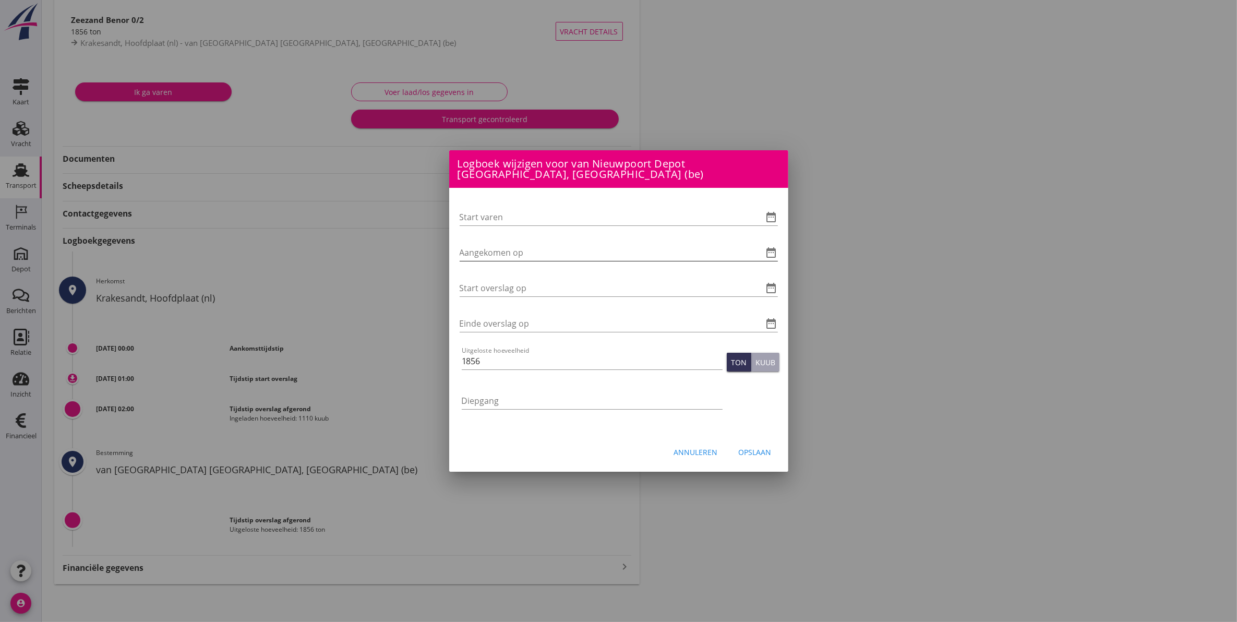
click at [765, 246] on icon "date_range" at bounding box center [771, 252] width 13 height 13
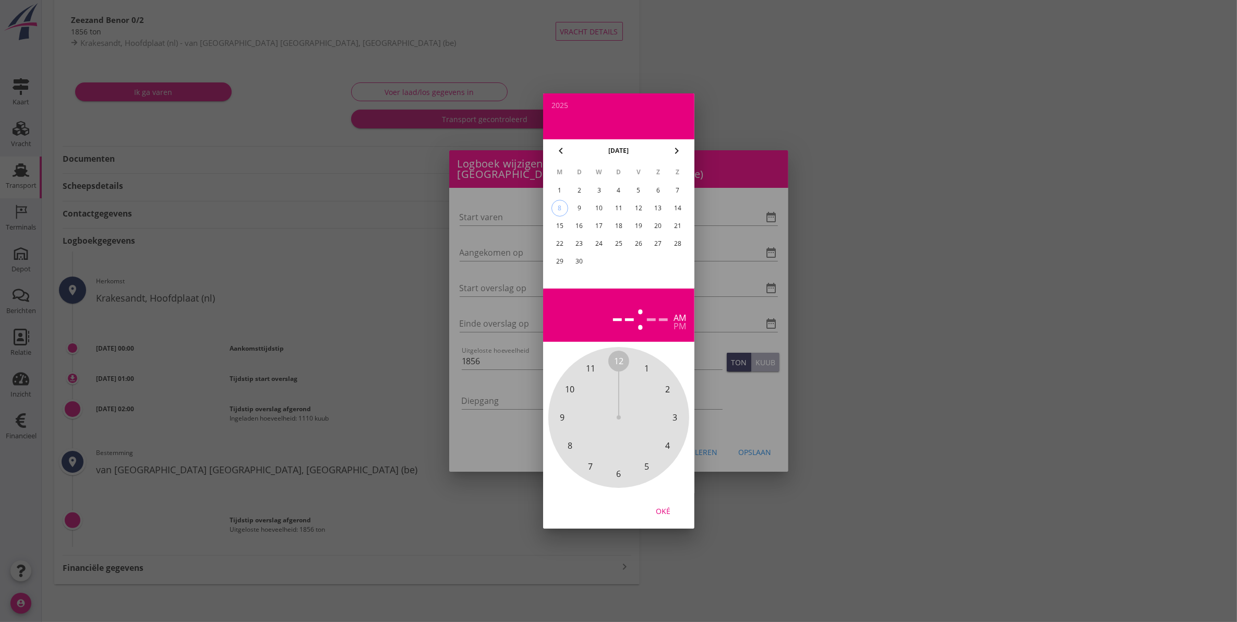
click at [561, 205] on div "8" at bounding box center [559, 208] width 16 height 16
click at [587, 467] on span "7" at bounding box center [590, 466] width 21 height 21
click at [632, 315] on div "7" at bounding box center [625, 315] width 21 height 37
click at [616, 471] on span "6" at bounding box center [618, 473] width 5 height 13
click at [616, 365] on span "00" at bounding box center [618, 361] width 9 height 13
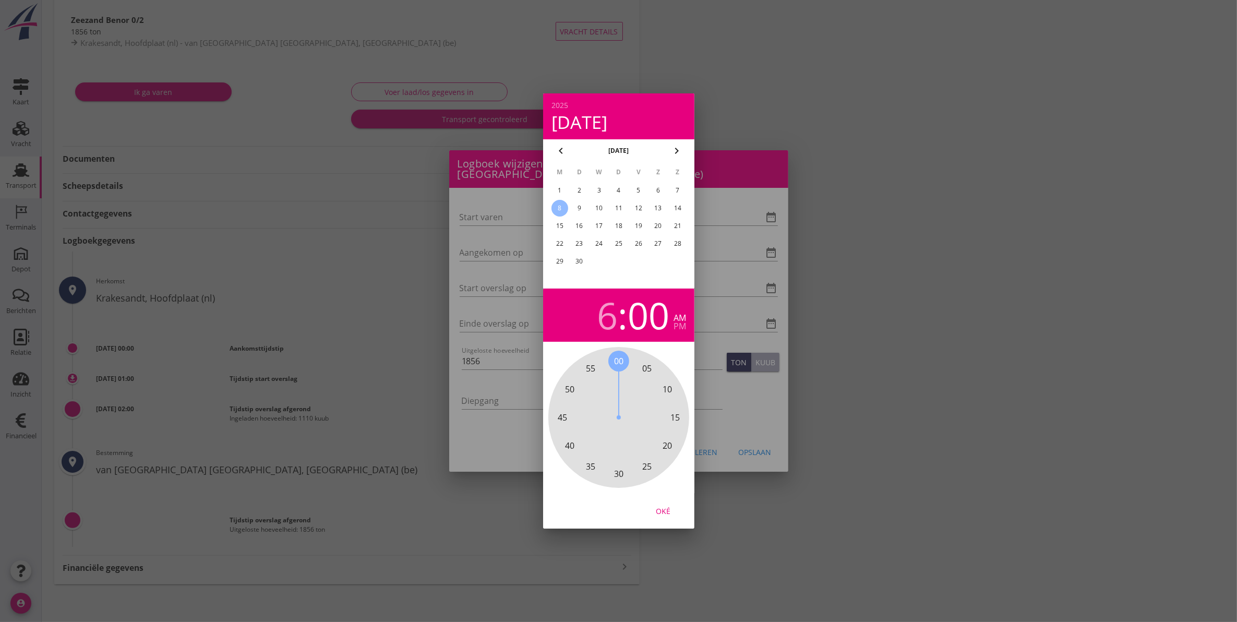
click at [668, 506] on div "Oké" at bounding box center [662, 511] width 29 height 11
type input "[DATE] 06:00"
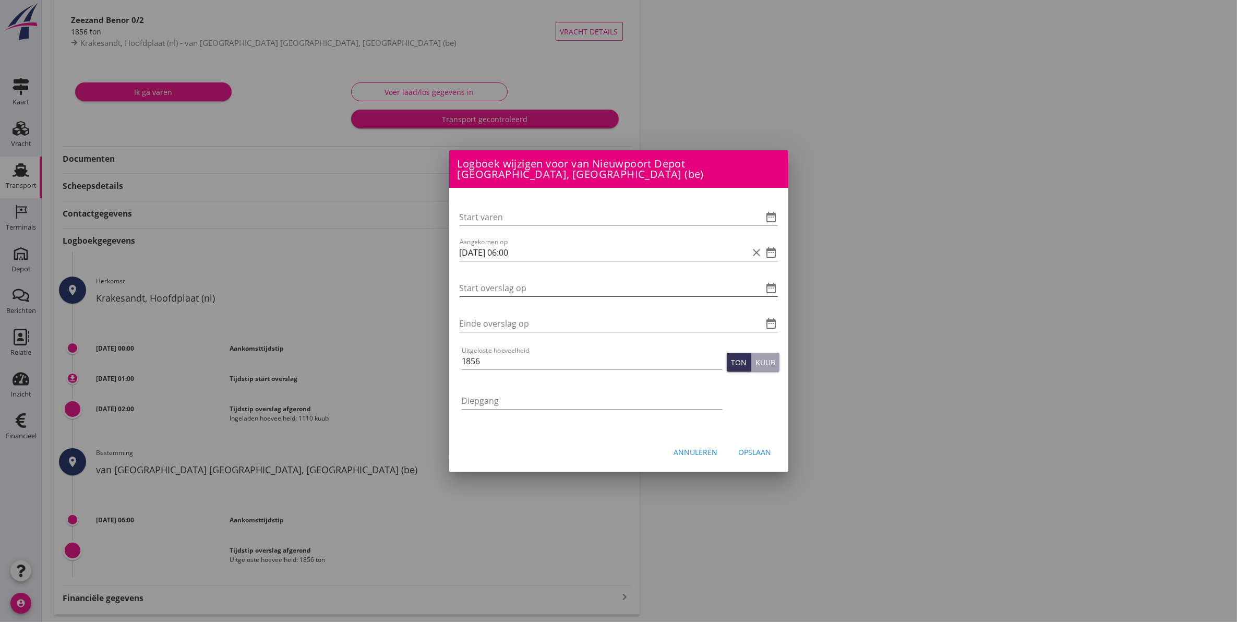
click at [768, 282] on icon "date_range" at bounding box center [771, 288] width 13 height 13
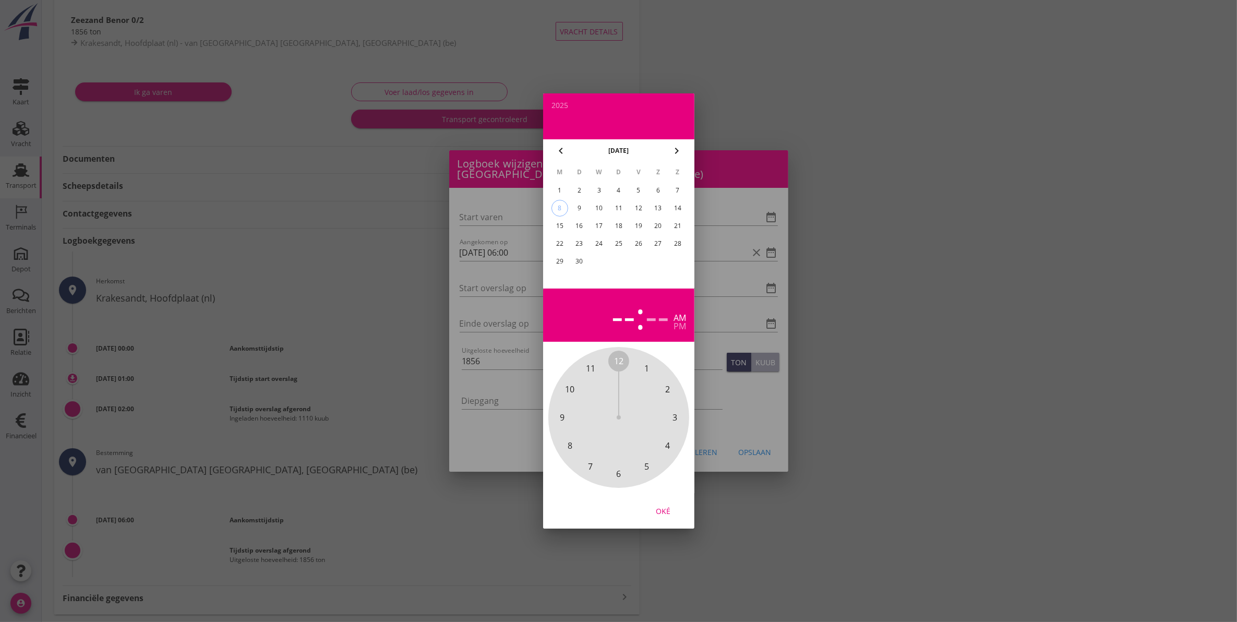
click at [559, 208] on div "8" at bounding box center [559, 208] width 16 height 16
click at [617, 471] on span "6" at bounding box center [618, 473] width 5 height 13
click at [617, 475] on span "30" at bounding box center [618, 473] width 9 height 13
click at [663, 512] on div "Oké" at bounding box center [662, 511] width 29 height 11
type input "[DATE] 06:30"
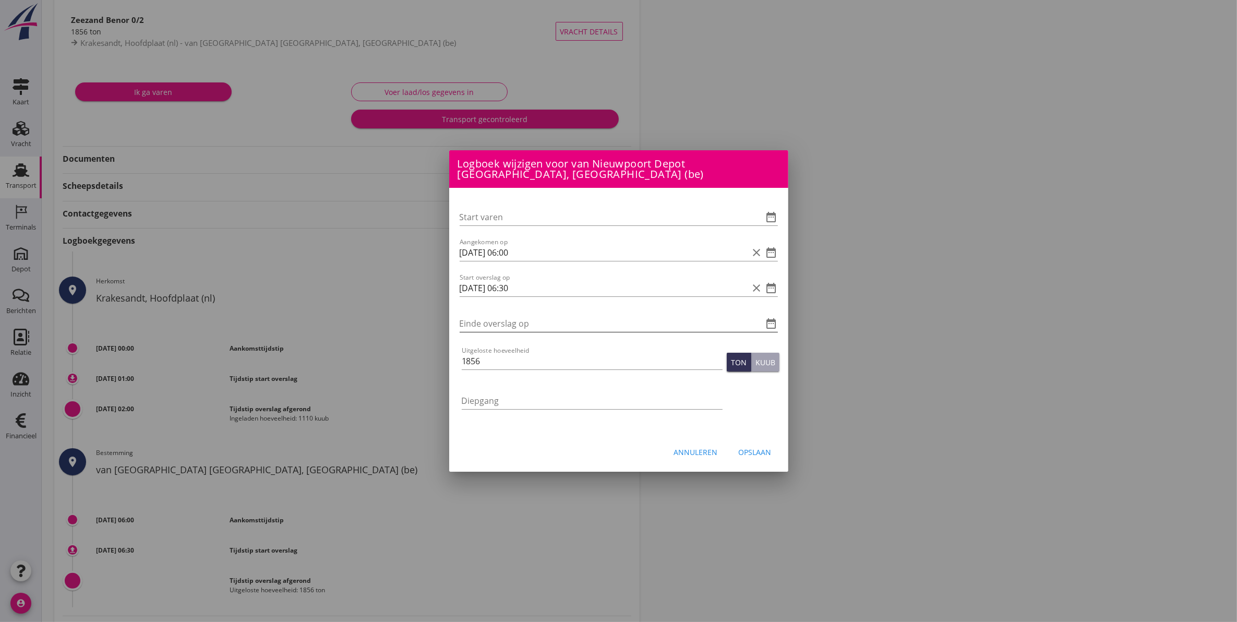
click at [771, 317] on icon "date_range" at bounding box center [771, 323] width 13 height 13
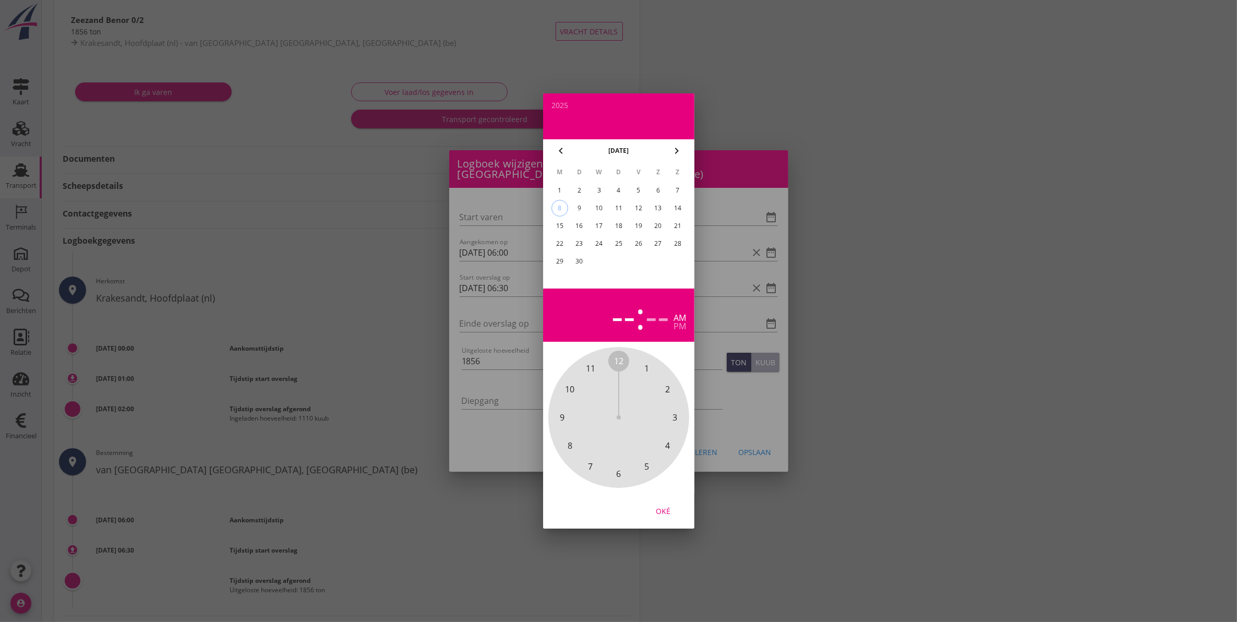
click at [559, 203] on div "8" at bounding box center [559, 208] width 16 height 16
click at [562, 419] on span "9" at bounding box center [562, 417] width 5 height 13
click at [616, 475] on span "30" at bounding box center [618, 473] width 9 height 13
click at [617, 472] on span "30" at bounding box center [618, 473] width 9 height 13
click at [665, 507] on div "Oké" at bounding box center [662, 511] width 29 height 11
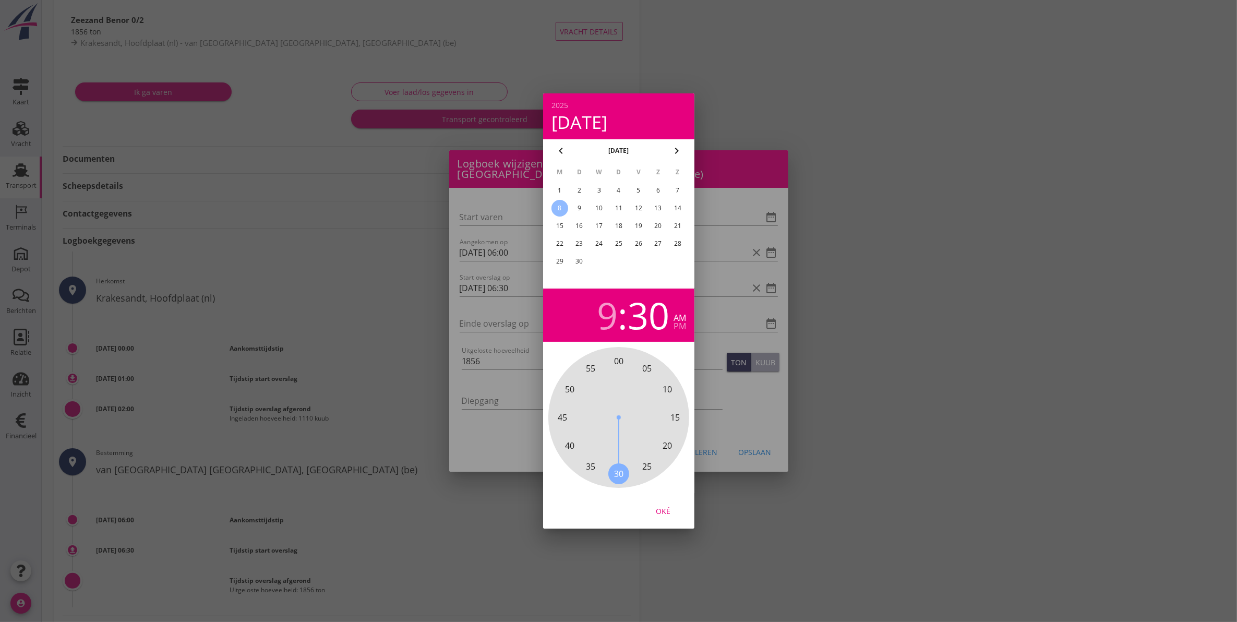
type input "[DATE] 09:30"
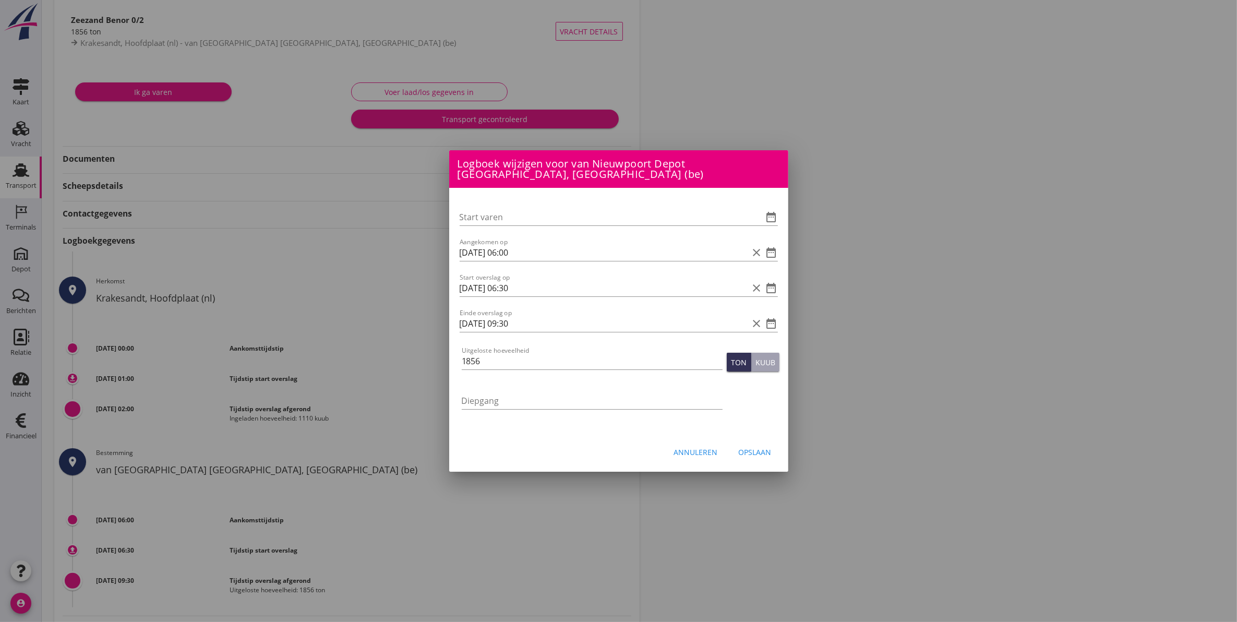
click at [750, 447] on div "Opslaan" at bounding box center [755, 452] width 33 height 11
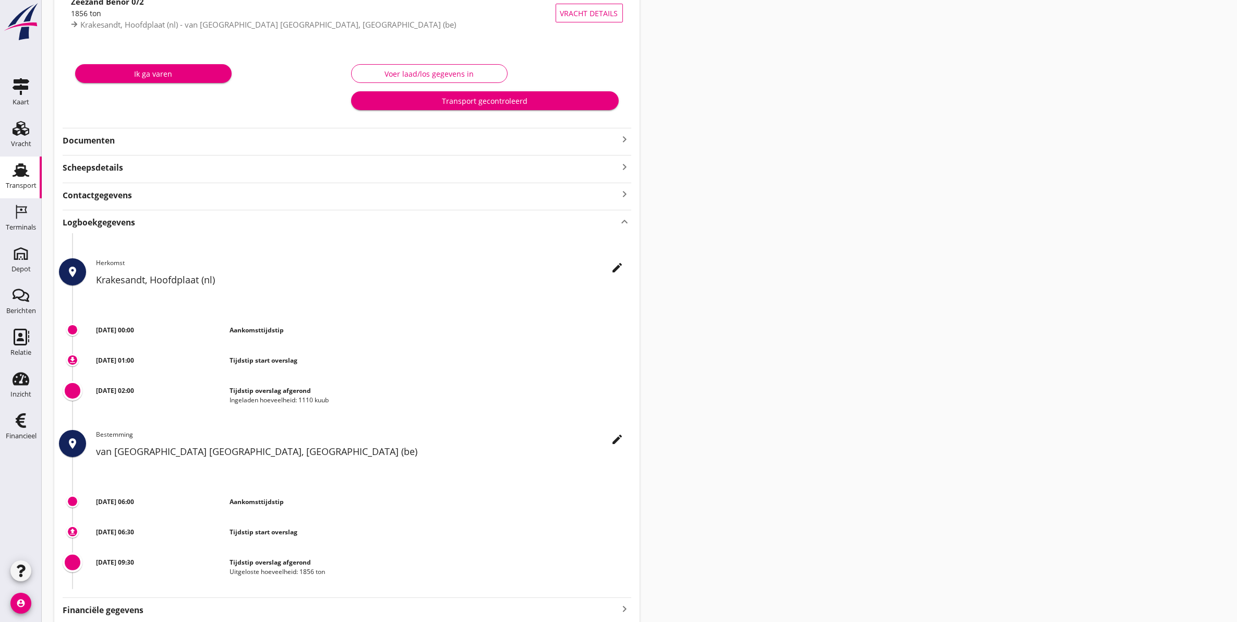
scroll to position [0, 0]
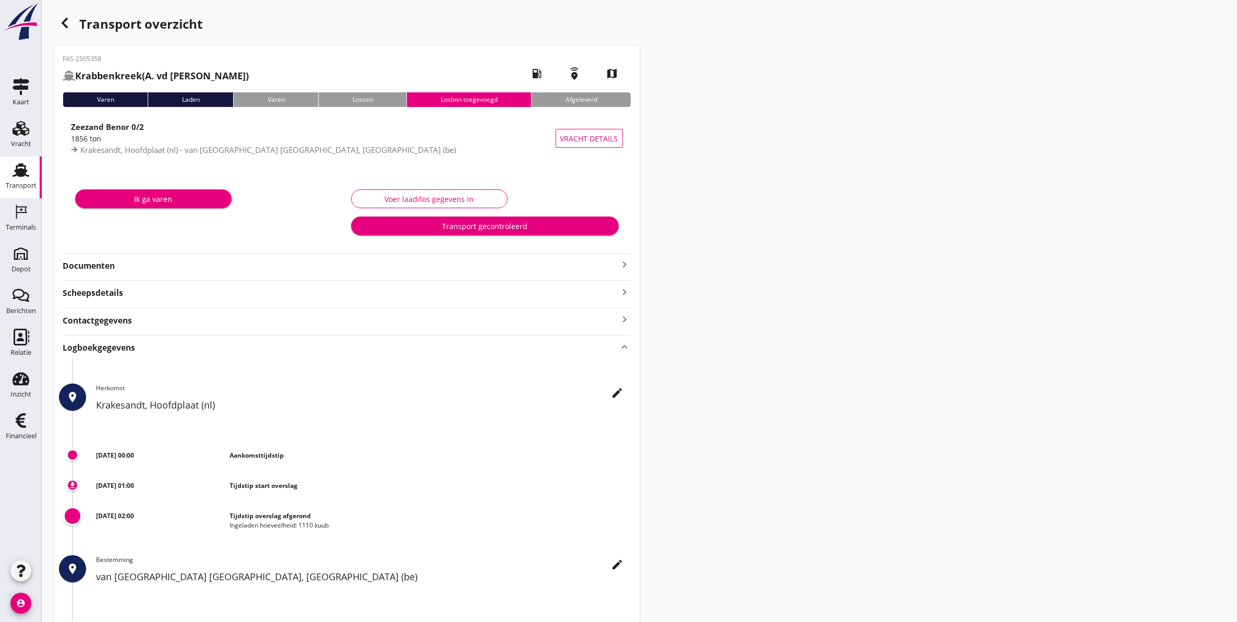
drag, startPoint x: 618, startPoint y: 345, endPoint x: 606, endPoint y: 341, distance: 13.4
click at [617, 345] on div "Logboekgegevens keyboard_arrow_up" at bounding box center [347, 347] width 569 height 14
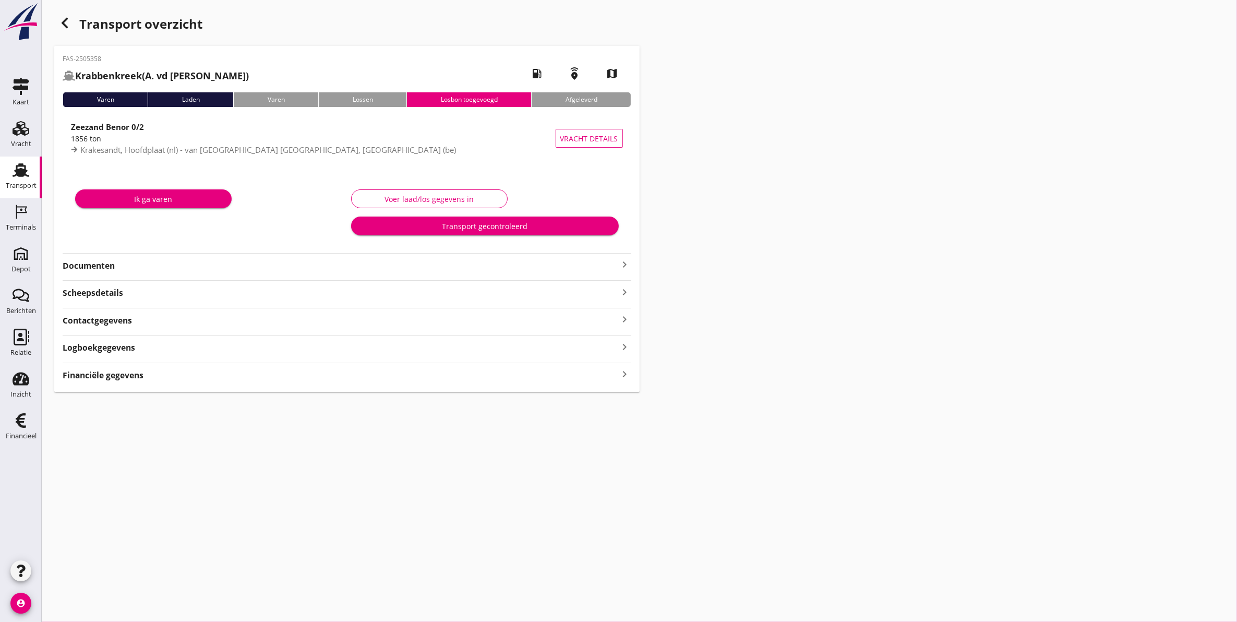
click at [452, 194] on div "Voer laad/los gegevens in" at bounding box center [429, 199] width 139 height 11
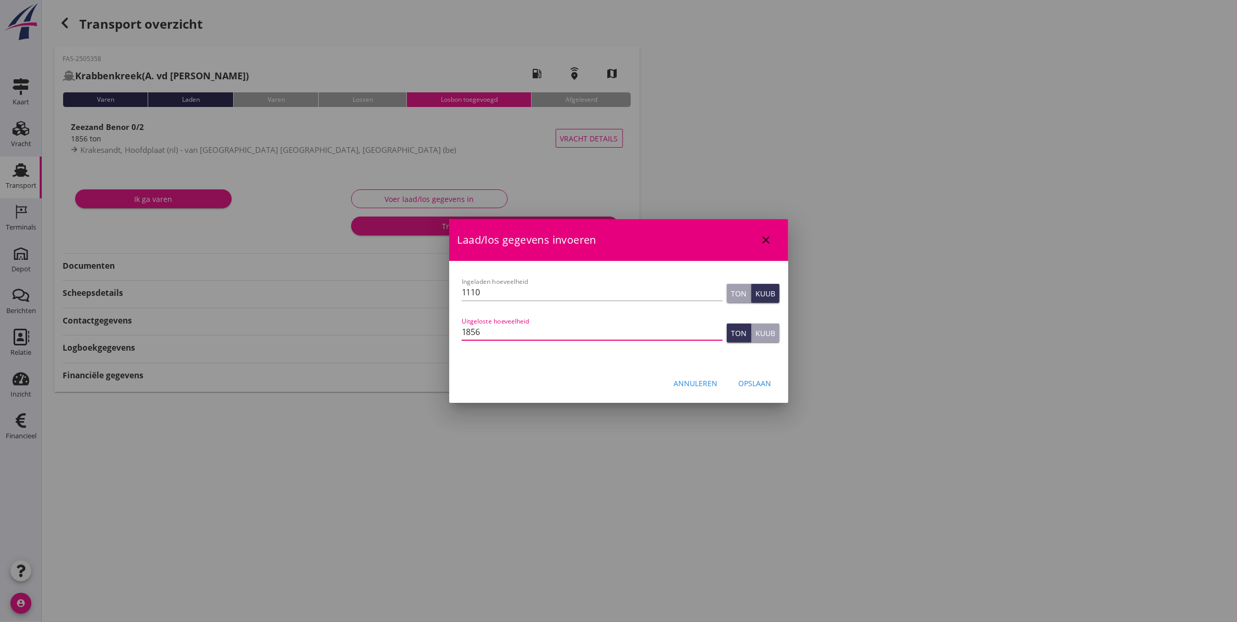
drag, startPoint x: 533, startPoint y: 332, endPoint x: 393, endPoint y: 325, distance: 140.5
click at [395, 324] on div "[EMAIL_ADDRESS][DOMAIN_NAME] Klant emailadres [PERSON_NAME][EMAIL_ADDRESS][DOMA…" at bounding box center [618, 311] width 1237 height 622
type input "1856"
click at [760, 385] on div "Opslaan" at bounding box center [755, 383] width 33 height 11
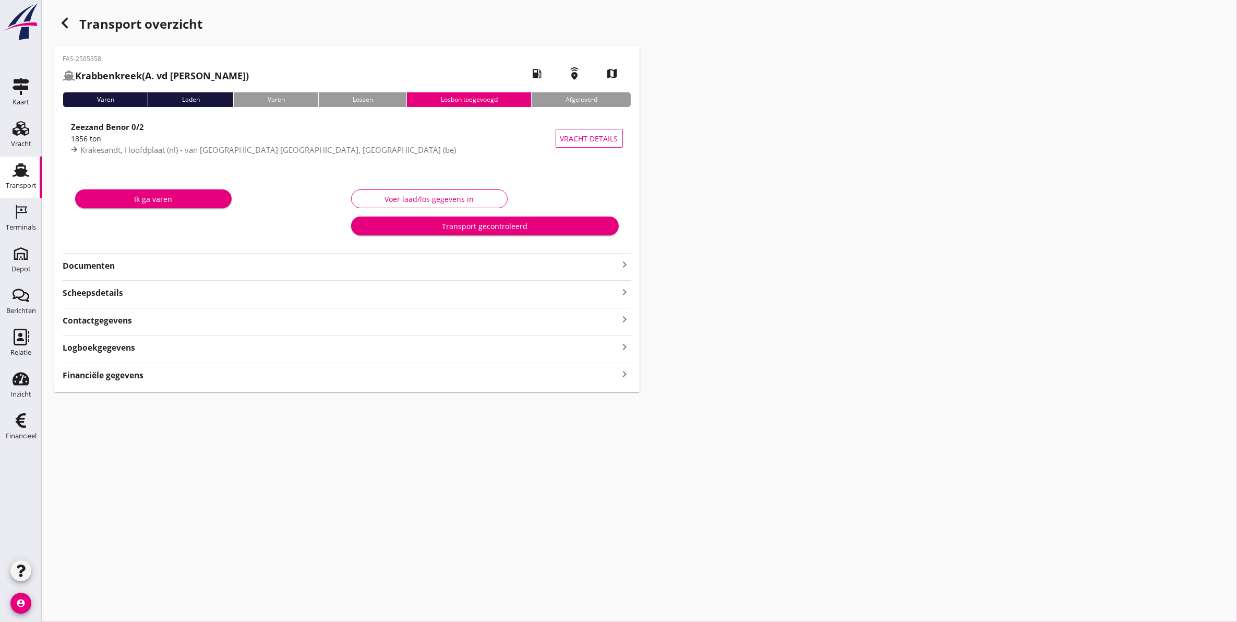
click at [531, 223] on div "Transport gecontroleerd" at bounding box center [484, 226] width 251 height 11
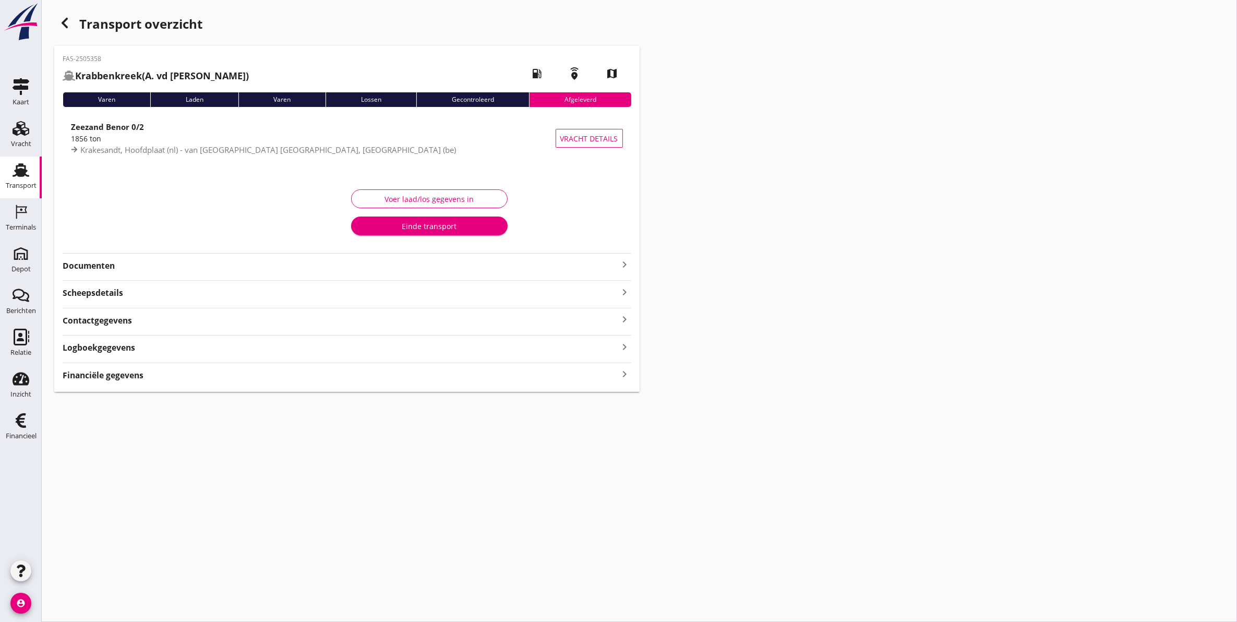
click at [150, 322] on div "Contactgegevens keyboard_arrow_right" at bounding box center [347, 320] width 569 height 14
click at [150, 322] on div "Contactgegevens keyboard_arrow_up" at bounding box center [347, 320] width 569 height 14
click at [146, 353] on div "Logboekgegevens keyboard_arrow_right" at bounding box center [347, 347] width 569 height 14
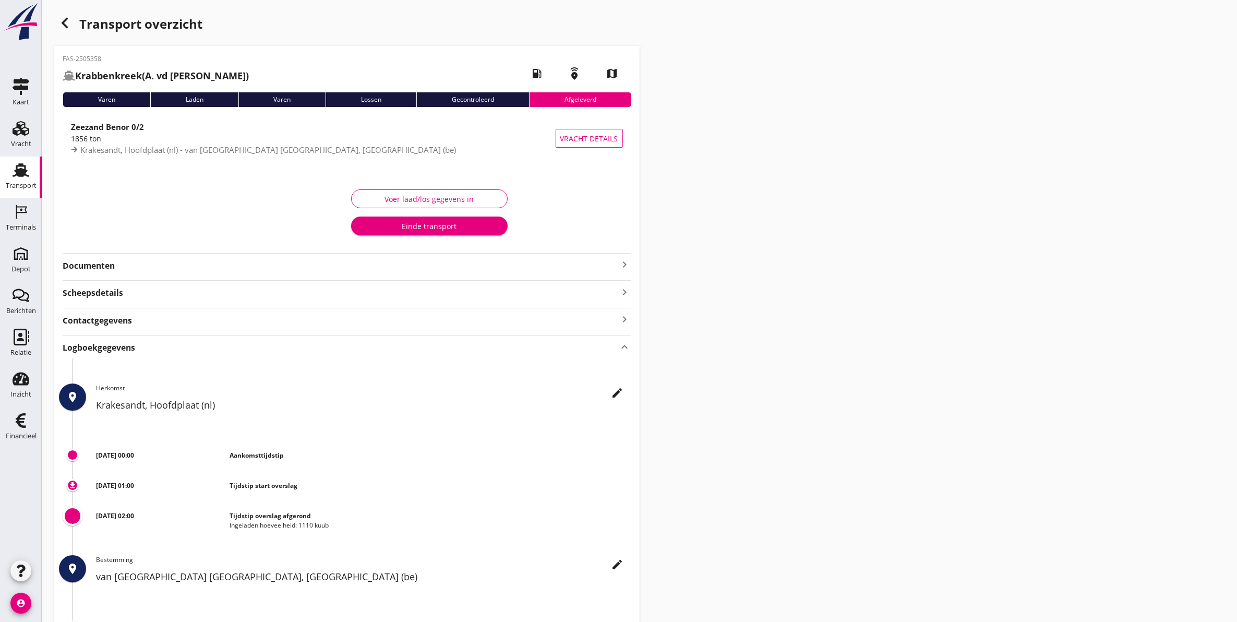
click at [146, 353] on div "Logboekgegevens keyboard_arrow_up" at bounding box center [347, 347] width 569 height 14
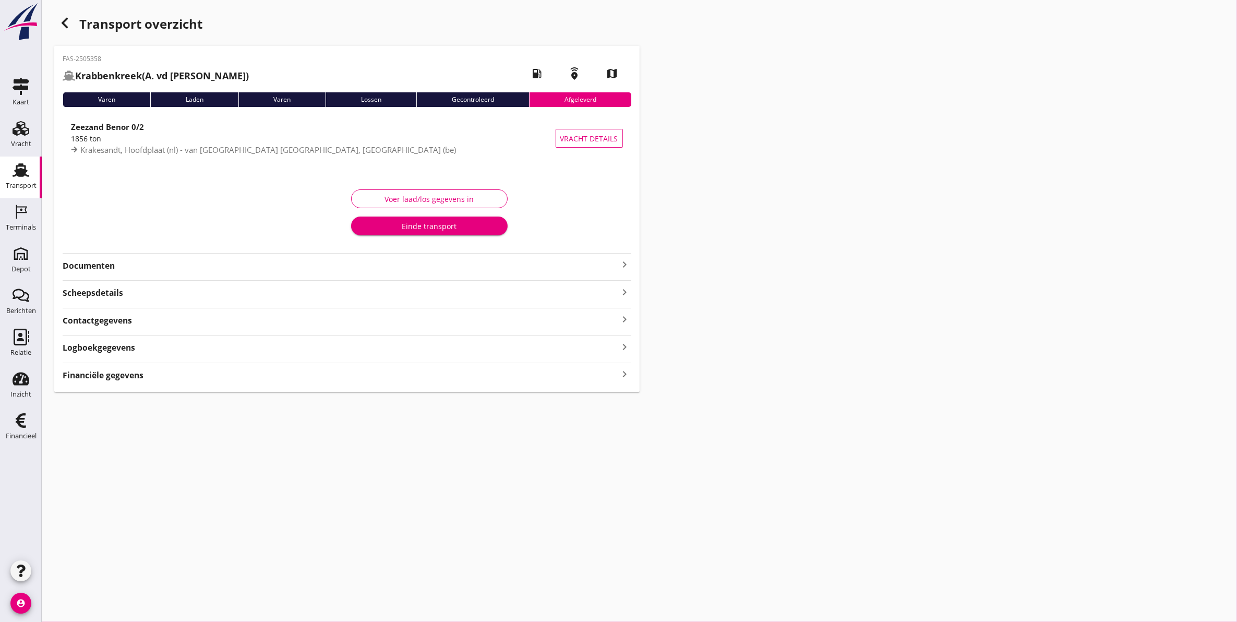
click at [128, 260] on strong "Documenten" at bounding box center [341, 266] width 556 height 12
